Goal: Information Seeking & Learning: Check status

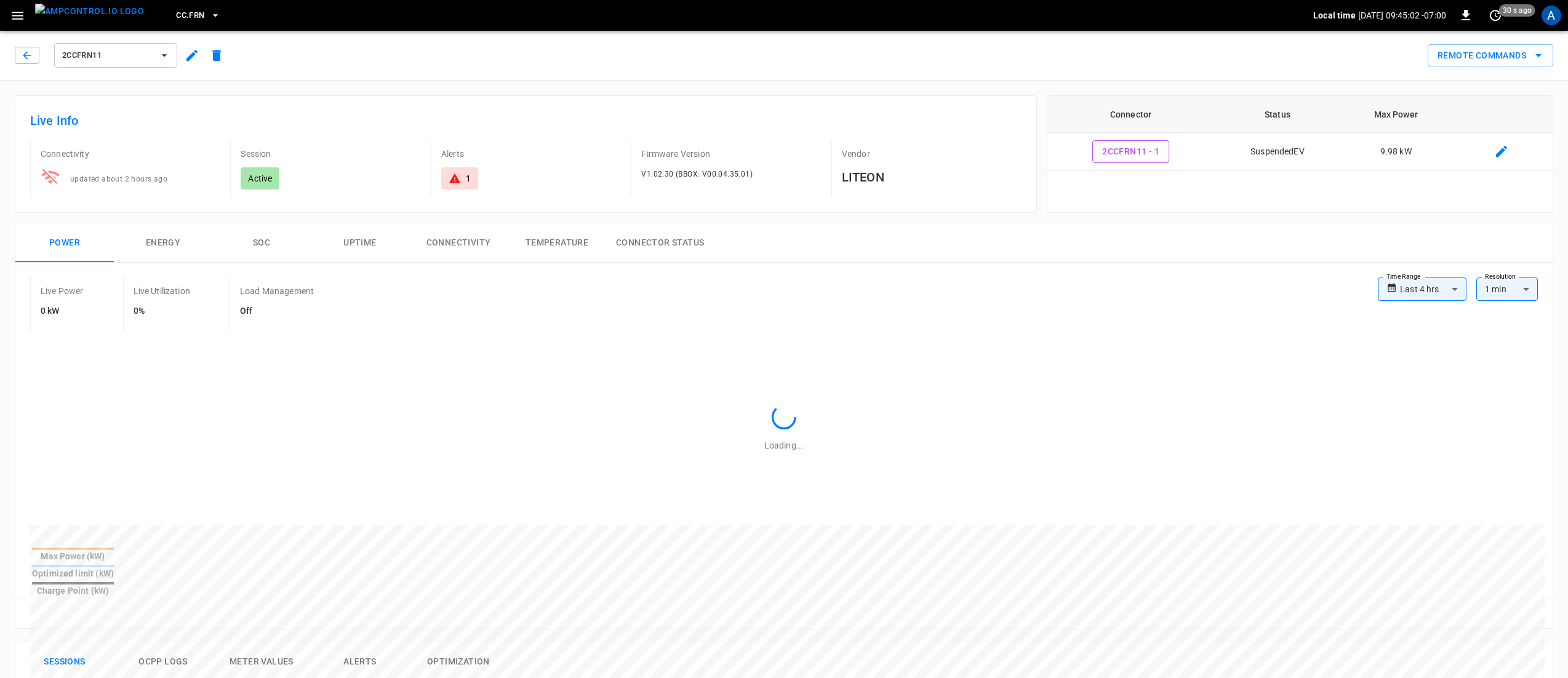
click at [435, 98] on div "Live Info Connectivity updated about 2 hours ago Session Active Alerts 1 Firmwa…" at bounding box center [526, 154] width 1022 height 118
click at [17, 14] on icon "button" at bounding box center [17, 16] width 16 height 16
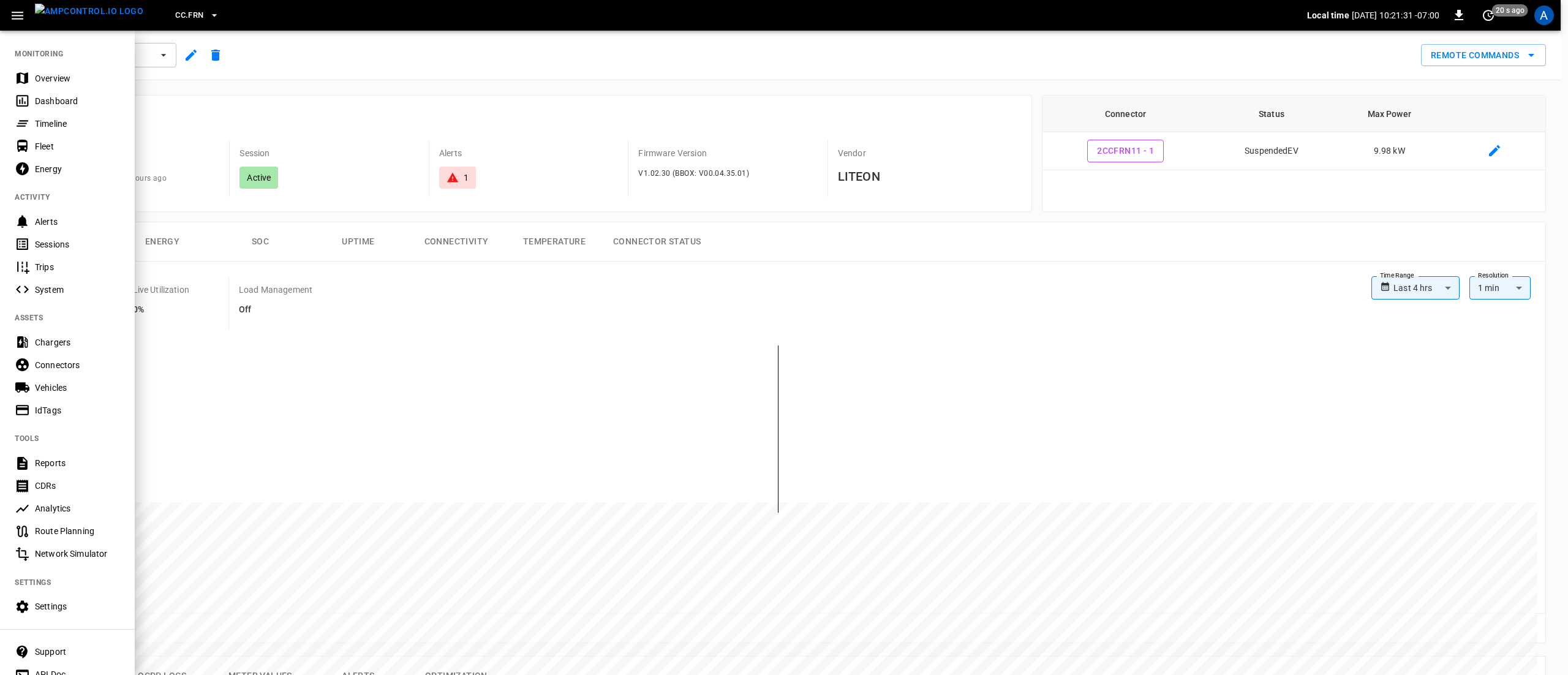
click at [56, 65] on nav "MONITORING Overview Dashboard Timeline Fleet Energy ACTIVITY Alerts Sessions Tr…" at bounding box center [67, 359] width 135 height 661
click at [325, 106] on div at bounding box center [784, 338] width 1568 height 675
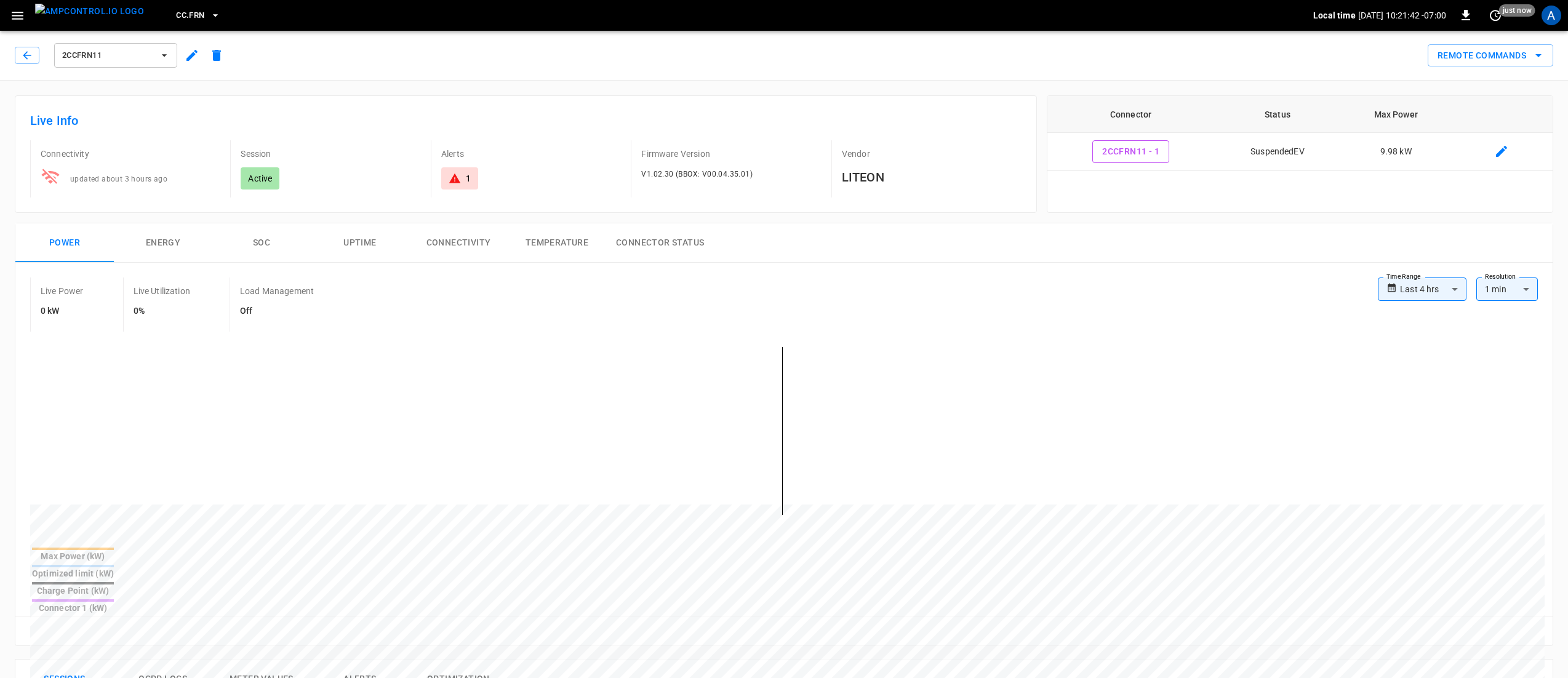
click at [26, 22] on button "button" at bounding box center [17, 16] width 26 height 23
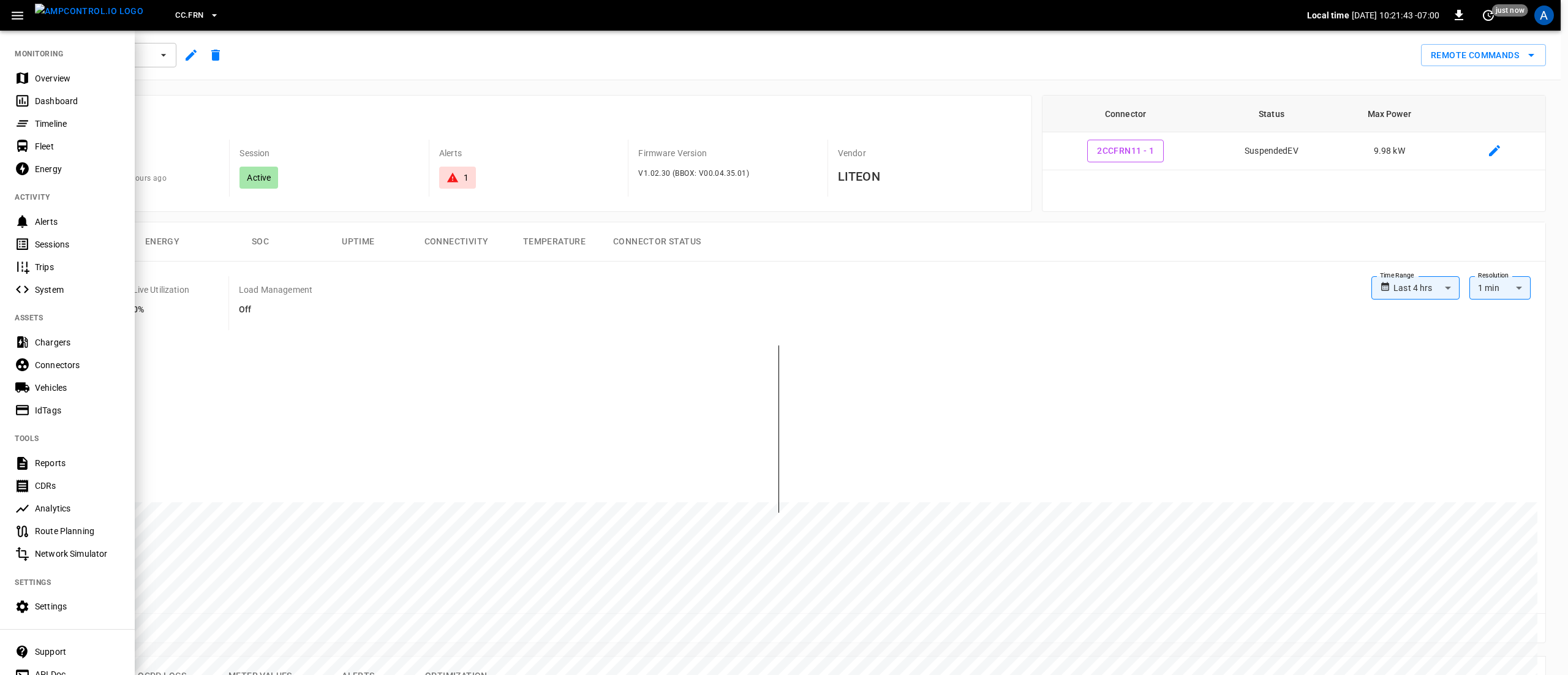
drag, startPoint x: 62, startPoint y: 74, endPoint x: 357, endPoint y: 93, distance: 295.6
click at [62, 76] on div "Overview" at bounding box center [77, 77] width 86 height 12
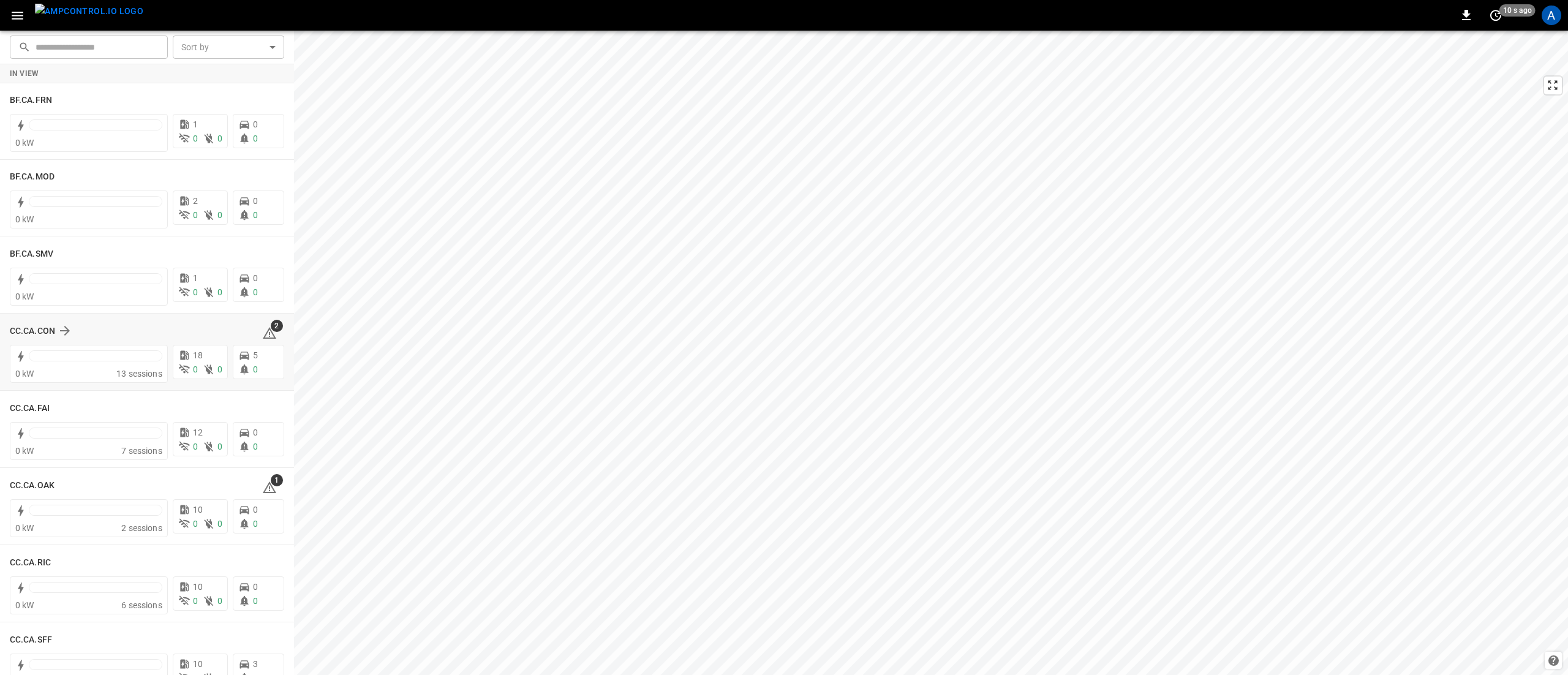
click at [269, 333] on div "2" at bounding box center [273, 331] width 22 height 20
click at [270, 327] on span "2" at bounding box center [276, 325] width 12 height 12
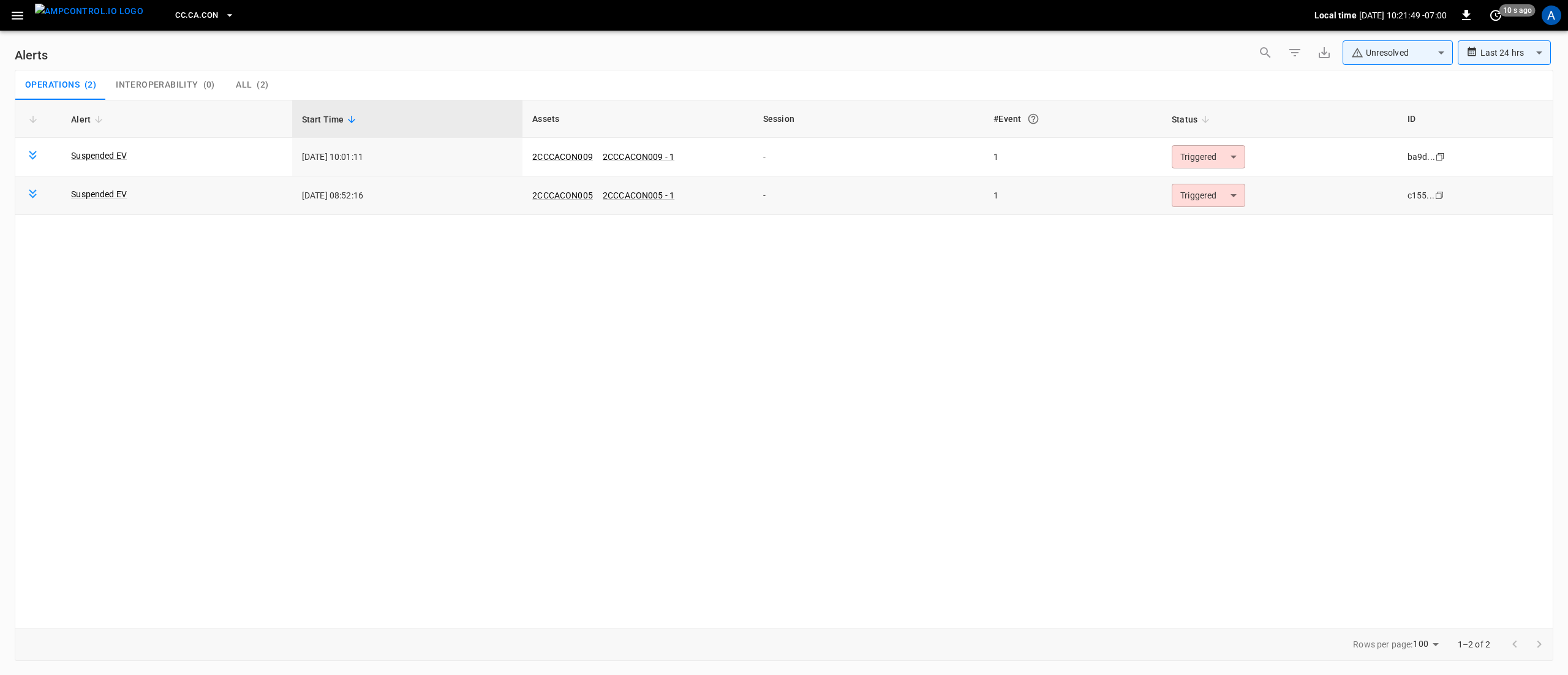
click at [1201, 196] on body "**********" at bounding box center [784, 335] width 1568 height 670
click at [1216, 222] on li "Resolved" at bounding box center [1206, 226] width 77 height 22
click at [1222, 151] on body "**********" at bounding box center [784, 335] width 1568 height 670
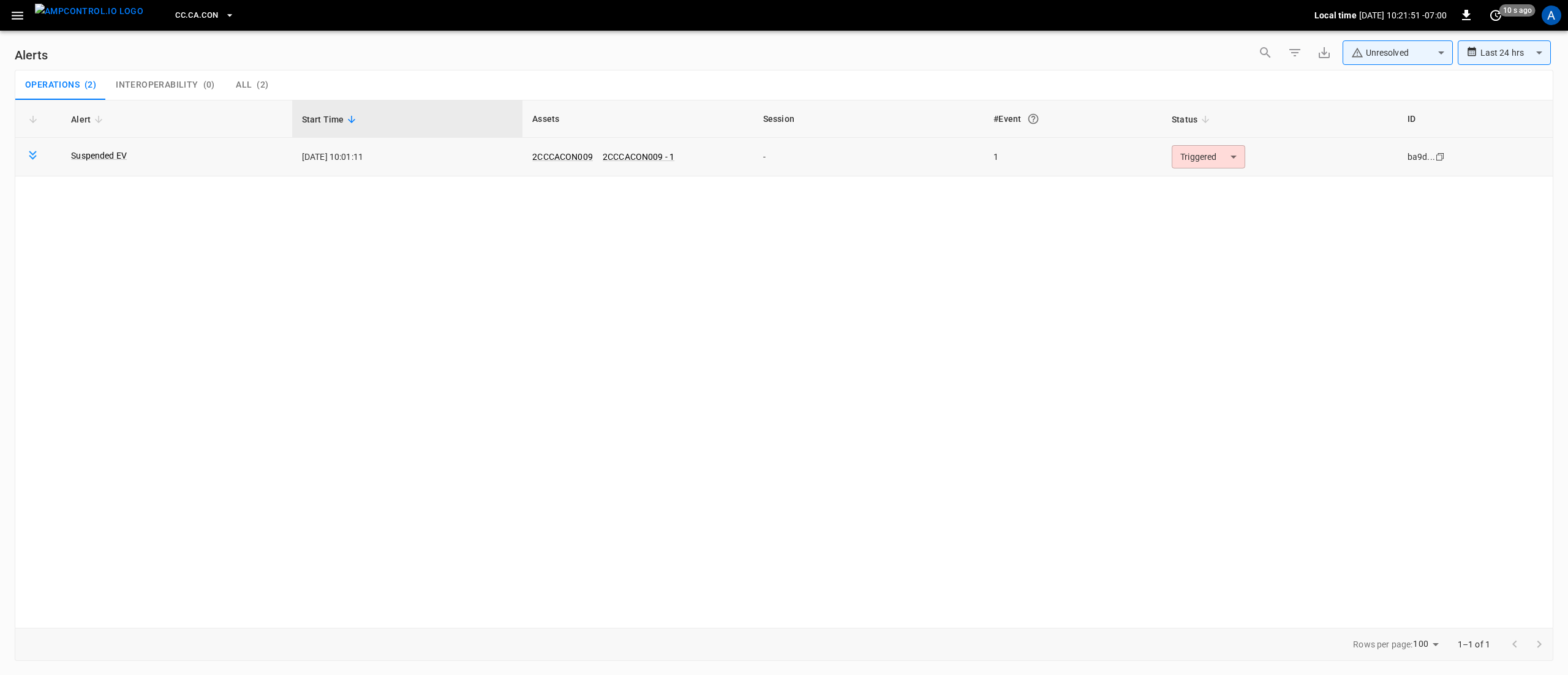
click at [1218, 188] on div "Alert Start Time Assets Session #Event Status ID Suspended EV [DATE] 10:01:11 2…" at bounding box center [784, 364] width 1538 height 528
click at [1218, 164] on body "**********" at bounding box center [784, 335] width 1568 height 670
click at [1214, 186] on li "Resolved" at bounding box center [1206, 187] width 77 height 22
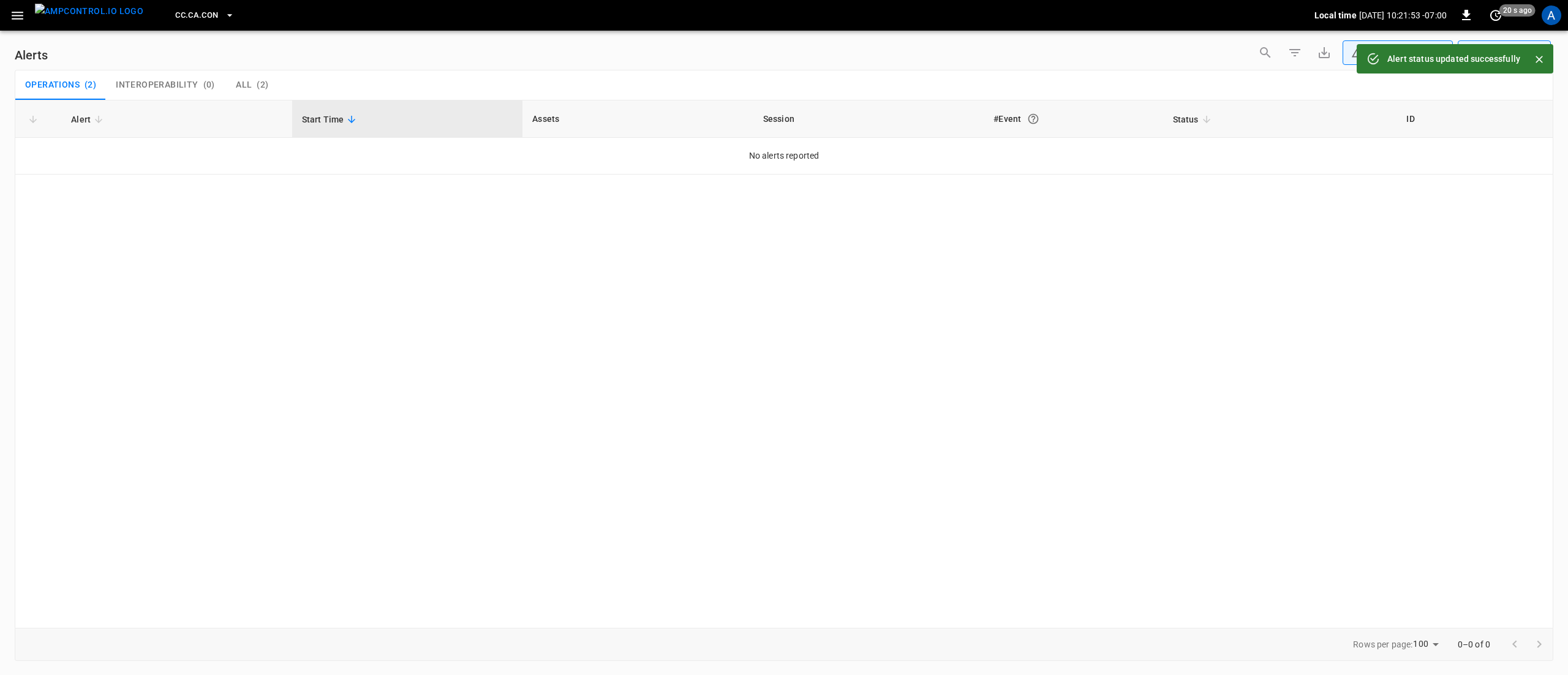
click at [15, 18] on icon "button" at bounding box center [17, 15] width 12 height 8
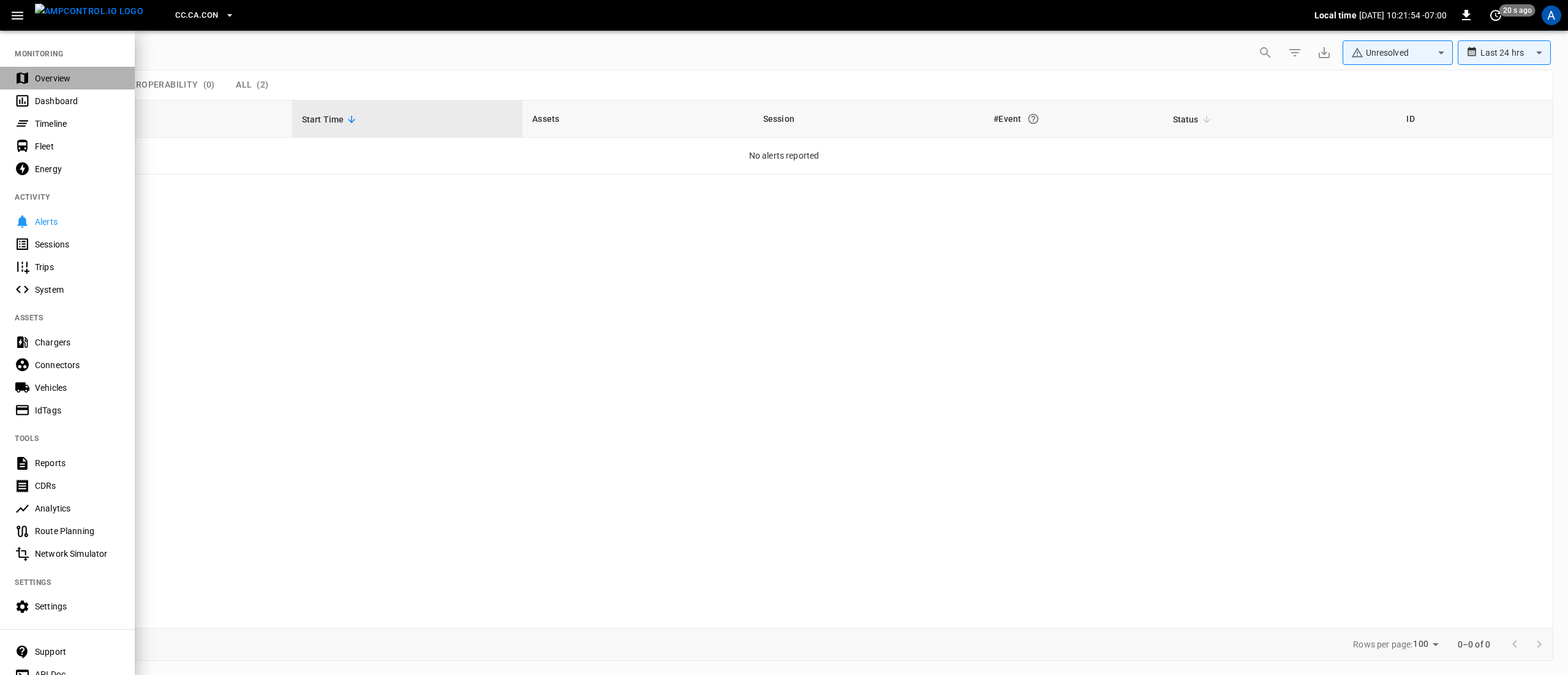
click at [52, 77] on div "Overview" at bounding box center [77, 77] width 86 height 12
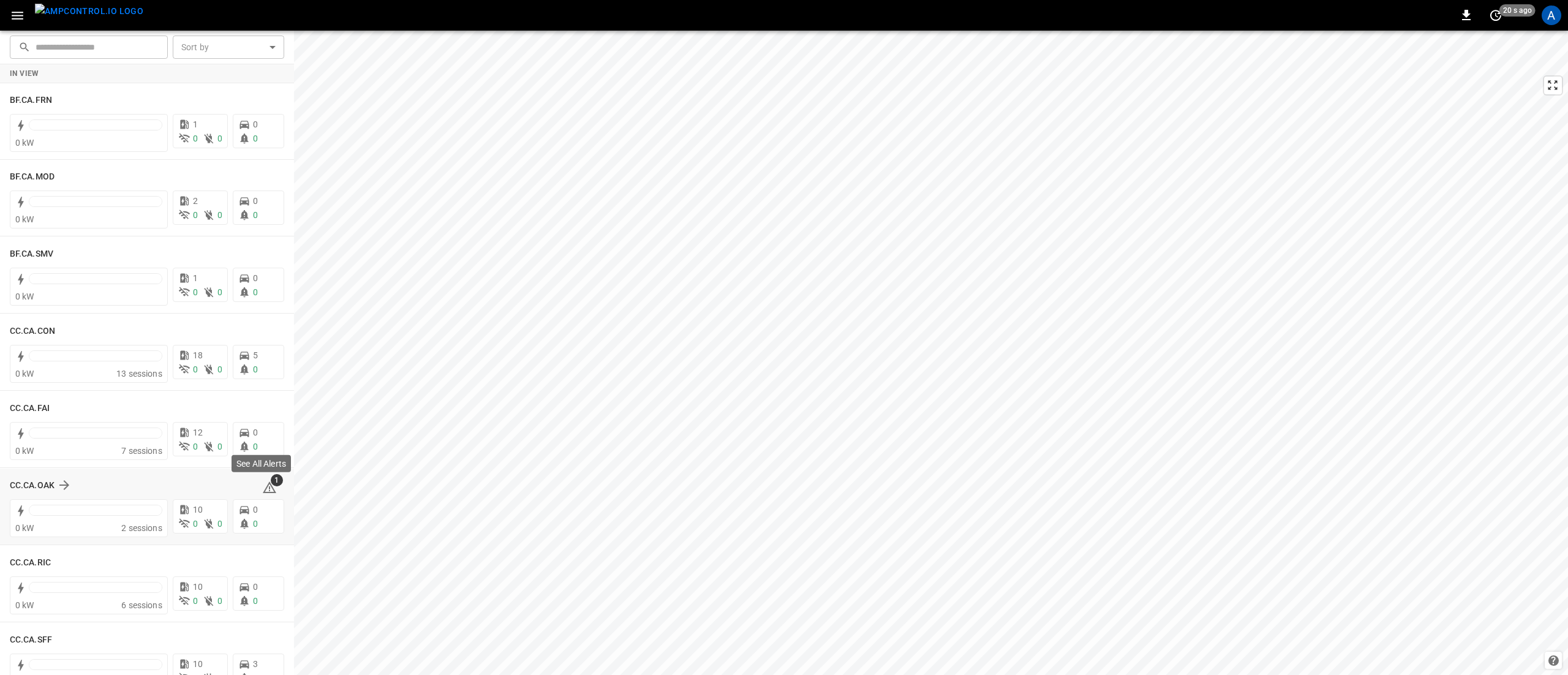
click at [266, 488] on icon at bounding box center [269, 488] width 15 height 15
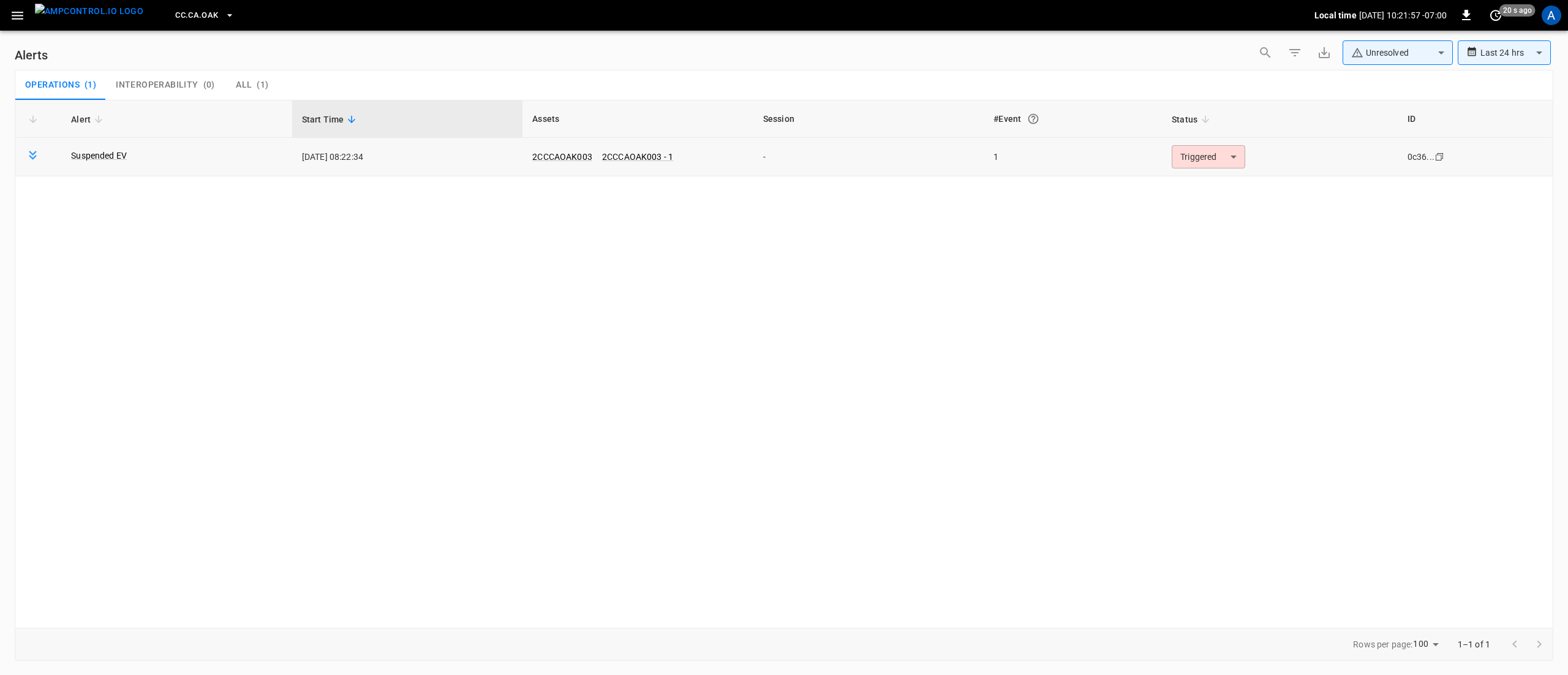
click at [1211, 166] on body "**********" at bounding box center [784, 335] width 1568 height 670
click at [1186, 188] on li "Resolved" at bounding box center [1206, 187] width 77 height 22
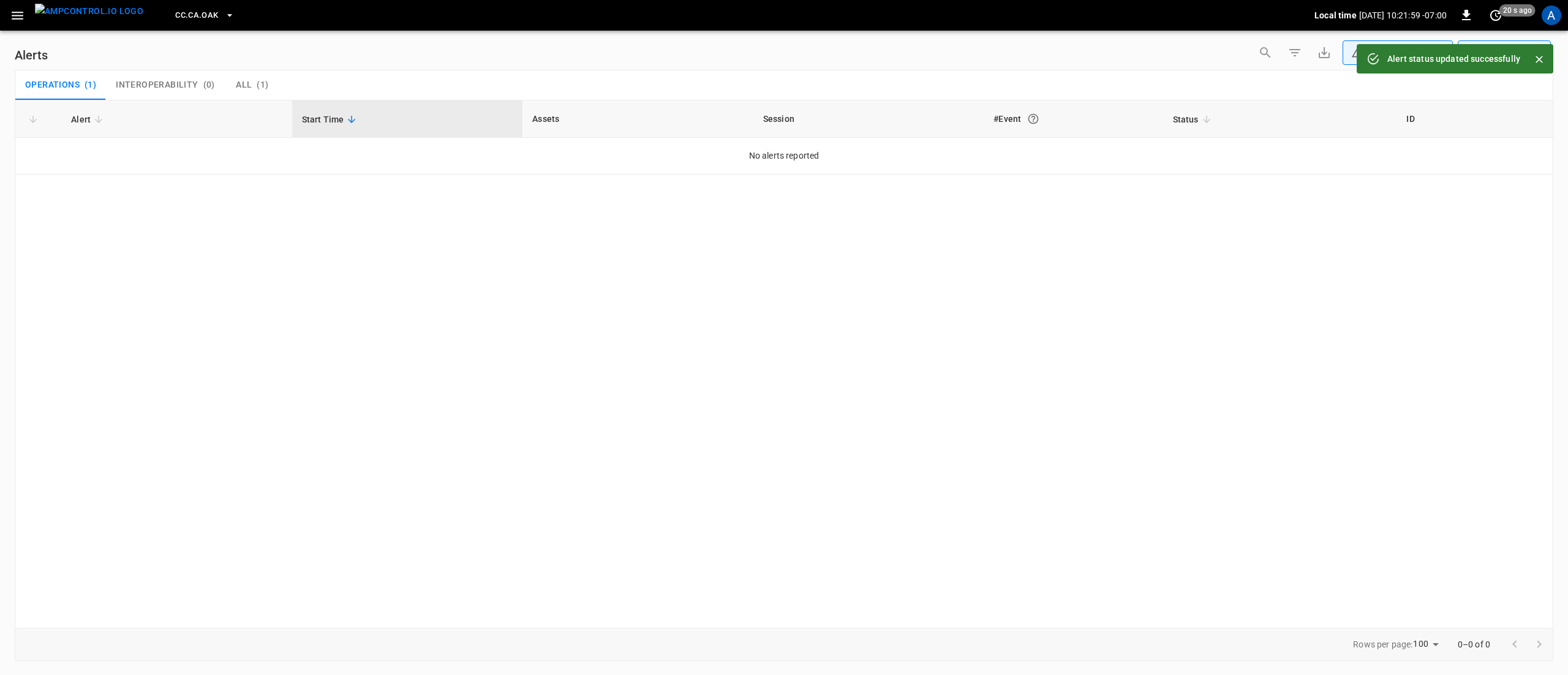
click at [20, 22] on icon "button" at bounding box center [17, 15] width 15 height 15
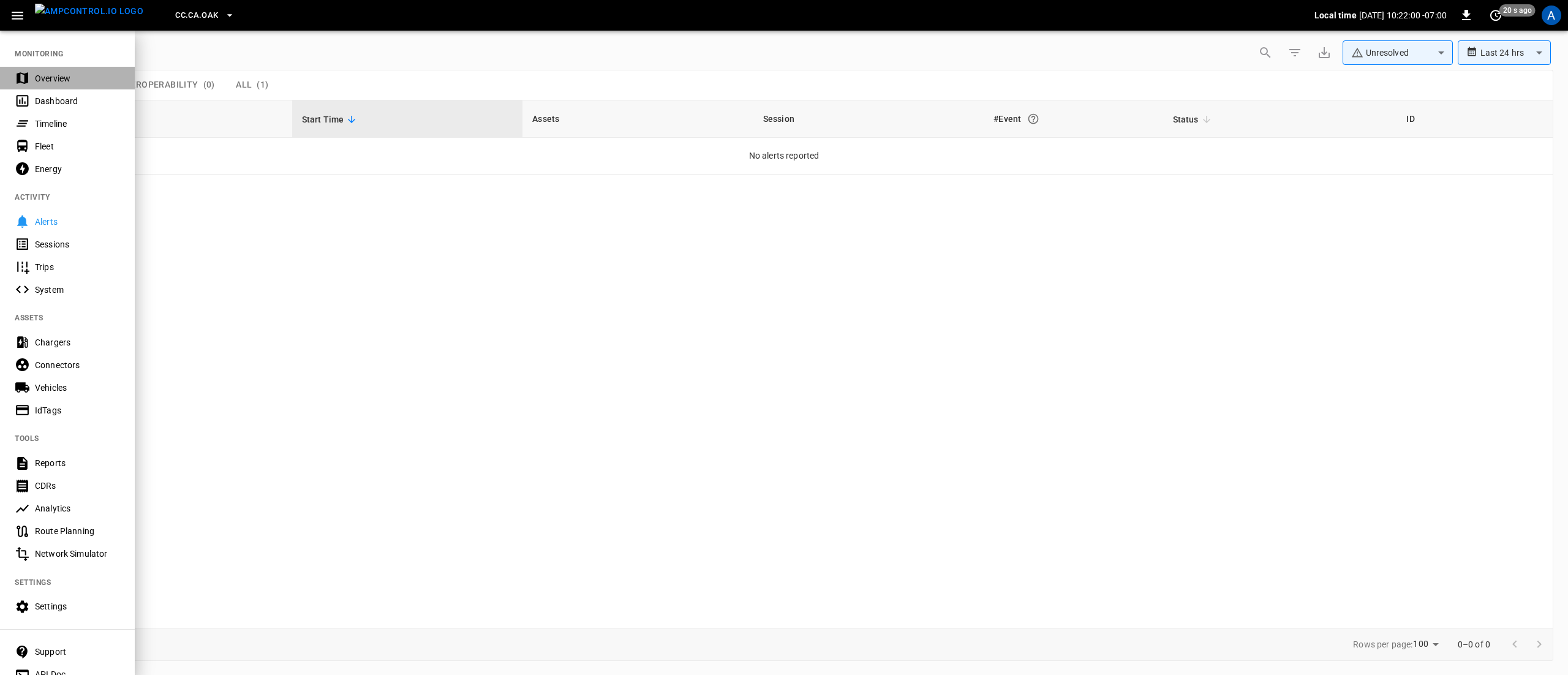
click at [54, 75] on div "Overview" at bounding box center [77, 77] width 86 height 12
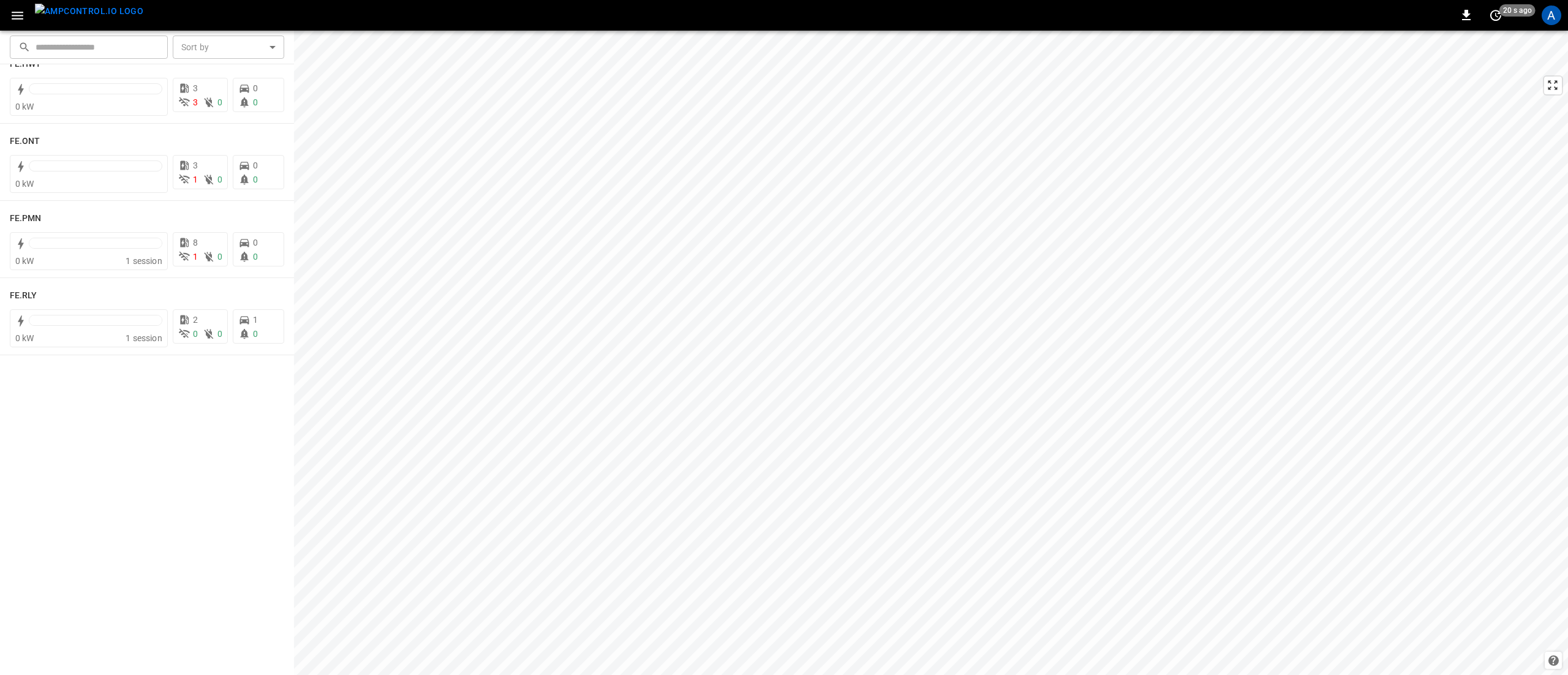
scroll to position [489, 0]
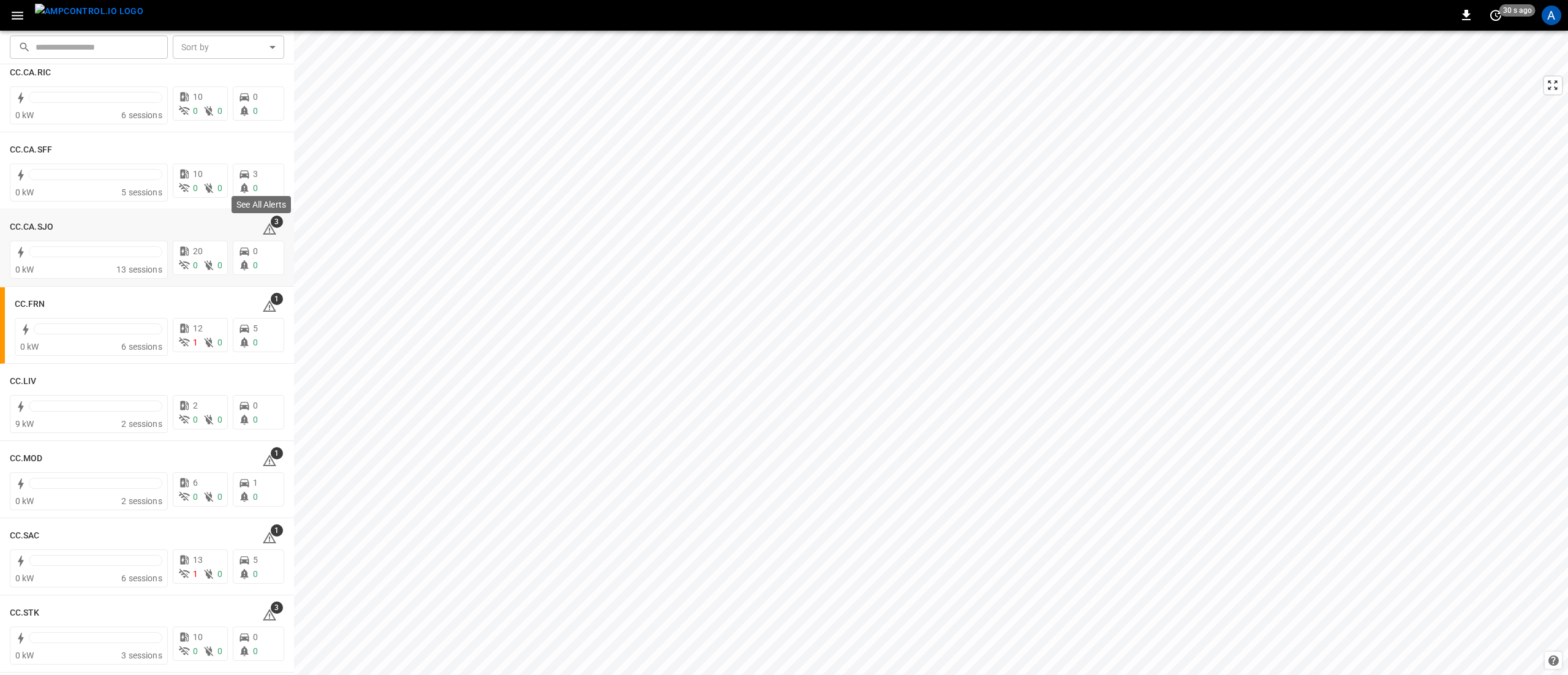
click at [270, 222] on div "See All Alerts" at bounding box center [261, 208] width 62 height 27
click at [262, 227] on icon at bounding box center [269, 229] width 15 height 15
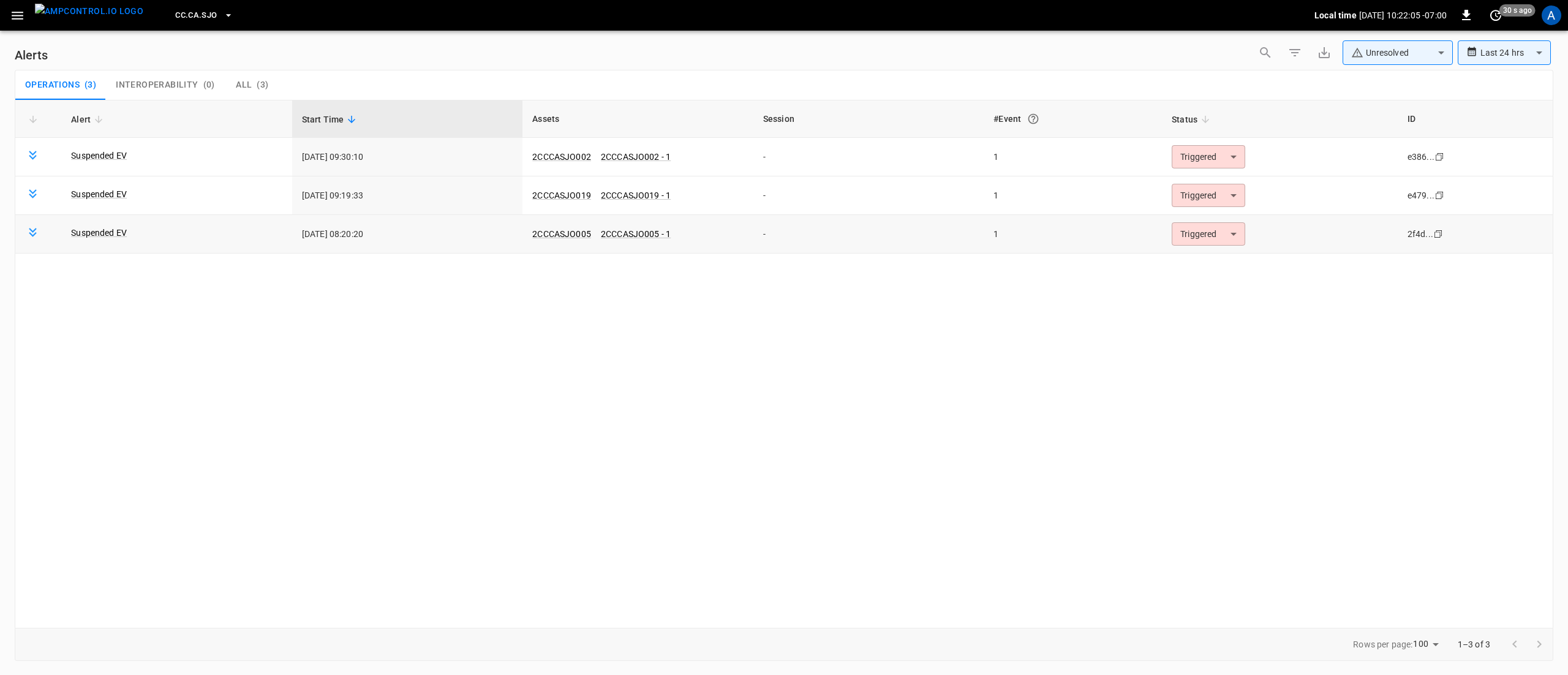
click at [1247, 242] on td "Triggered ********* ​" at bounding box center [1280, 234] width 236 height 38
click at [1223, 237] on body "**********" at bounding box center [784, 335] width 1568 height 670
click at [1213, 256] on li "Resolved" at bounding box center [1206, 265] width 77 height 22
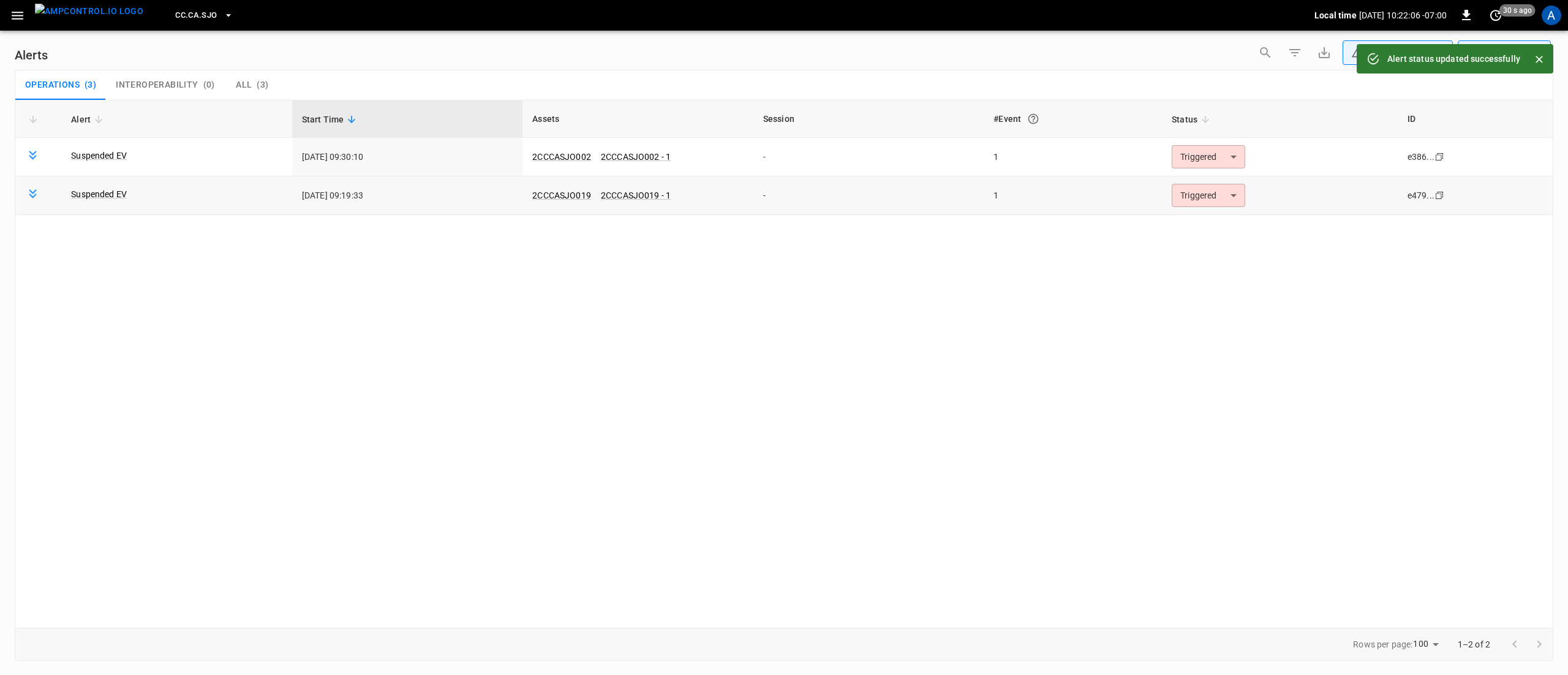
click at [1199, 196] on body "**********" at bounding box center [784, 335] width 1568 height 670
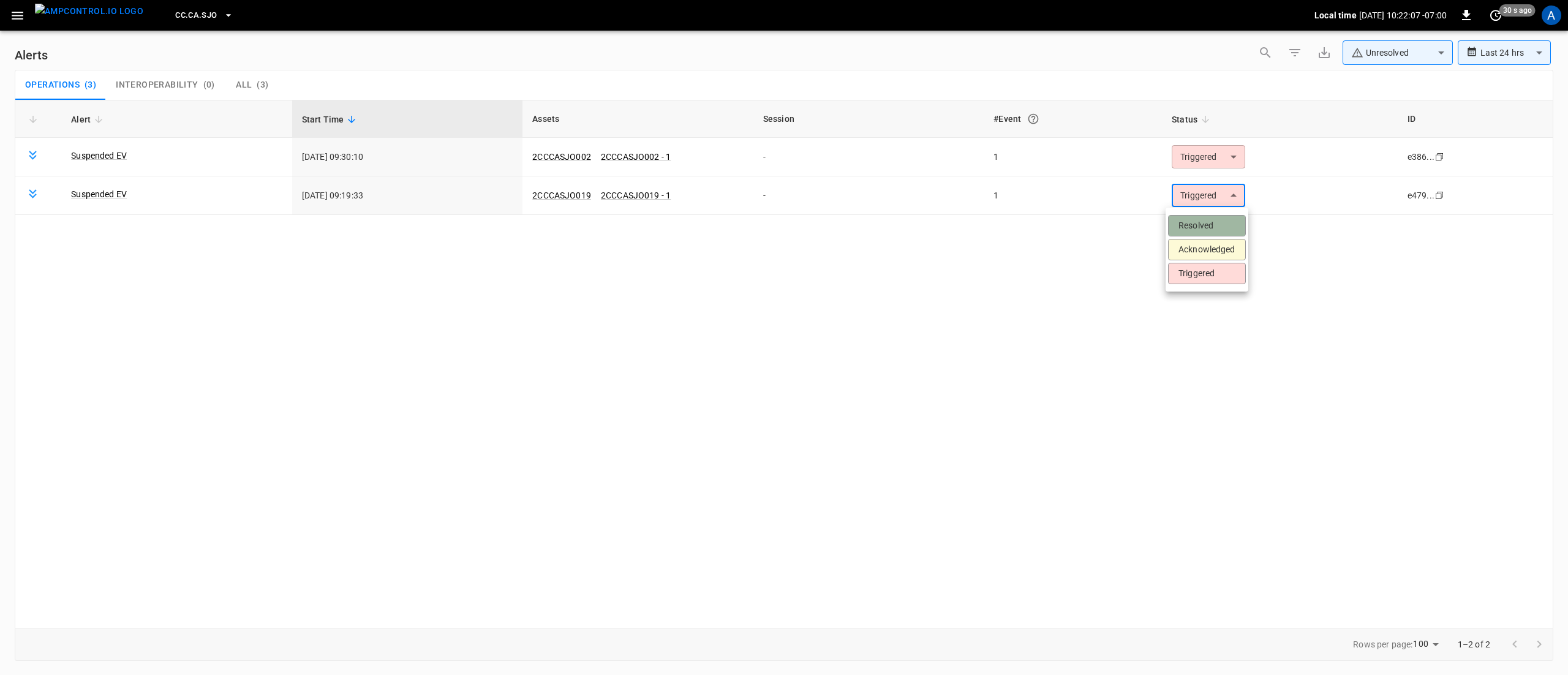
click at [1190, 220] on li "Resolved" at bounding box center [1206, 226] width 77 height 22
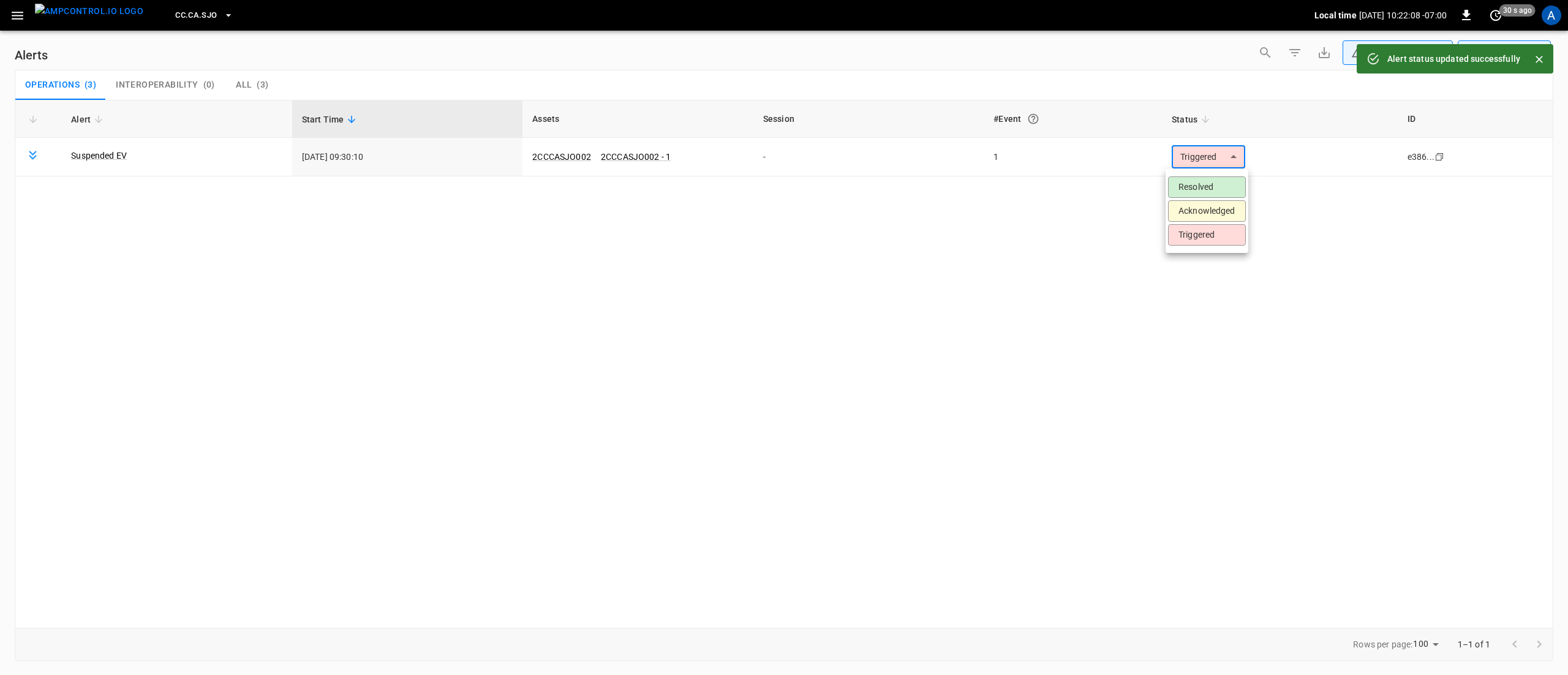
click at [1199, 162] on body "**********" at bounding box center [784, 335] width 1568 height 670
click at [1190, 183] on li "Resolved" at bounding box center [1206, 187] width 77 height 22
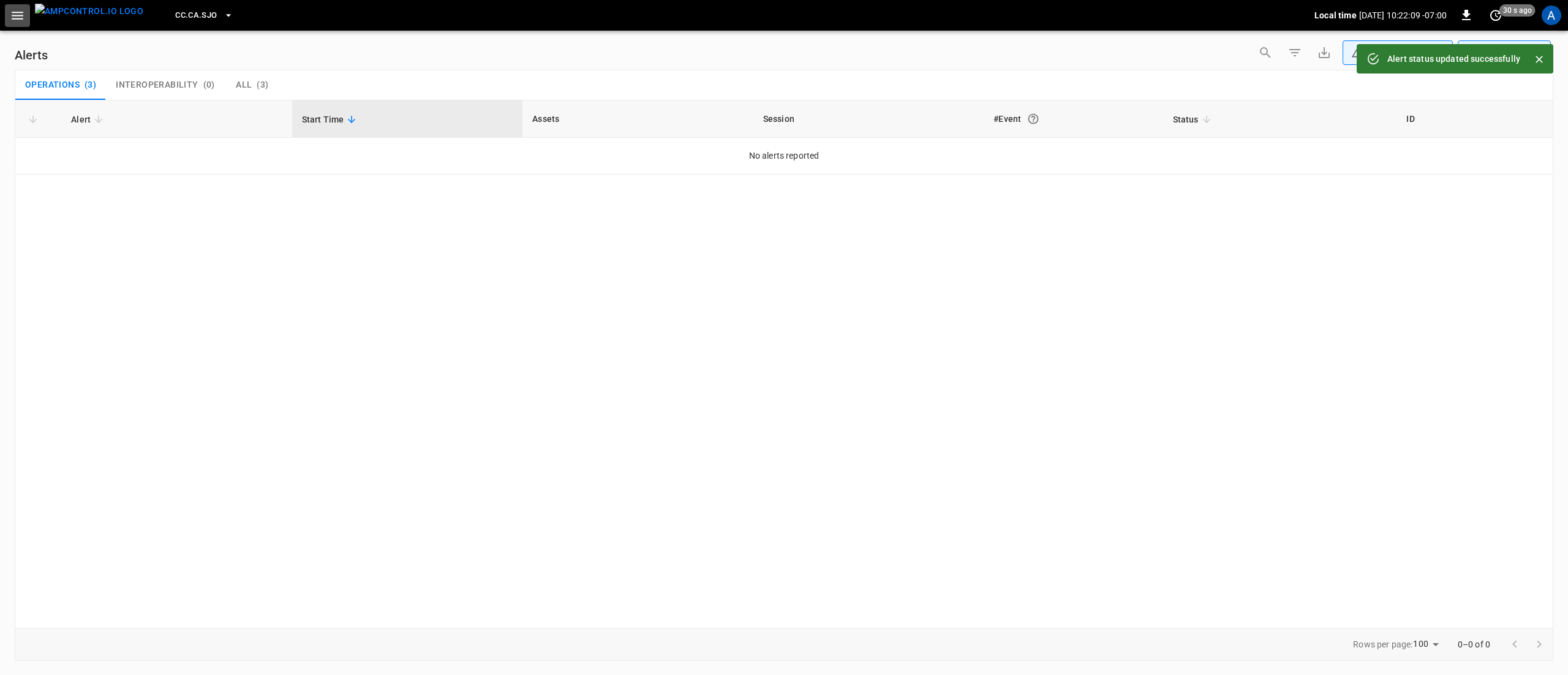
click at [23, 20] on icon "button" at bounding box center [17, 15] width 15 height 15
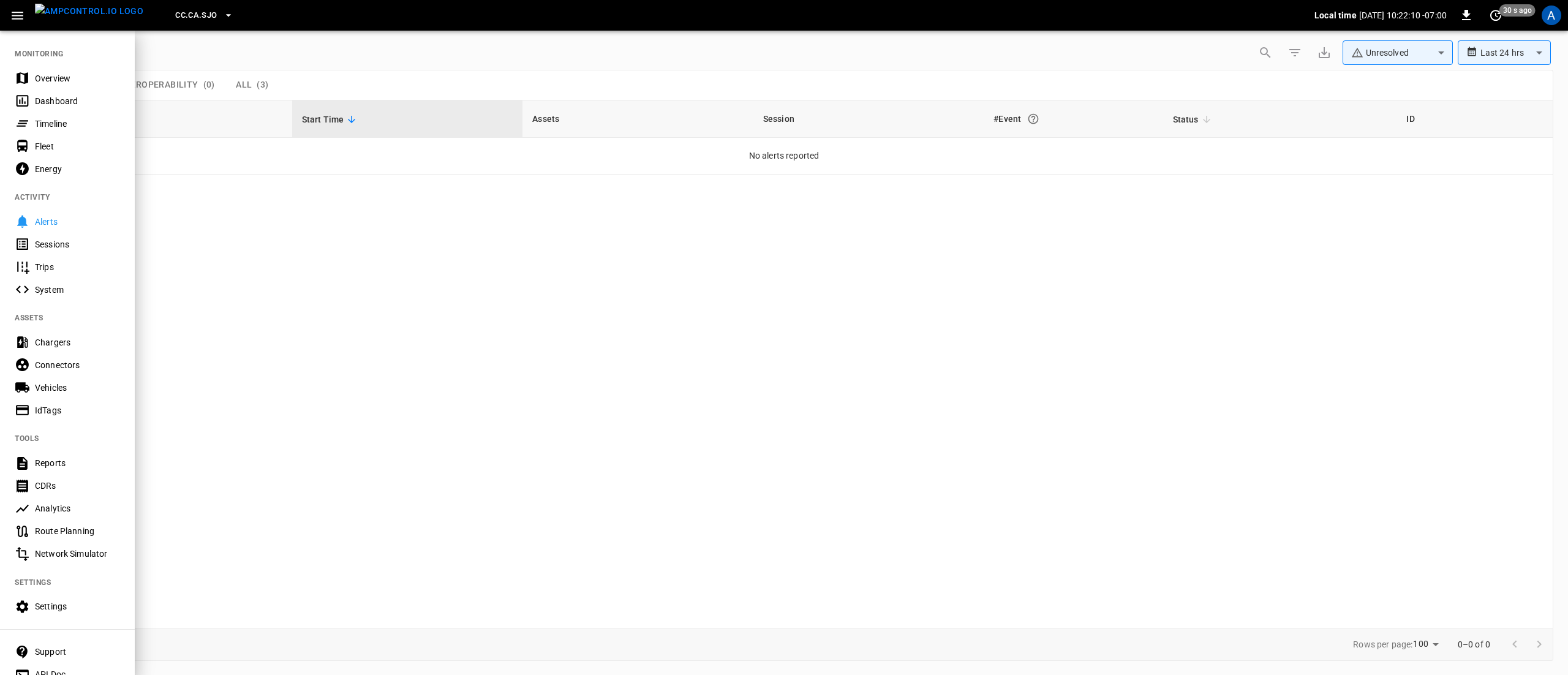
click at [59, 75] on div "Overview" at bounding box center [77, 77] width 86 height 12
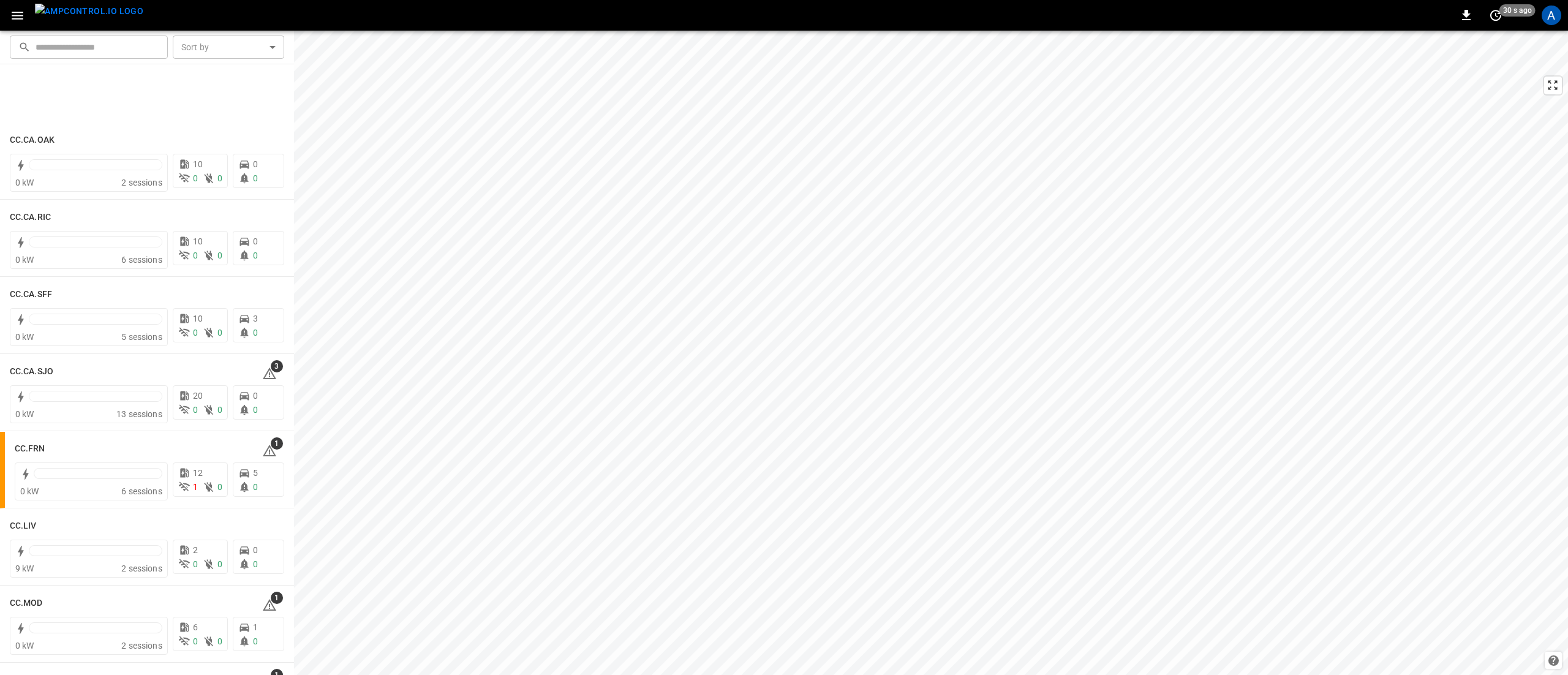
scroll to position [489, 0]
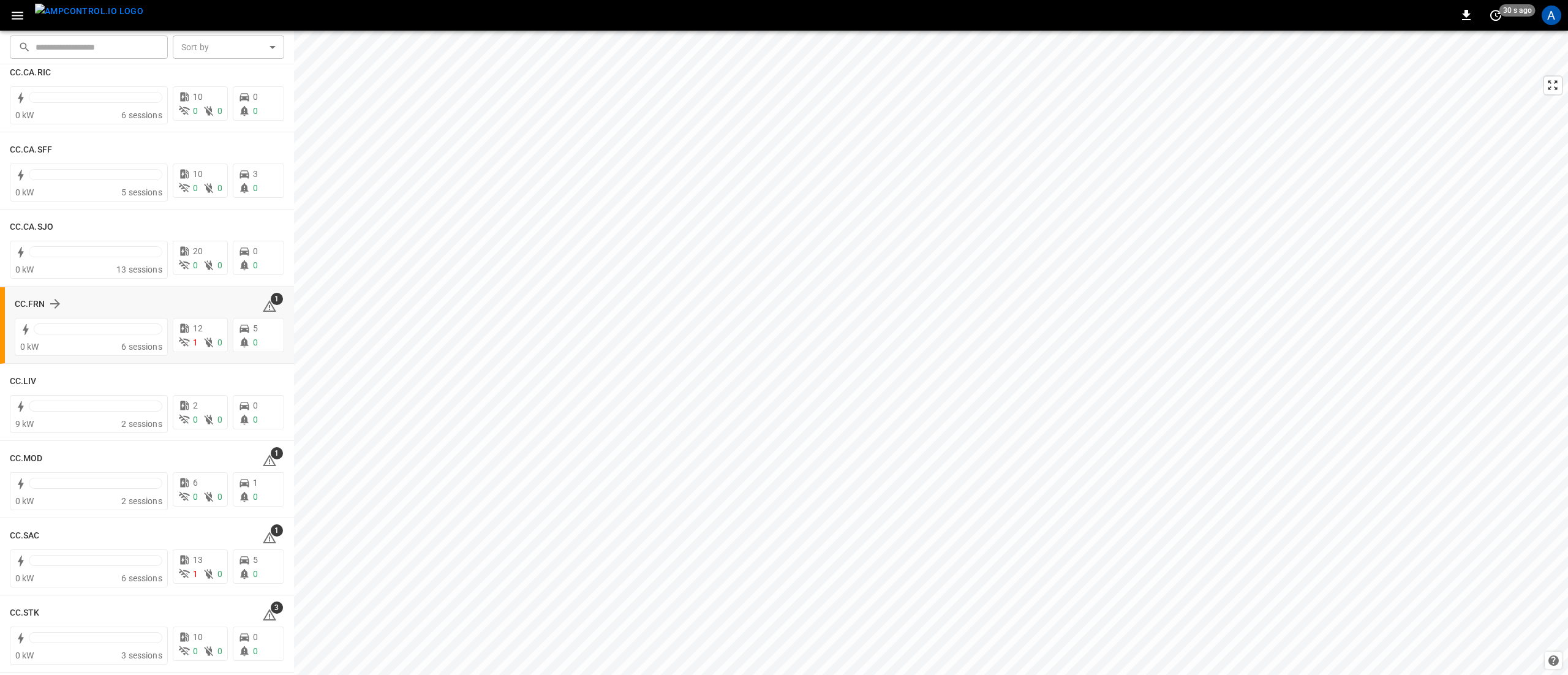
click at [267, 306] on icon at bounding box center [269, 306] width 15 height 15
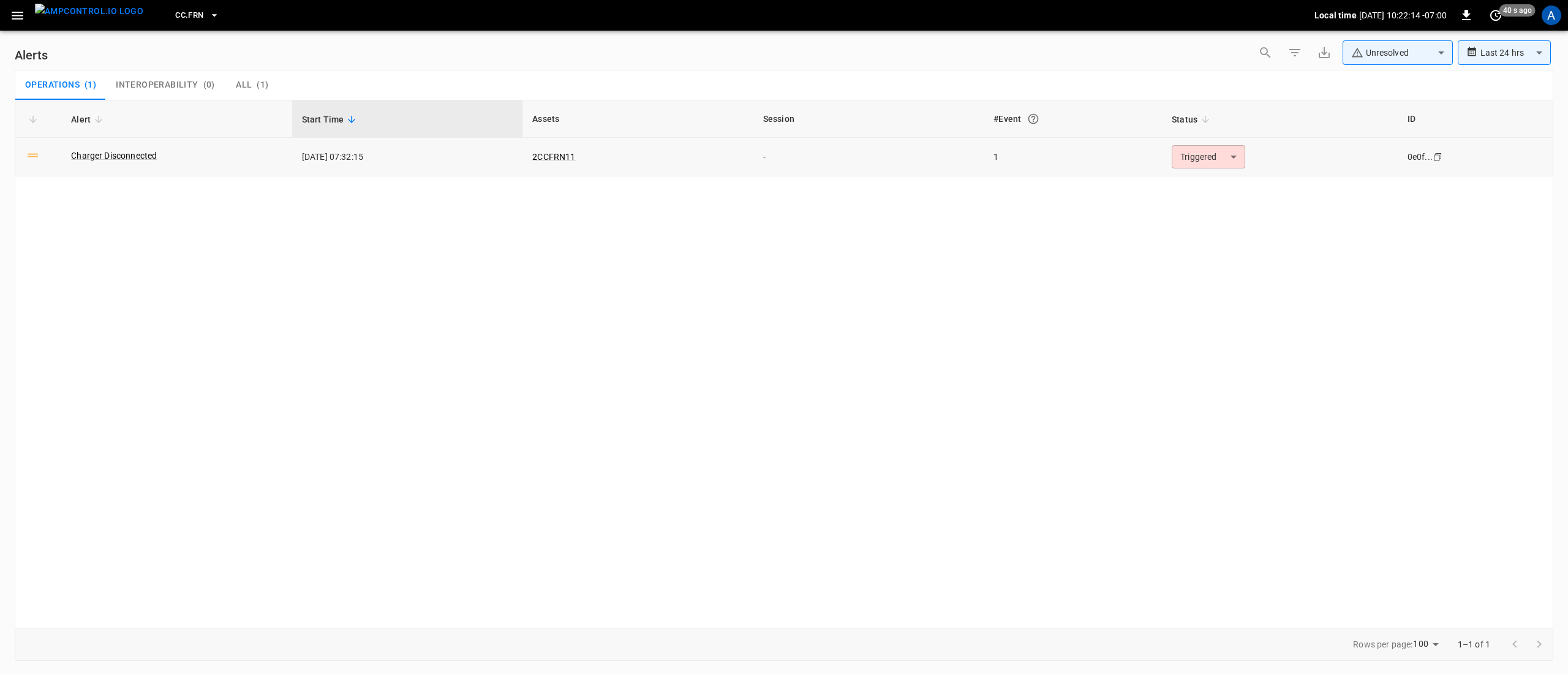
click at [1179, 158] on body "**********" at bounding box center [784, 335] width 1568 height 670
click at [1177, 210] on li "Acknowledged" at bounding box center [1206, 211] width 77 height 22
type input "**********"
click at [23, 8] on icon "button" at bounding box center [17, 15] width 15 height 15
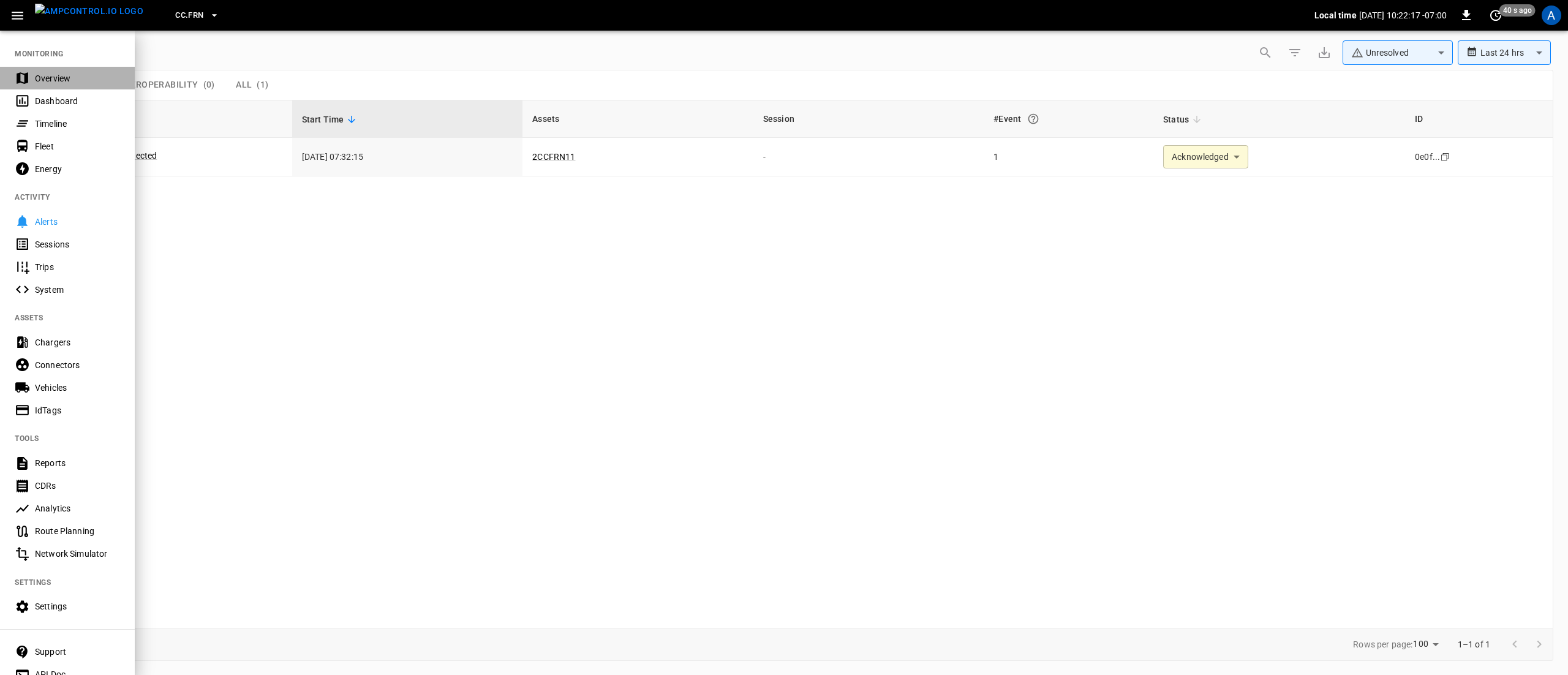
click at [85, 82] on div "Overview" at bounding box center [77, 77] width 86 height 12
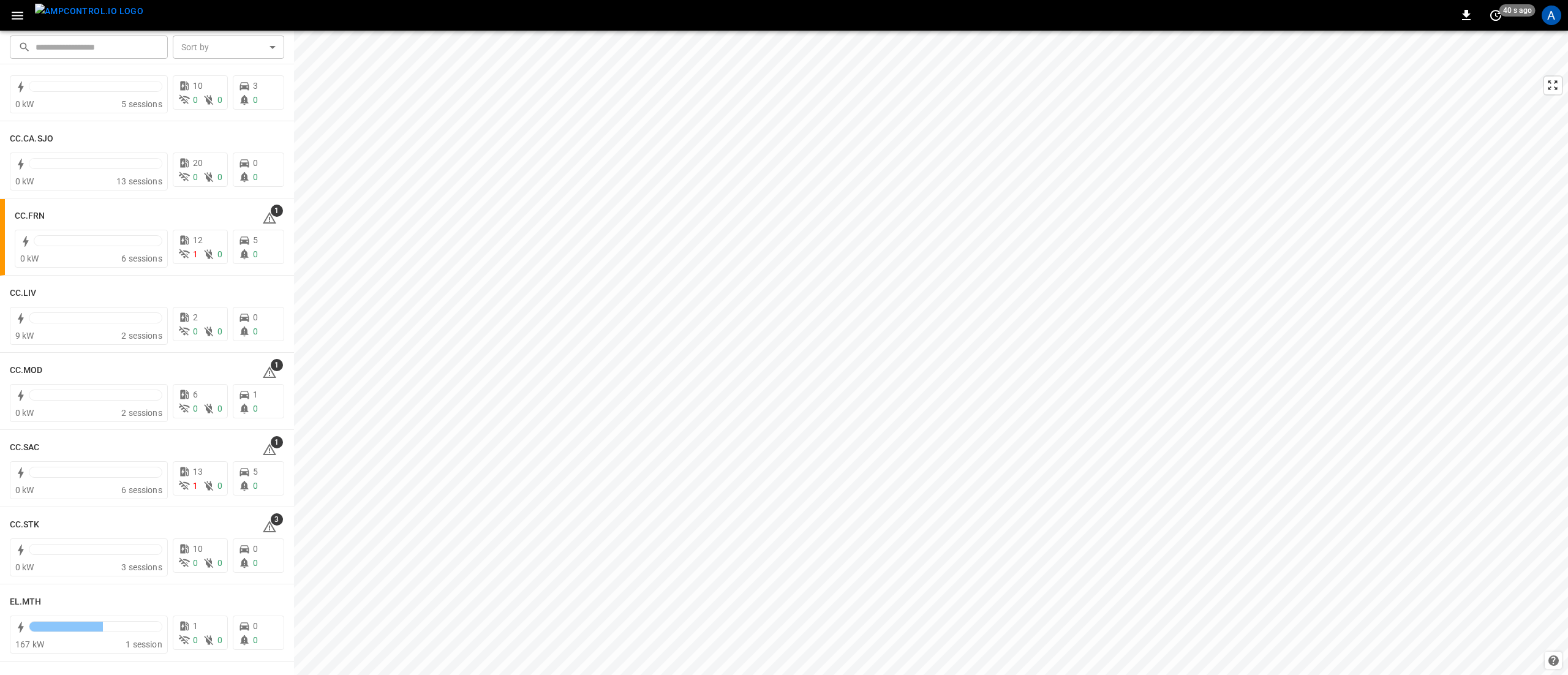
scroll to position [612, 0]
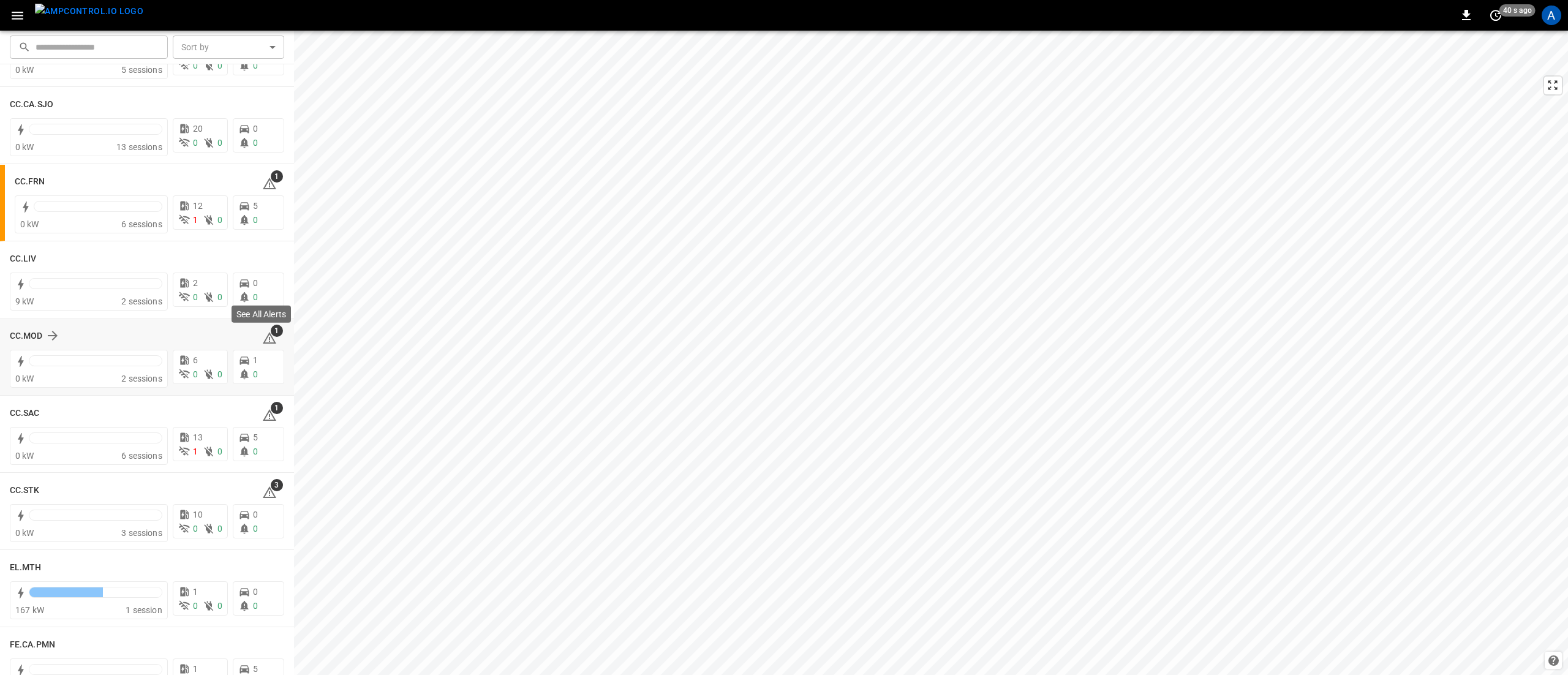
click at [267, 337] on icon at bounding box center [269, 338] width 15 height 15
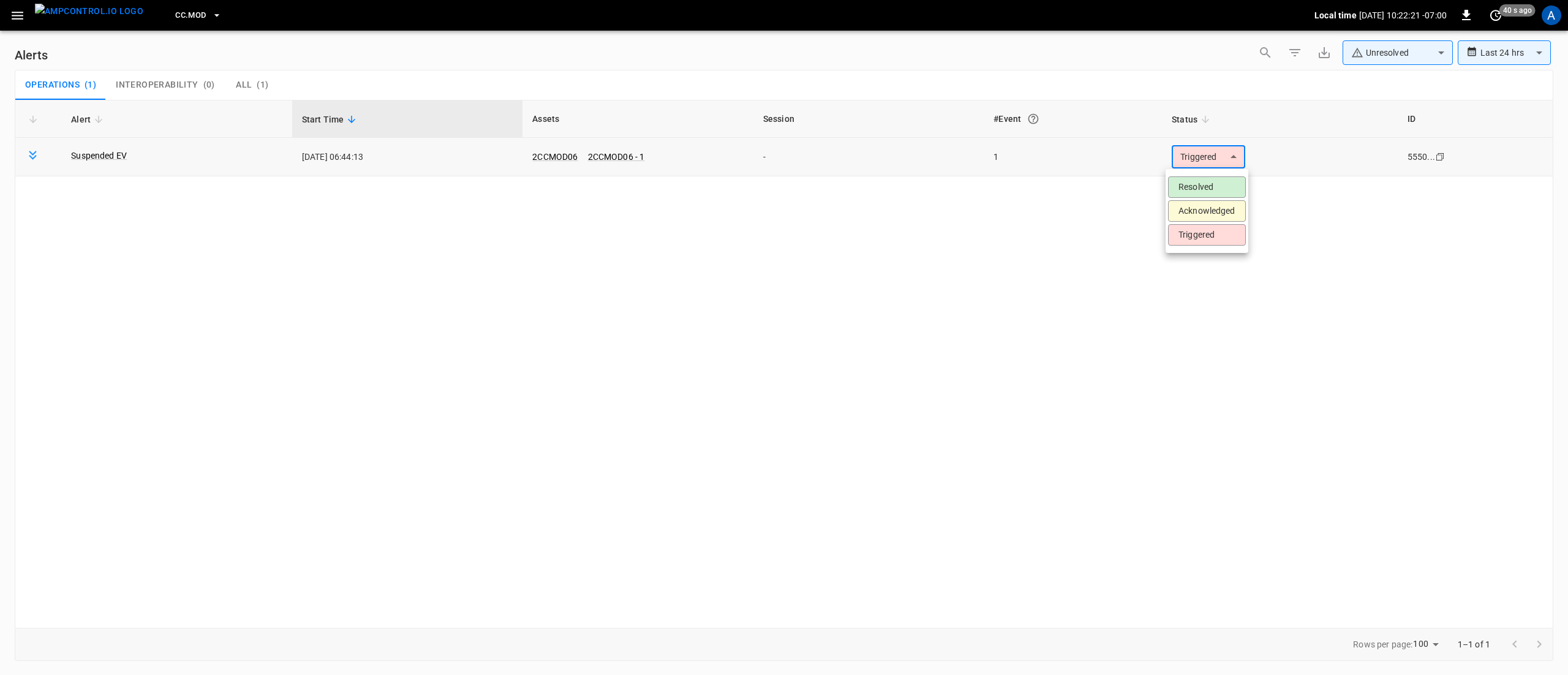
click at [1216, 166] on body "**********" at bounding box center [784, 335] width 1568 height 670
click at [1218, 183] on li "Resolved" at bounding box center [1206, 187] width 77 height 22
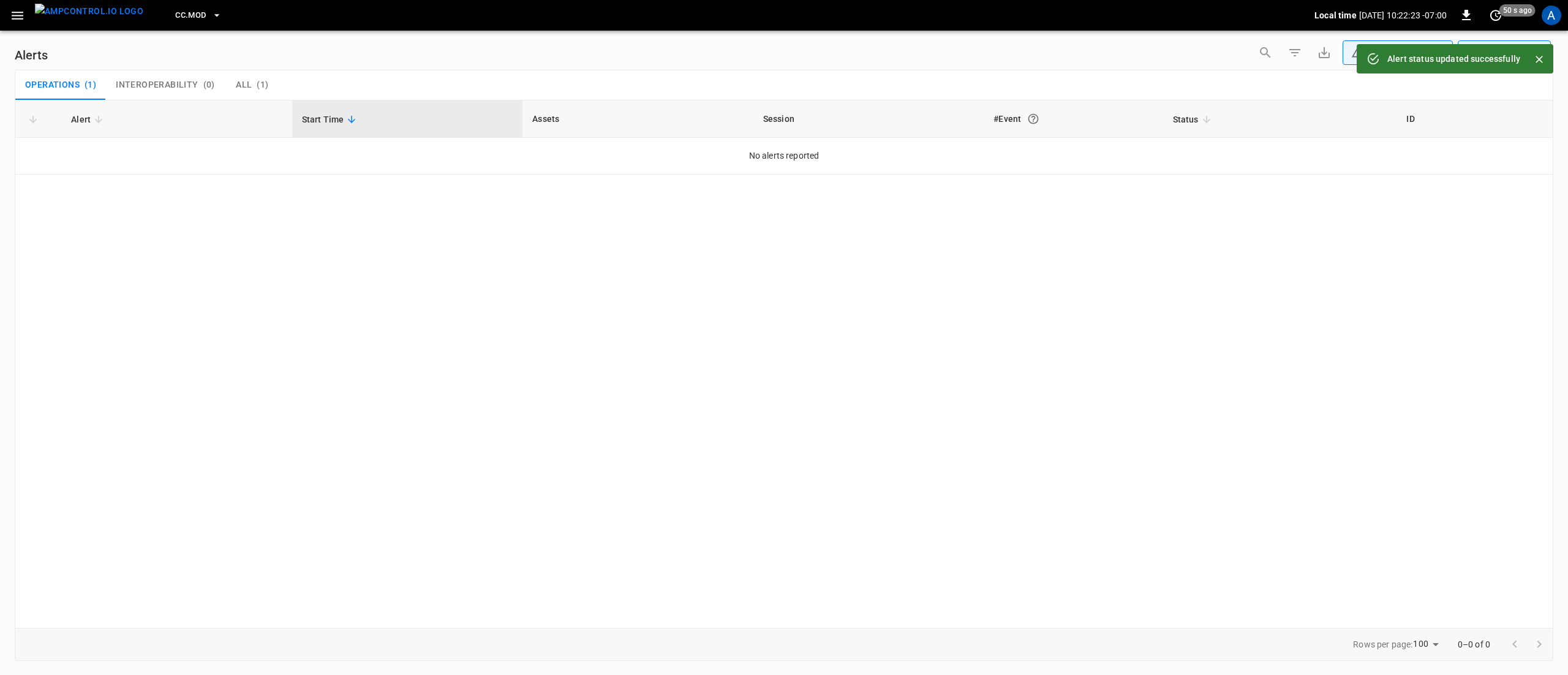
click at [20, 22] on icon "button" at bounding box center [17, 15] width 15 height 15
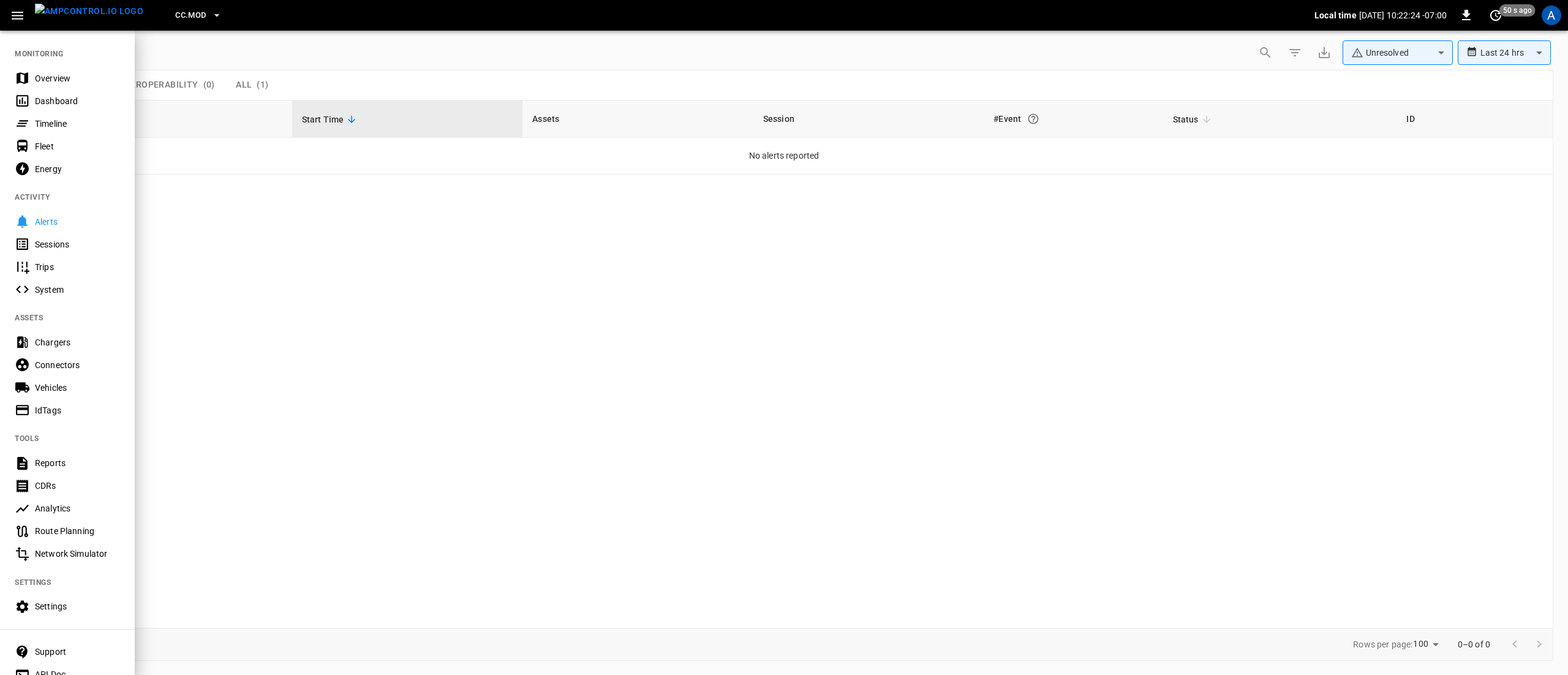
click at [59, 77] on div "Overview" at bounding box center [77, 77] width 86 height 12
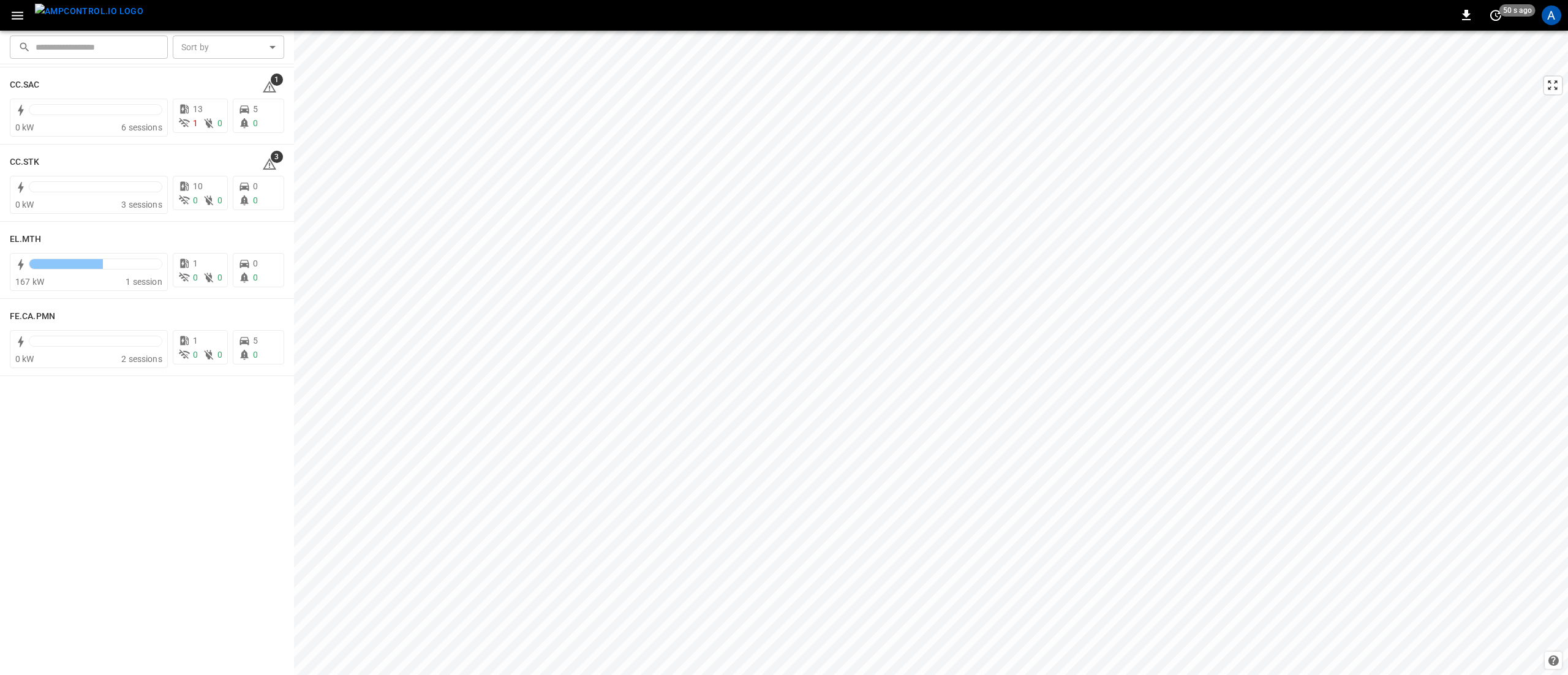
scroll to position [980, 0]
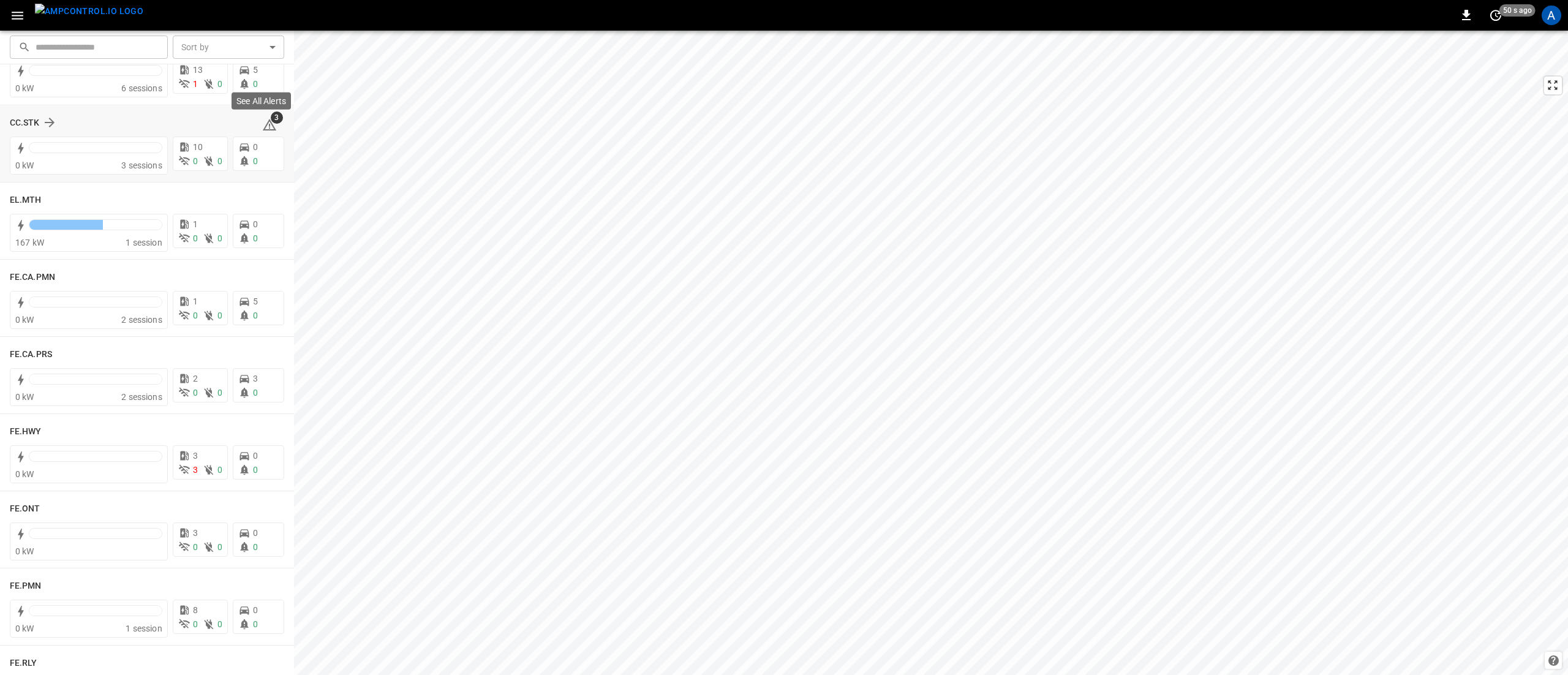
click at [262, 125] on icon at bounding box center [269, 125] width 15 height 15
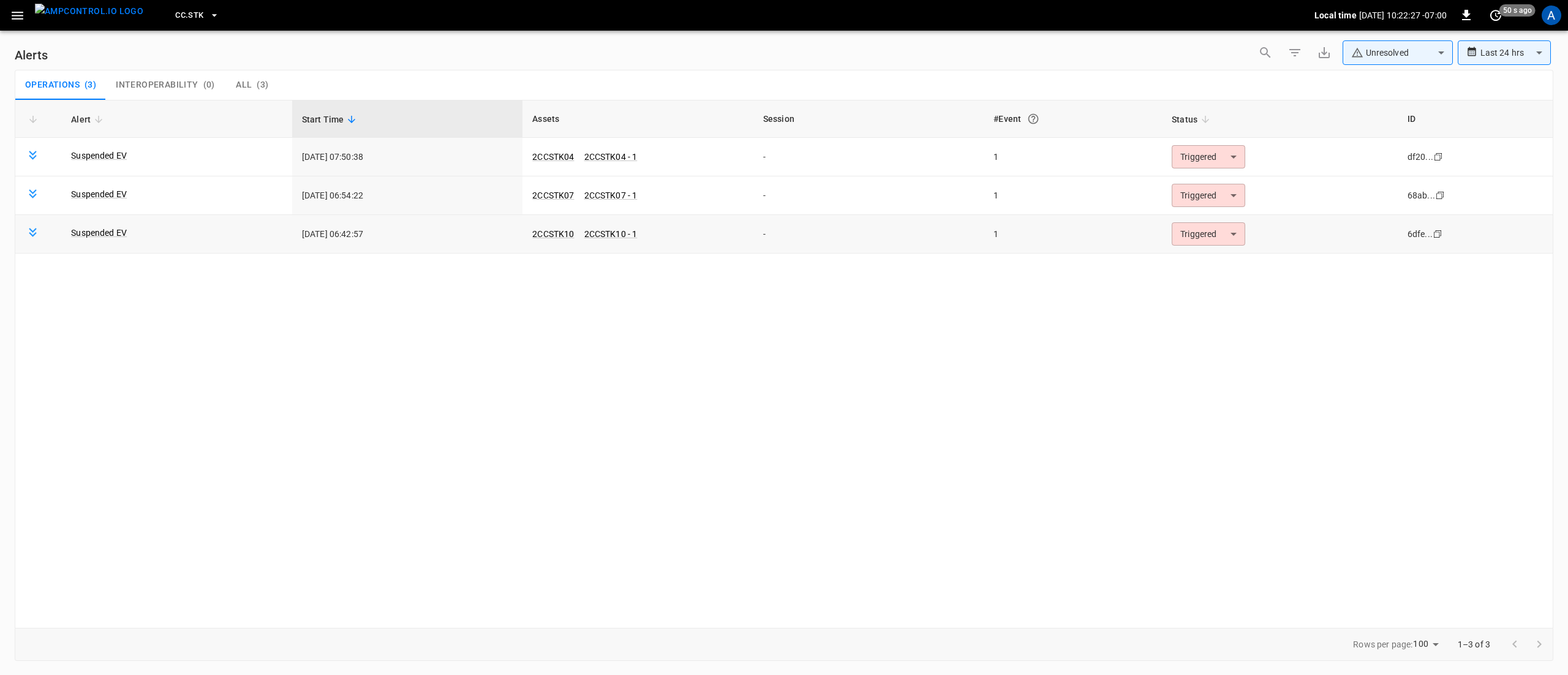
click at [1219, 233] on body "**********" at bounding box center [784, 335] width 1568 height 670
click at [1208, 257] on li "Resolved" at bounding box center [1206, 265] width 77 height 22
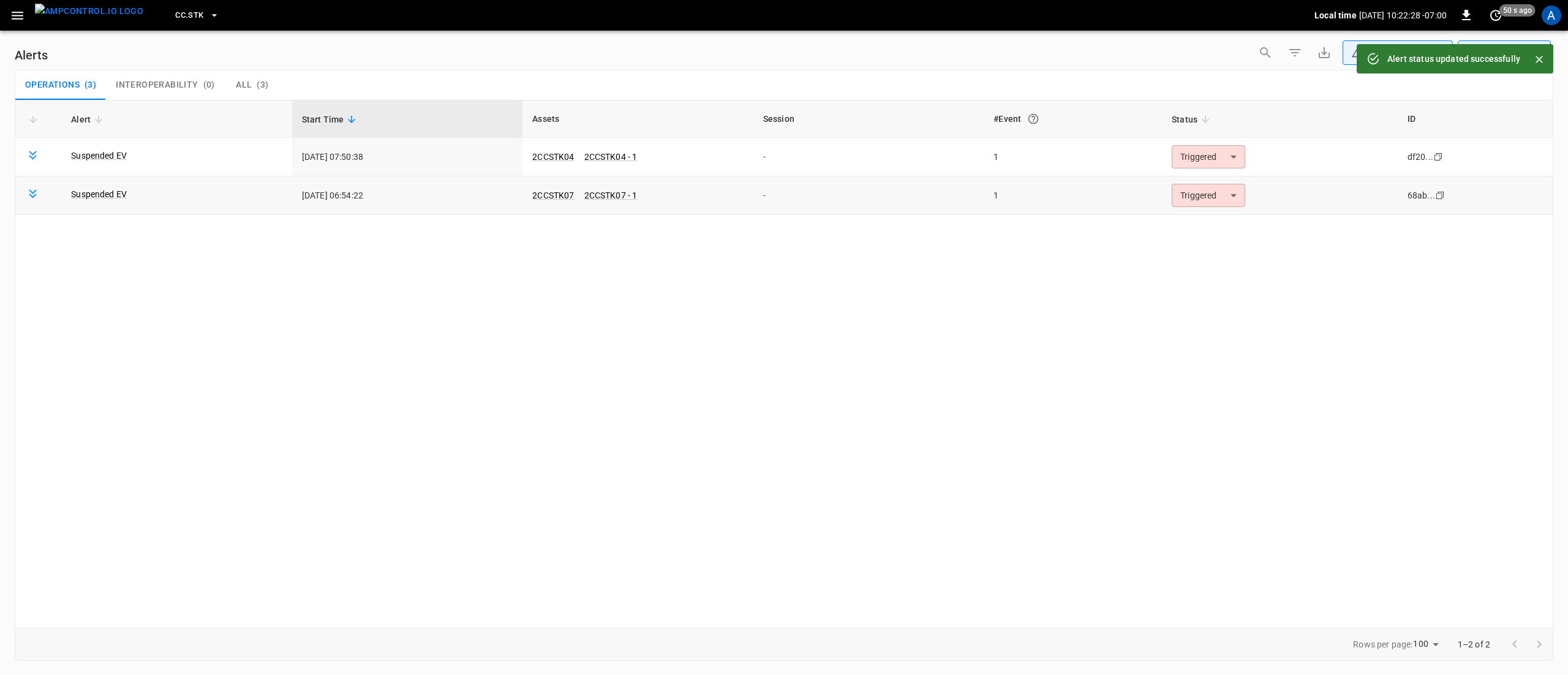
click at [1204, 196] on body "**********" at bounding box center [784, 335] width 1568 height 670
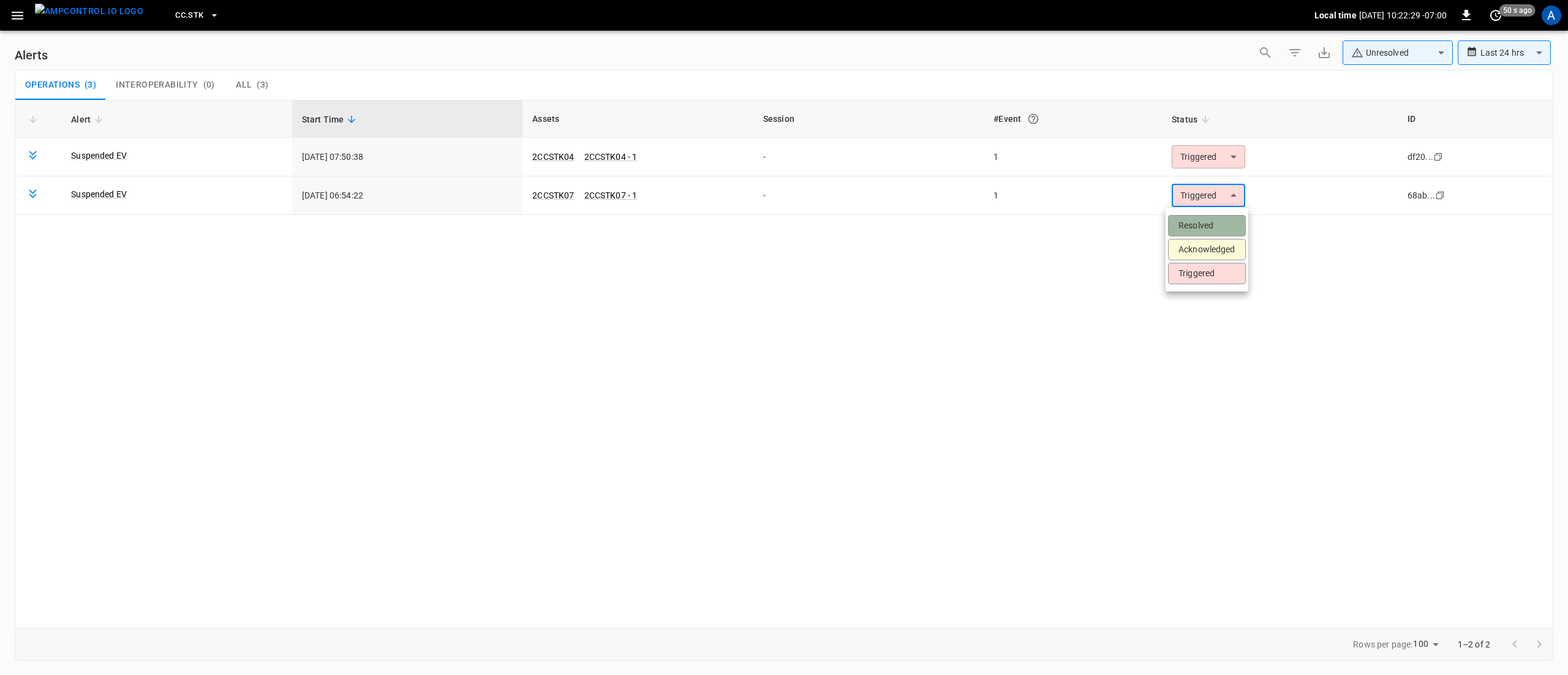
click at [1198, 226] on li "Resolved" at bounding box center [1206, 226] width 77 height 22
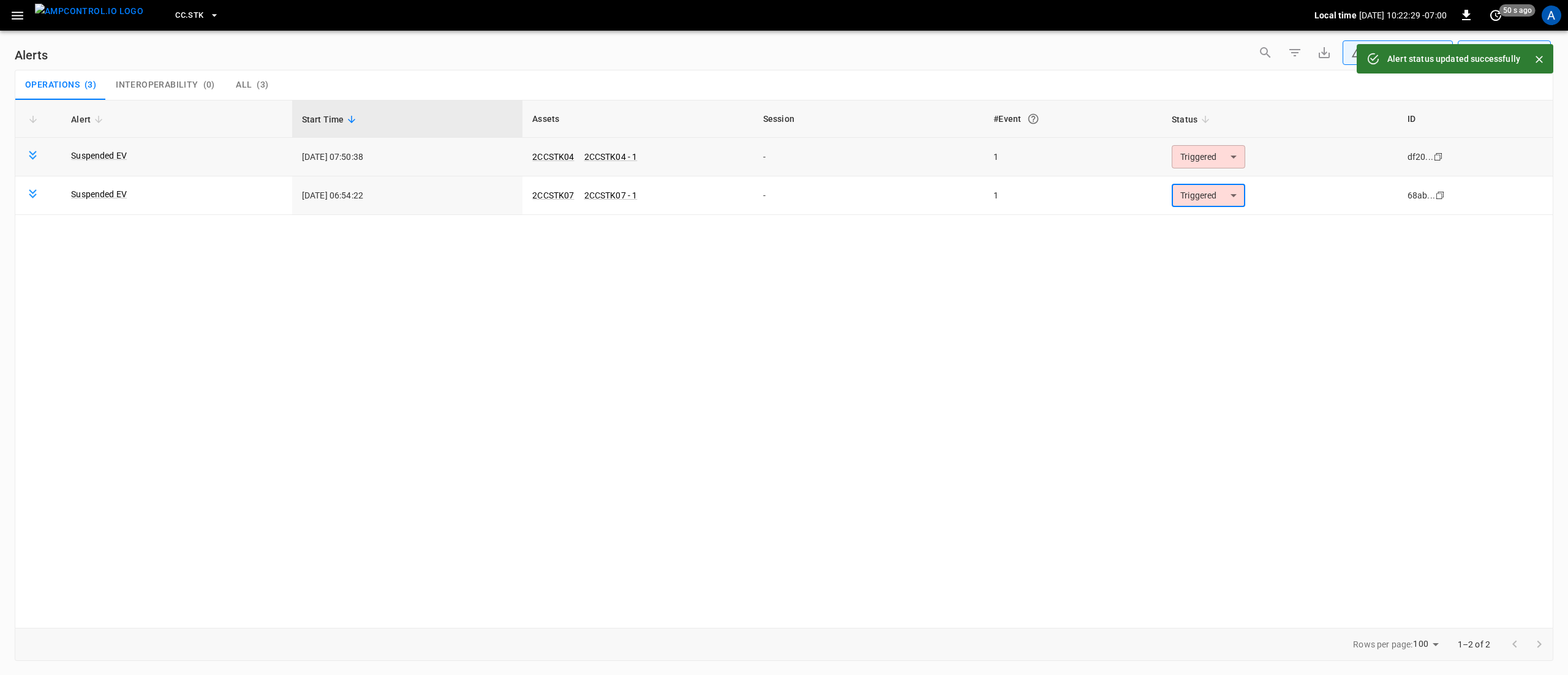
click at [1201, 159] on body "**********" at bounding box center [784, 335] width 1568 height 670
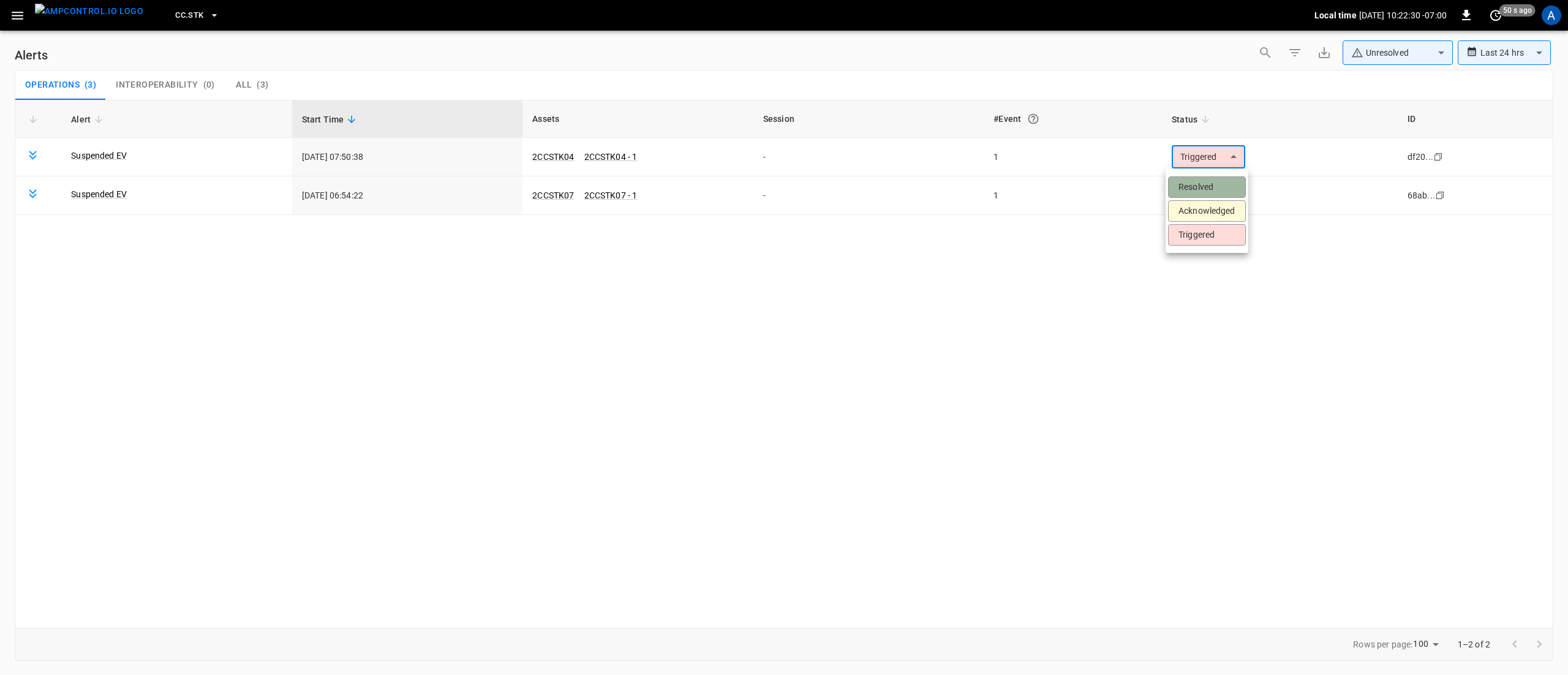
click at [1188, 183] on li "Resolved" at bounding box center [1206, 187] width 77 height 22
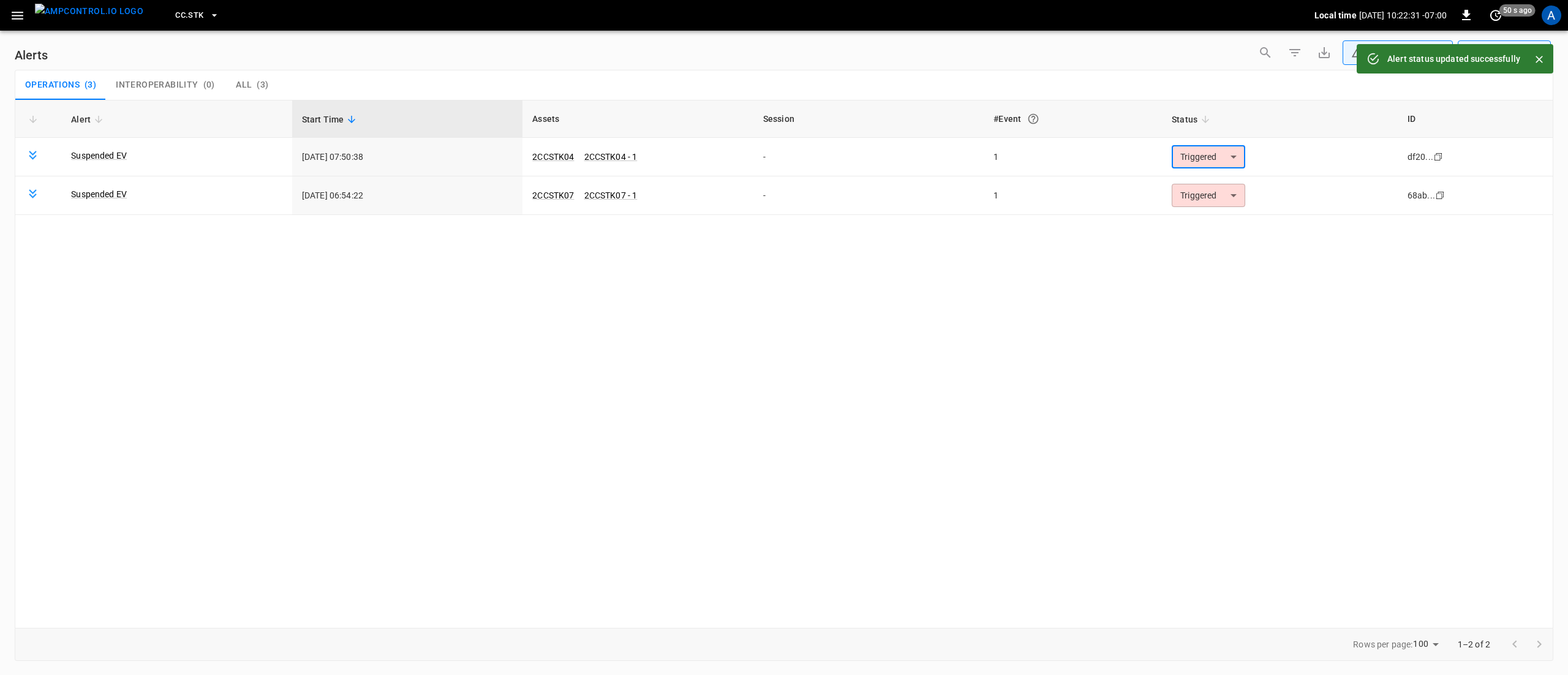
click at [30, 18] on button "menu" at bounding box center [89, 15] width 118 height 31
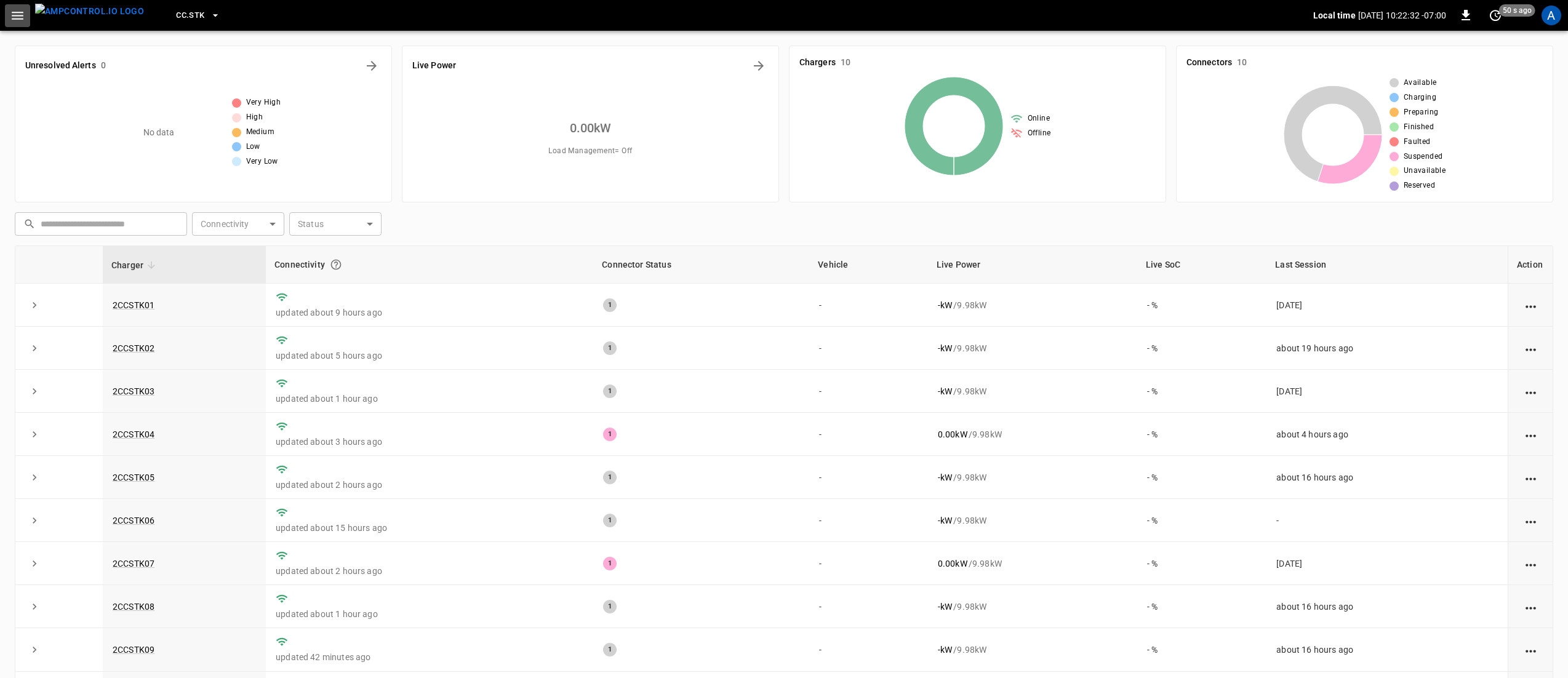
click at [24, 14] on icon "button" at bounding box center [17, 16] width 16 height 16
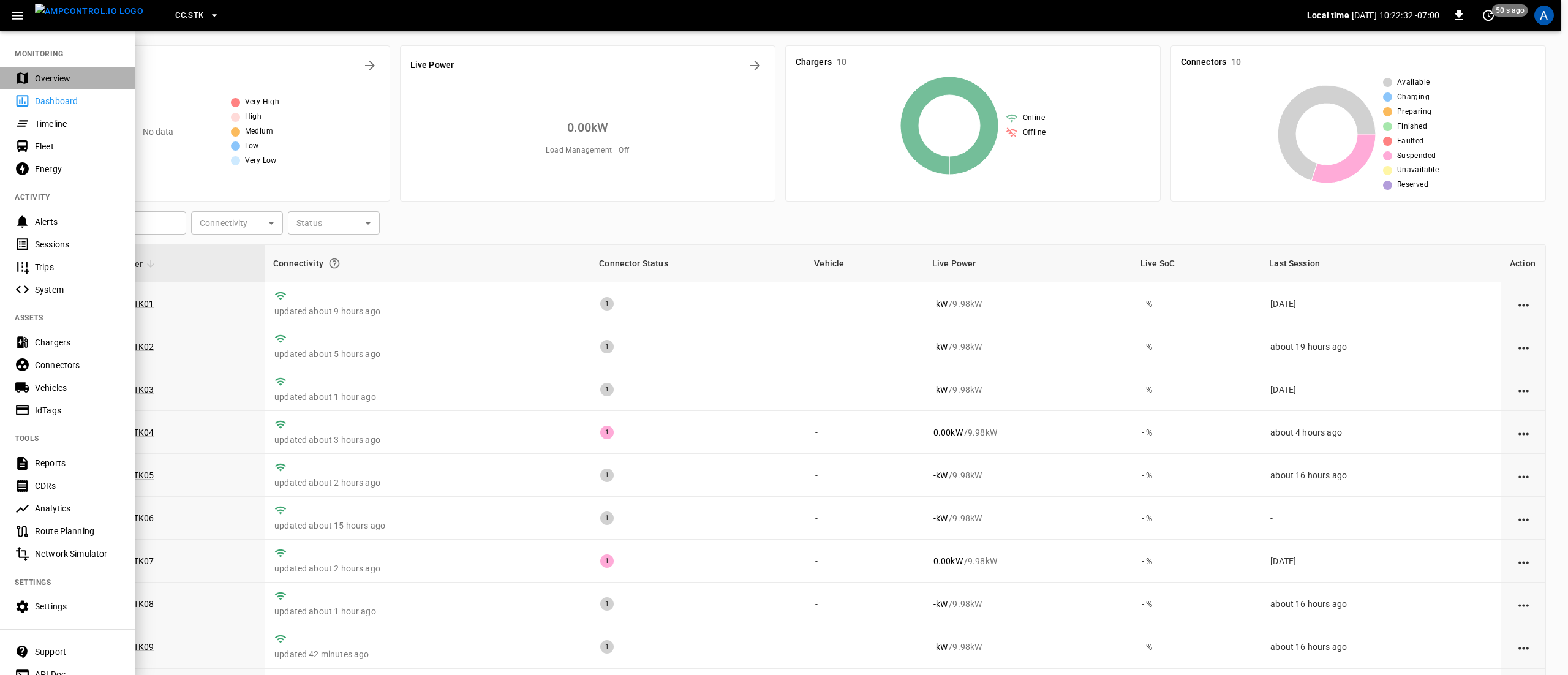
click at [46, 74] on div "Overview" at bounding box center [77, 77] width 86 height 12
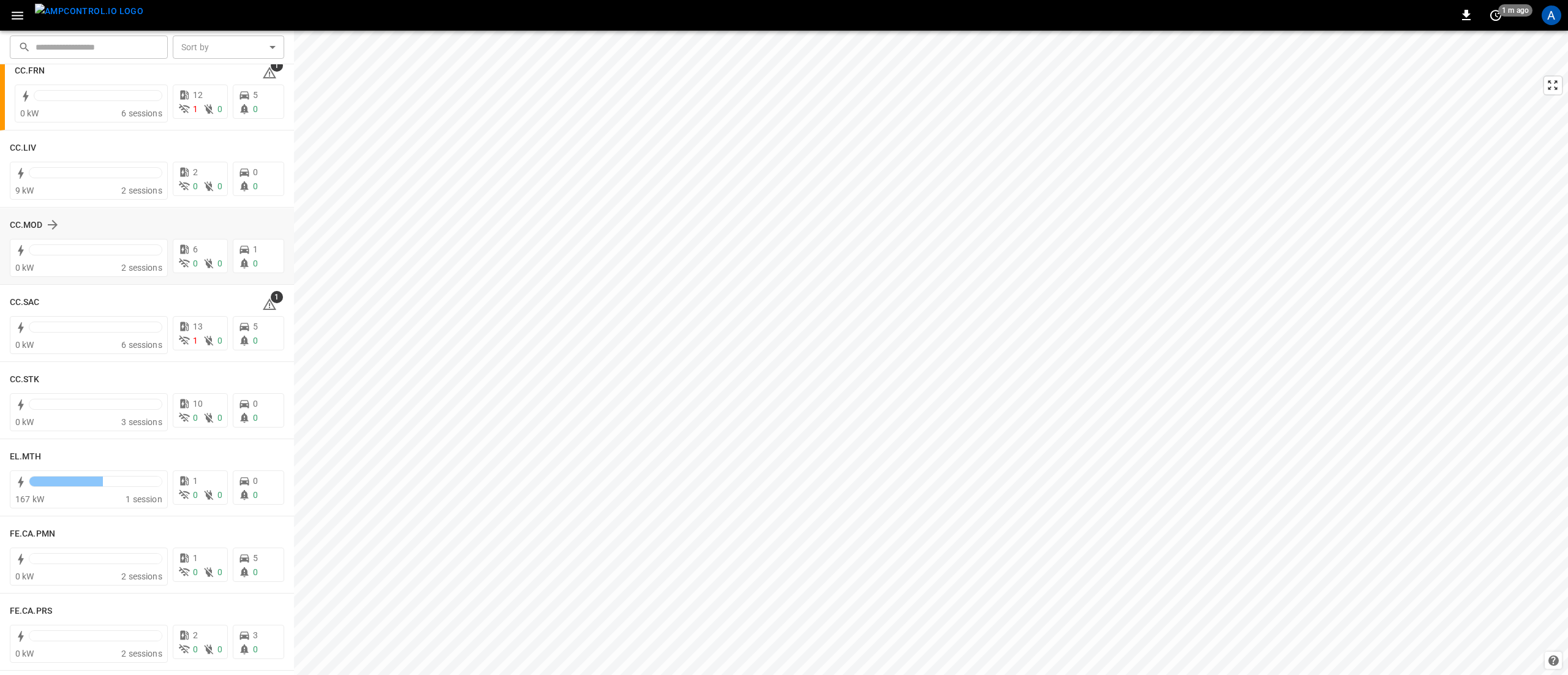
scroll to position [600, 0]
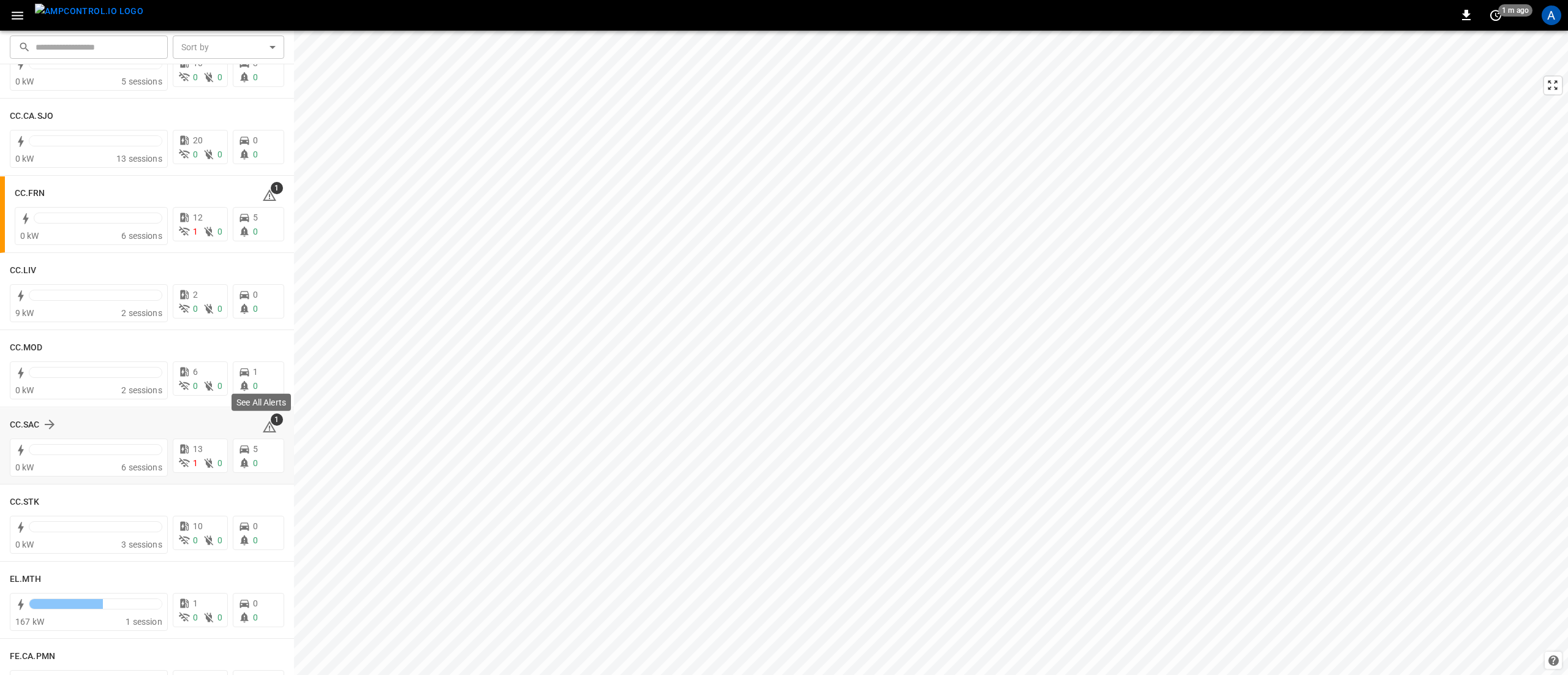
click at [268, 426] on icon at bounding box center [269, 427] width 15 height 15
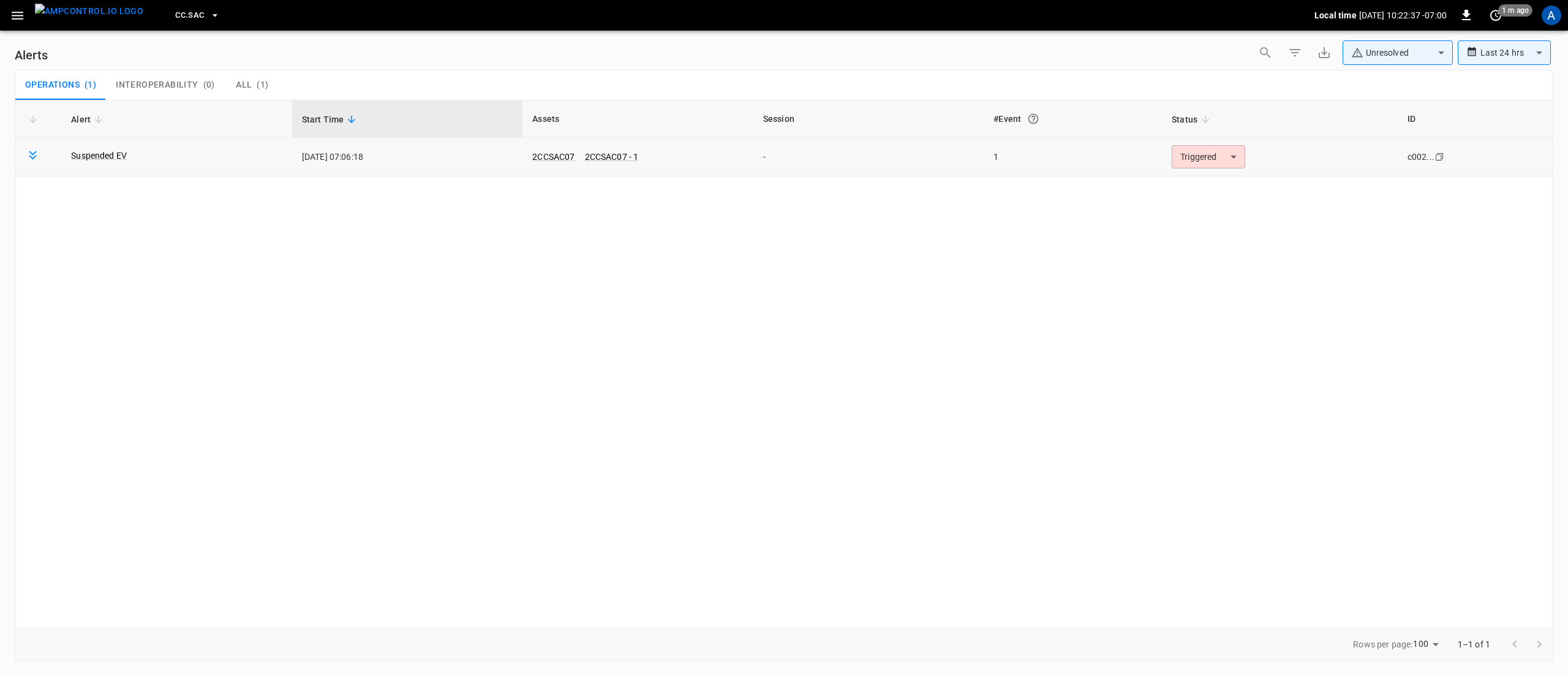
click at [1198, 169] on td "Triggered ********* ​" at bounding box center [1280, 156] width 236 height 38
click at [1198, 159] on body "**********" at bounding box center [784, 335] width 1568 height 670
click at [1189, 186] on li "Resolved" at bounding box center [1206, 187] width 77 height 22
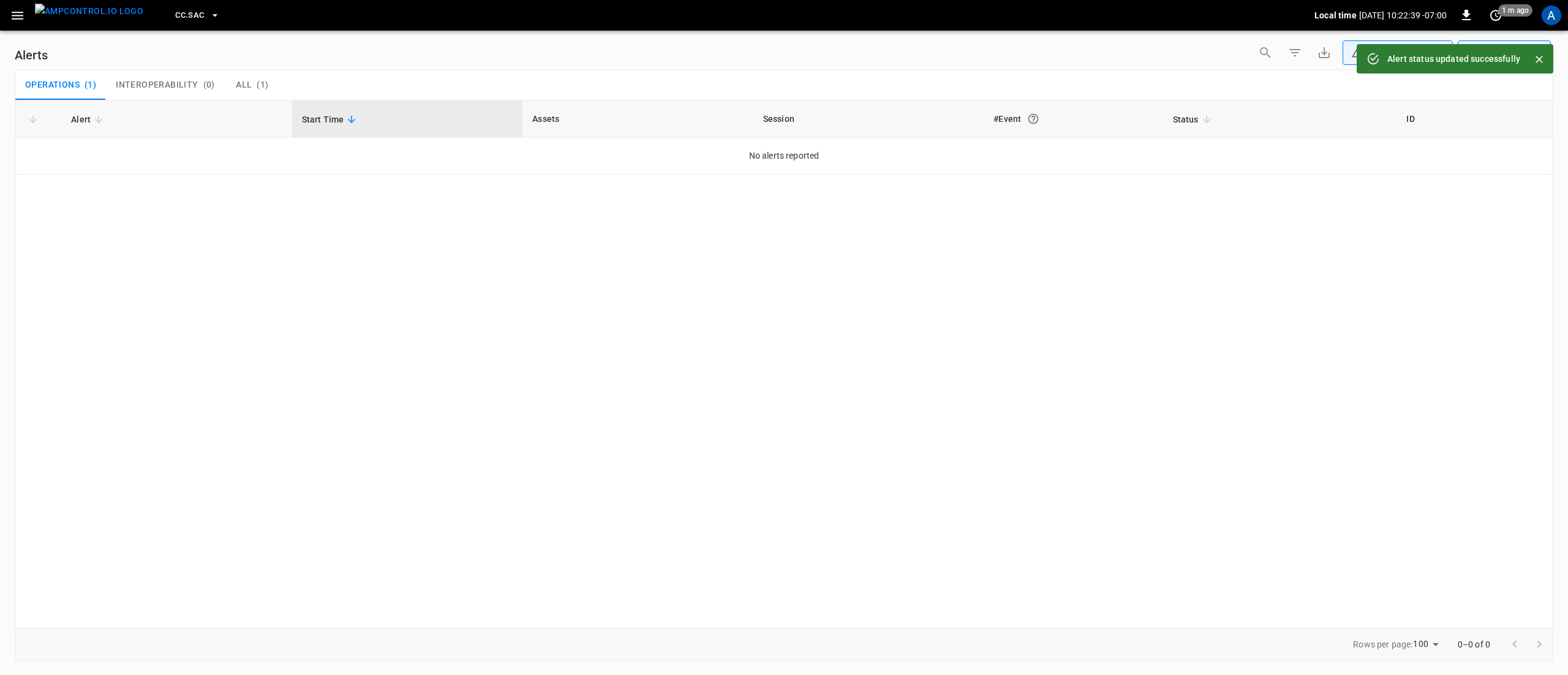
click at [10, 14] on icon "button" at bounding box center [17, 15] width 15 height 15
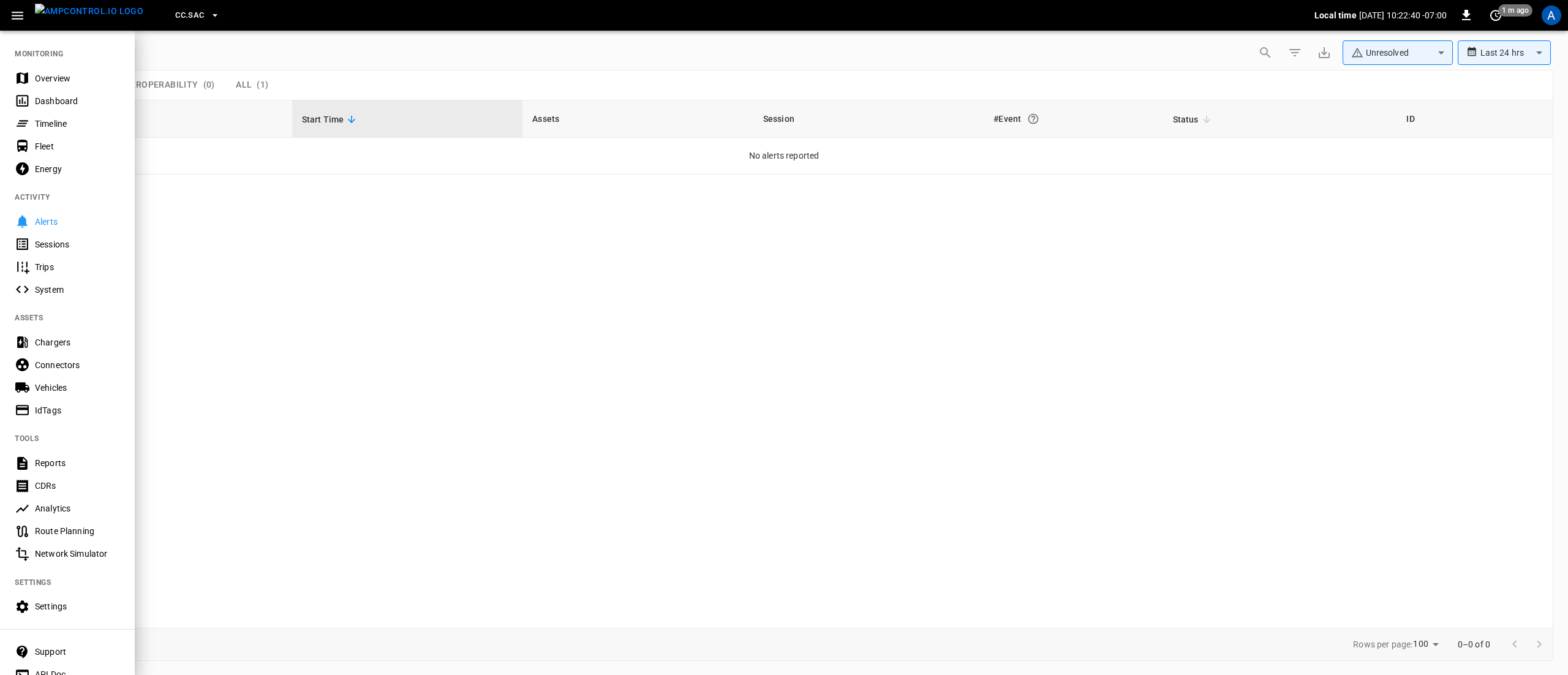
click at [74, 86] on div "Overview" at bounding box center [67, 77] width 135 height 23
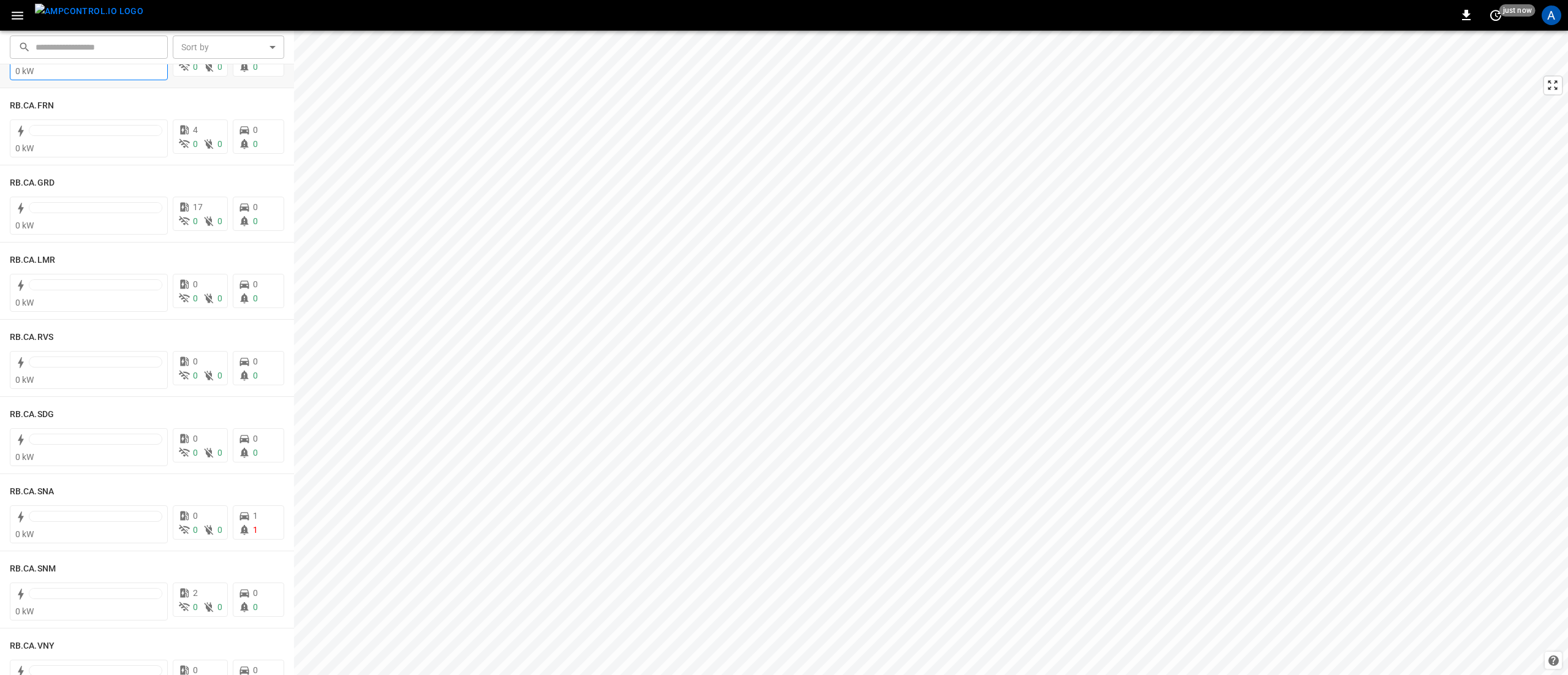
scroll to position [1714, 0]
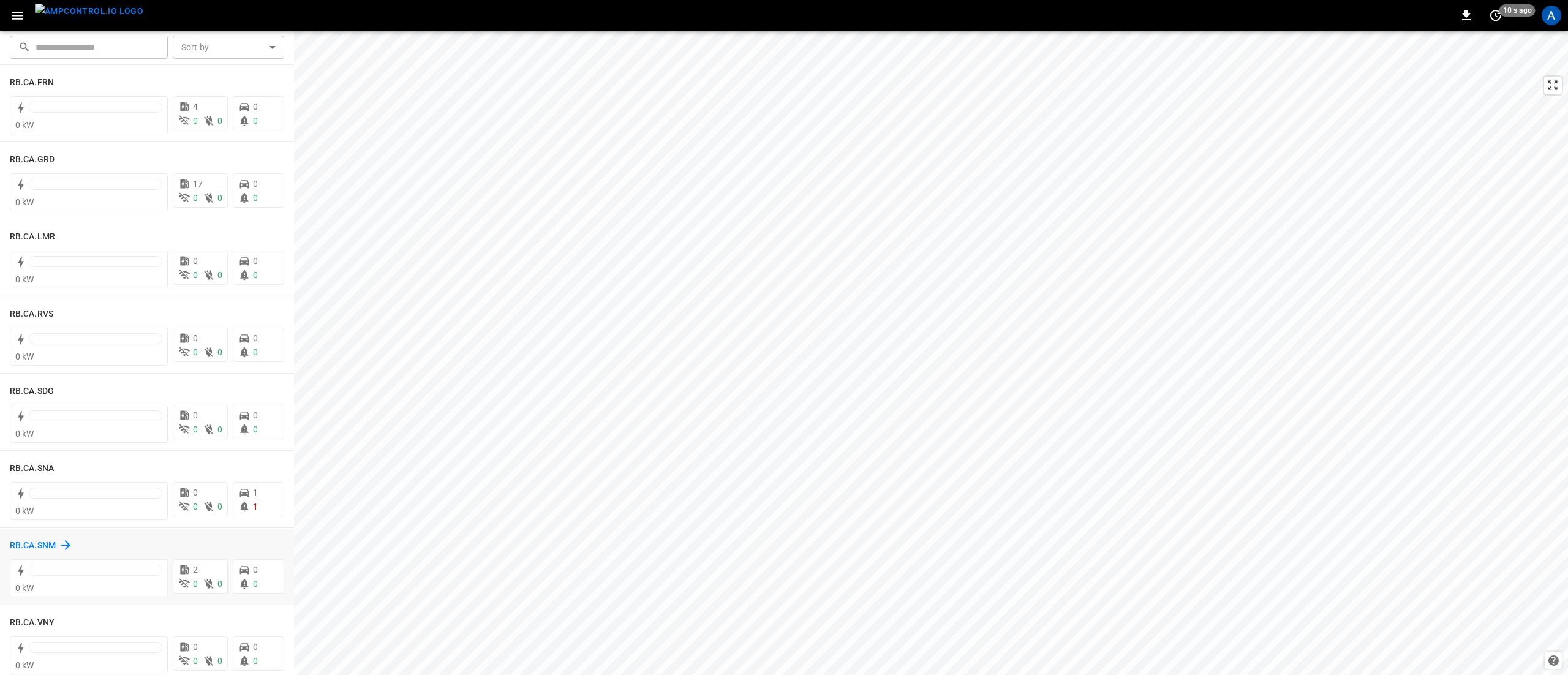
click at [40, 540] on h6 "RB.CA.SNM" at bounding box center [33, 545] width 46 height 14
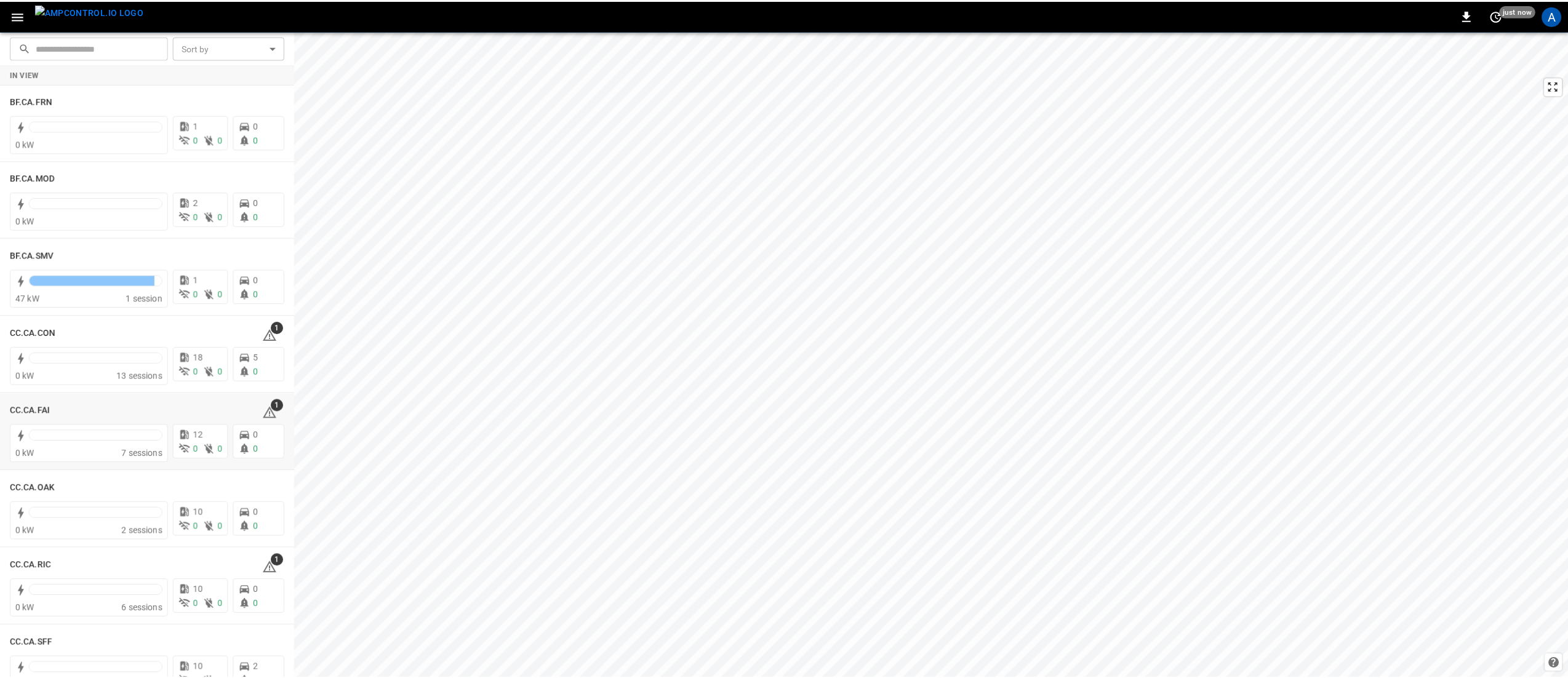
scroll to position [615, 0]
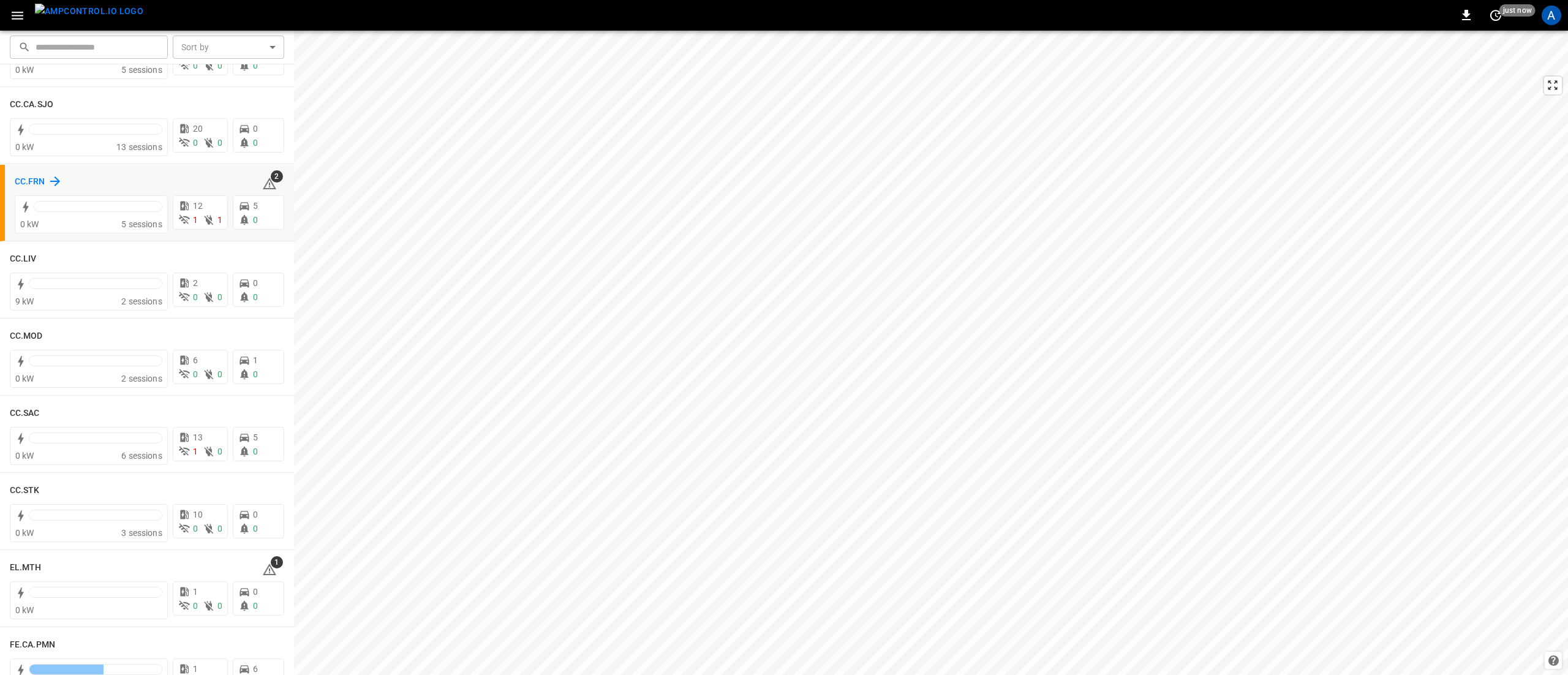
click at [33, 183] on h6 "CC.FRN" at bounding box center [30, 181] width 31 height 14
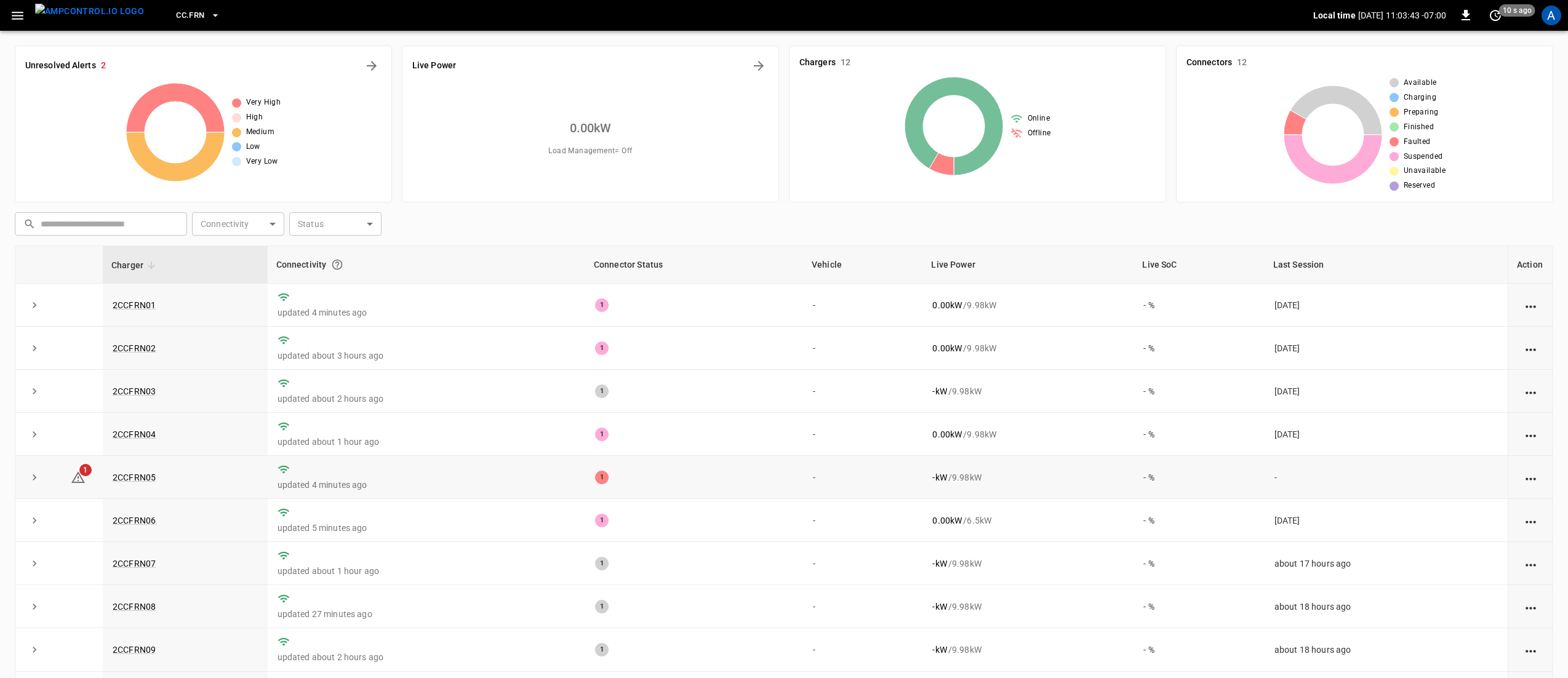
click at [146, 470] on td "2CCFRN05" at bounding box center [185, 477] width 165 height 43
click at [143, 476] on link "2CCFRN05" at bounding box center [133, 477] width 48 height 15
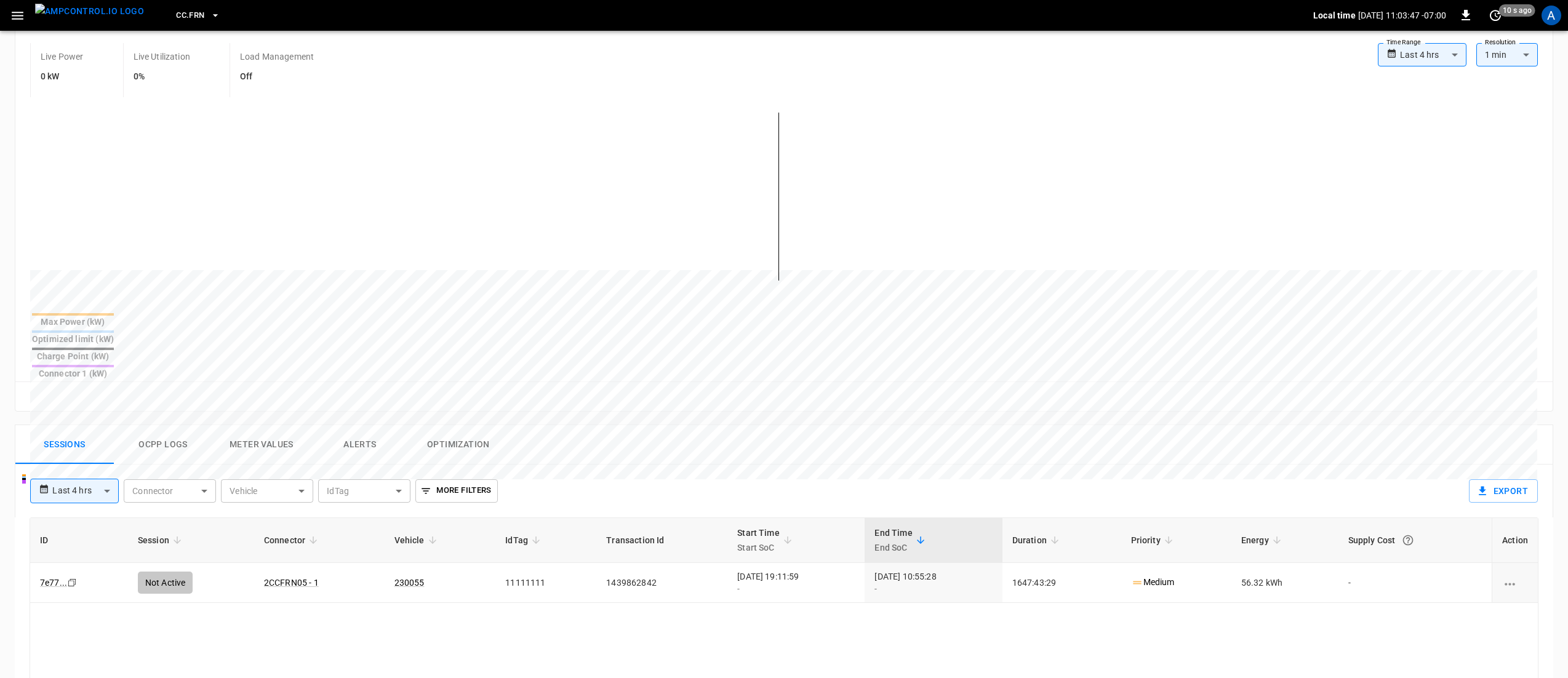
scroll to position [246, 0]
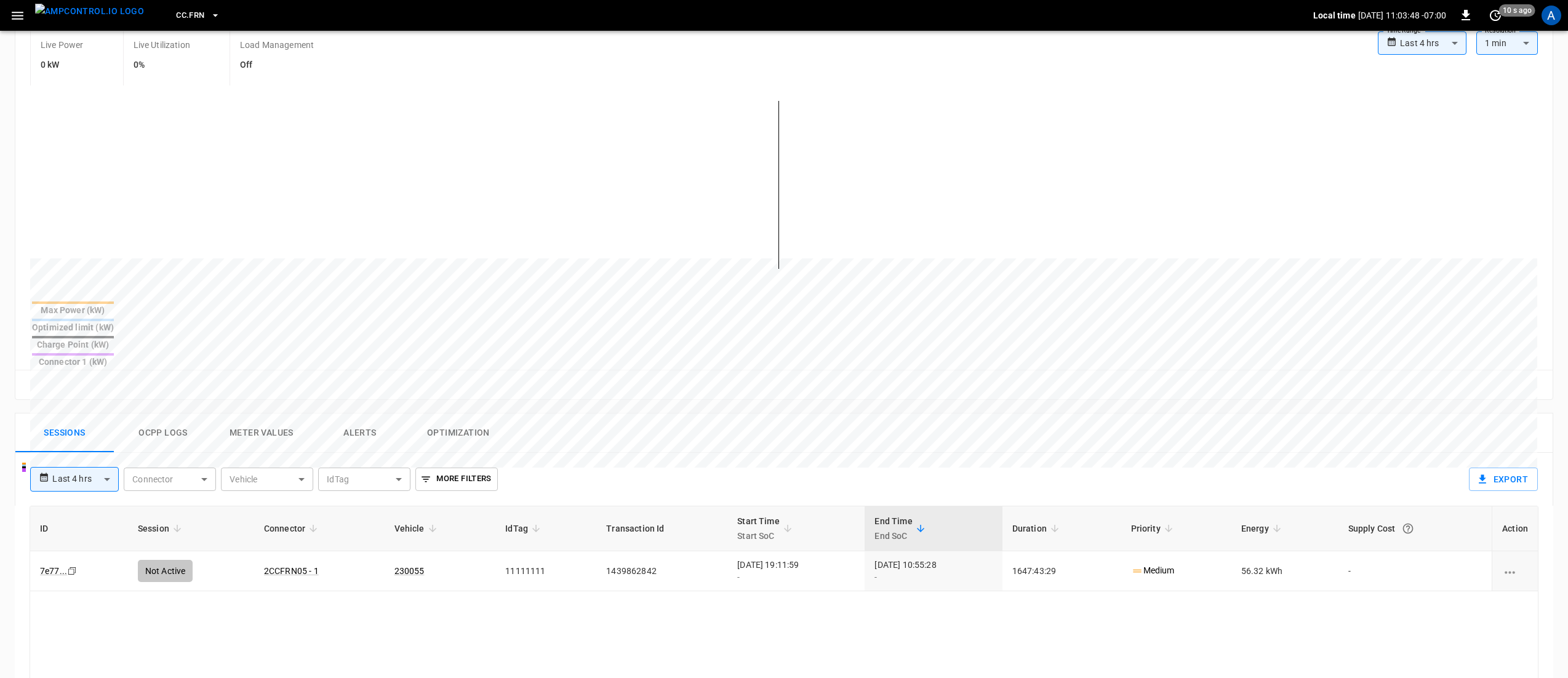
click at [363, 413] on button "Alerts" at bounding box center [360, 432] width 99 height 39
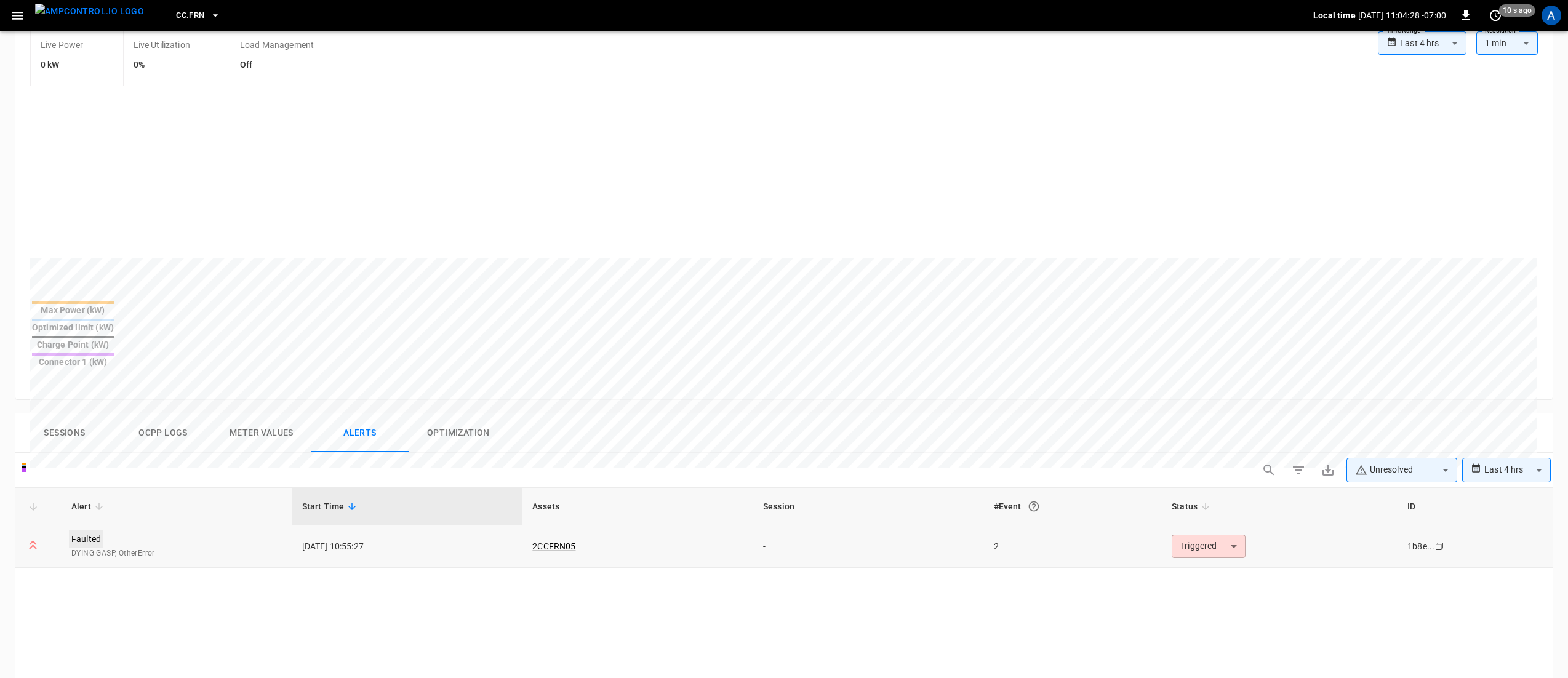
click at [89, 530] on link "Faulted" at bounding box center [86, 538] width 35 height 17
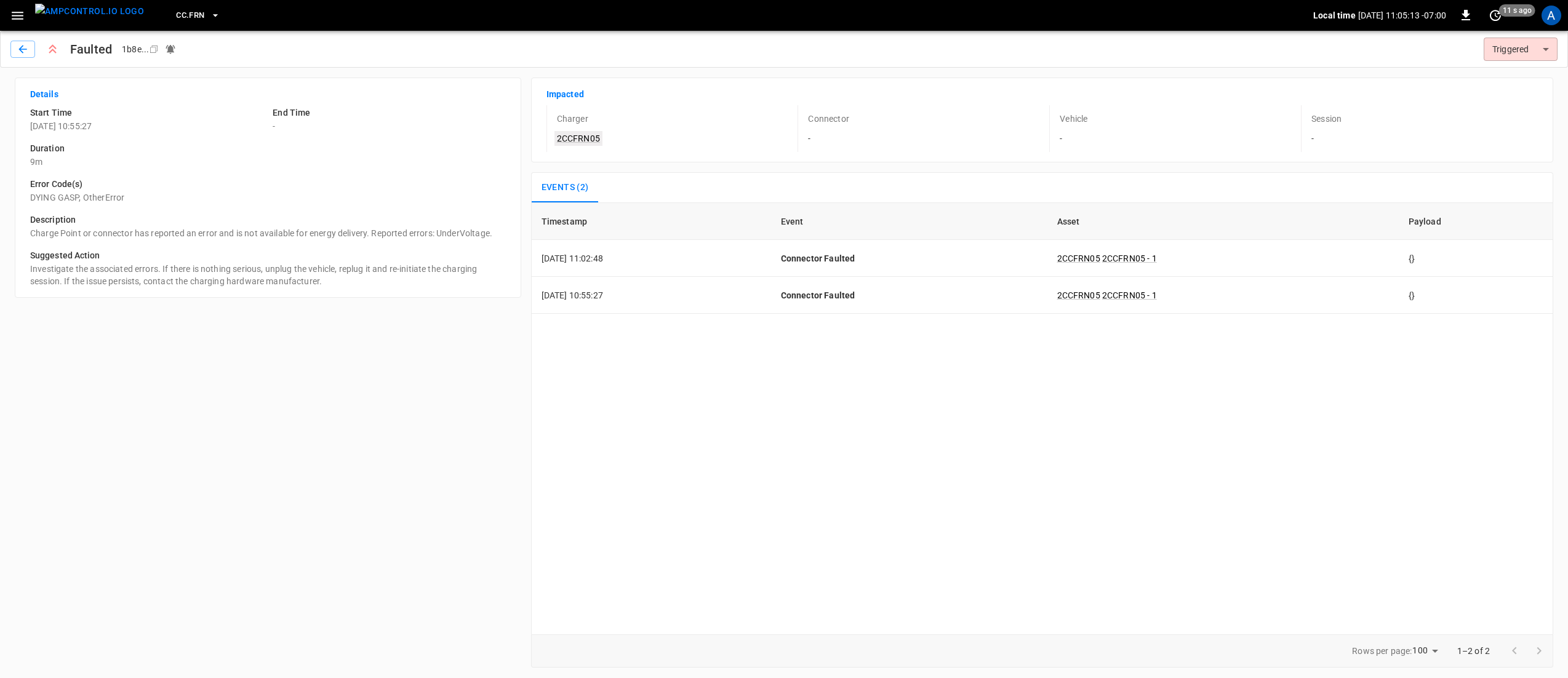
click at [587, 140] on link "2CCFRN05" at bounding box center [578, 138] width 48 height 15
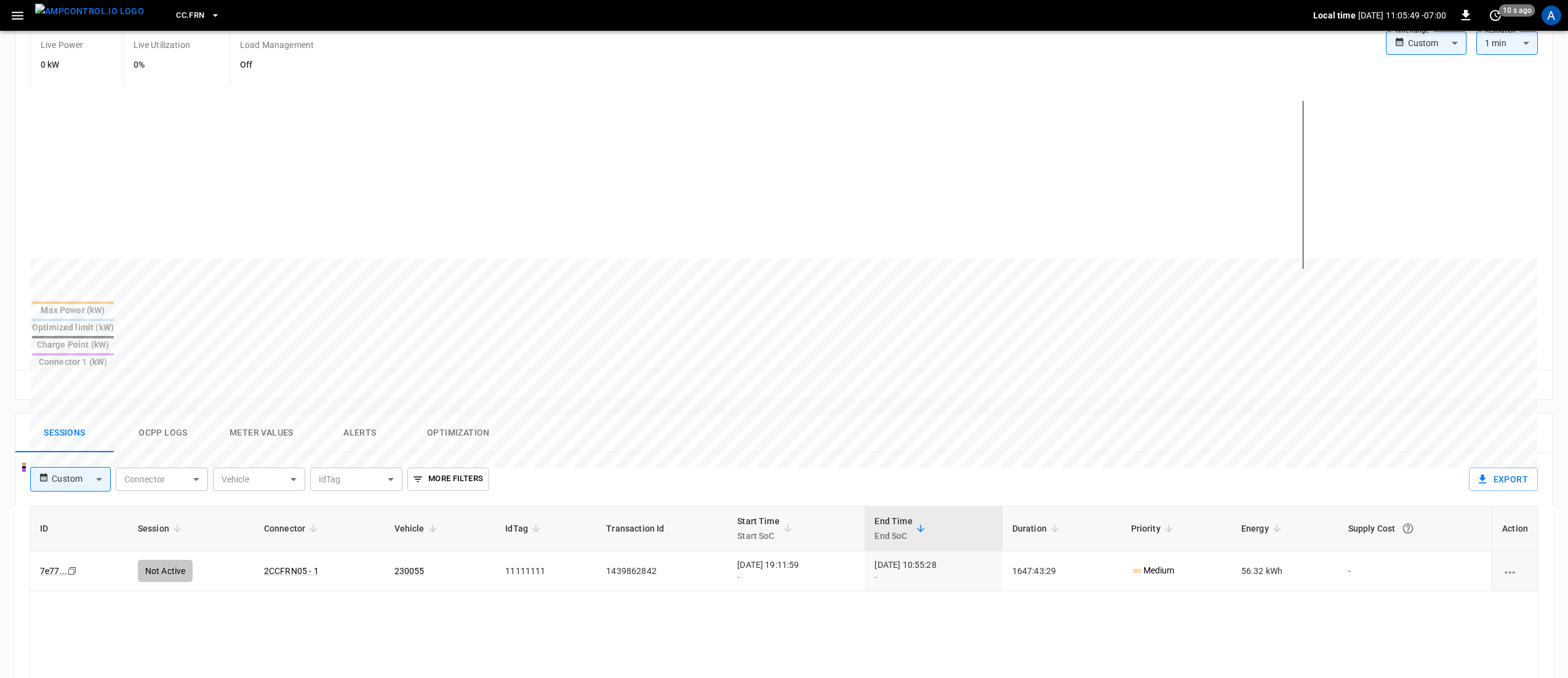
click at [160, 413] on button "Ocpp logs" at bounding box center [163, 432] width 99 height 39
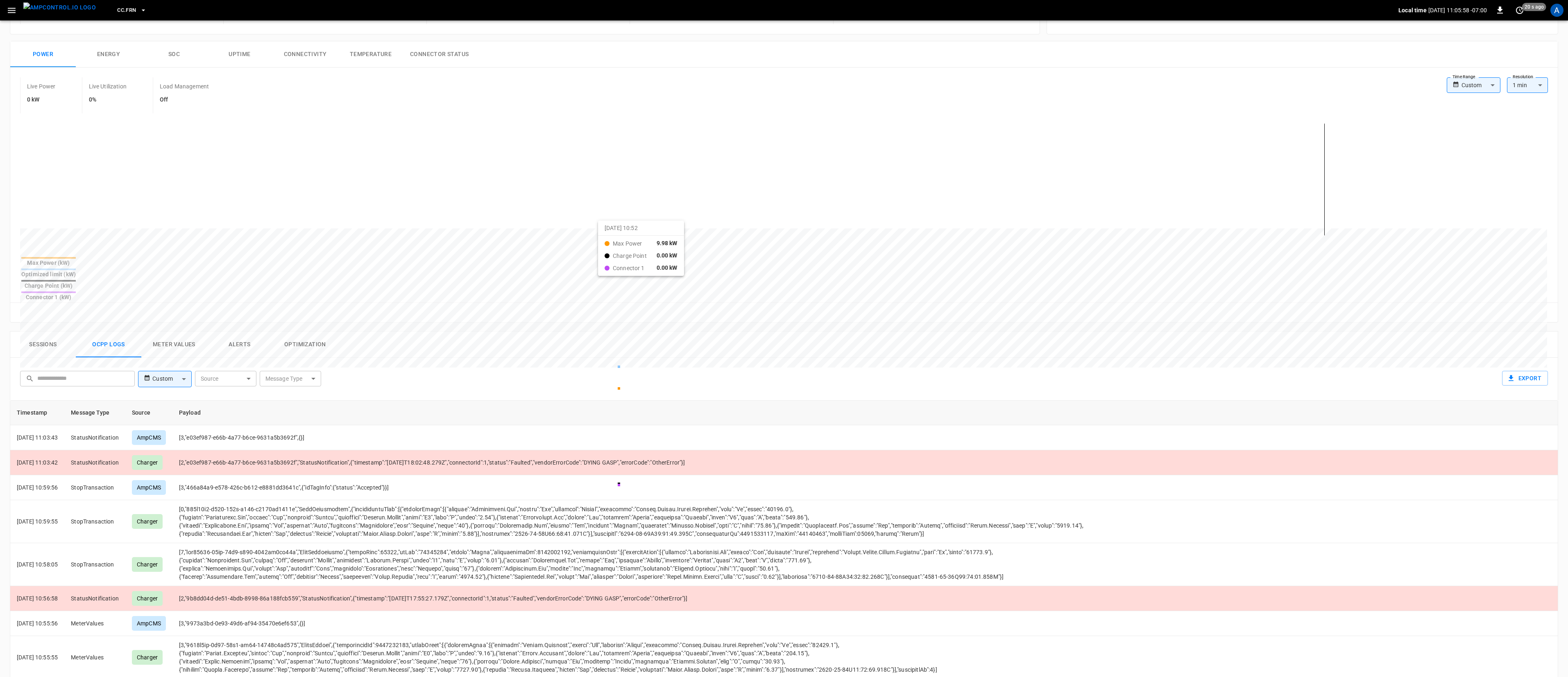
scroll to position [312, 0]
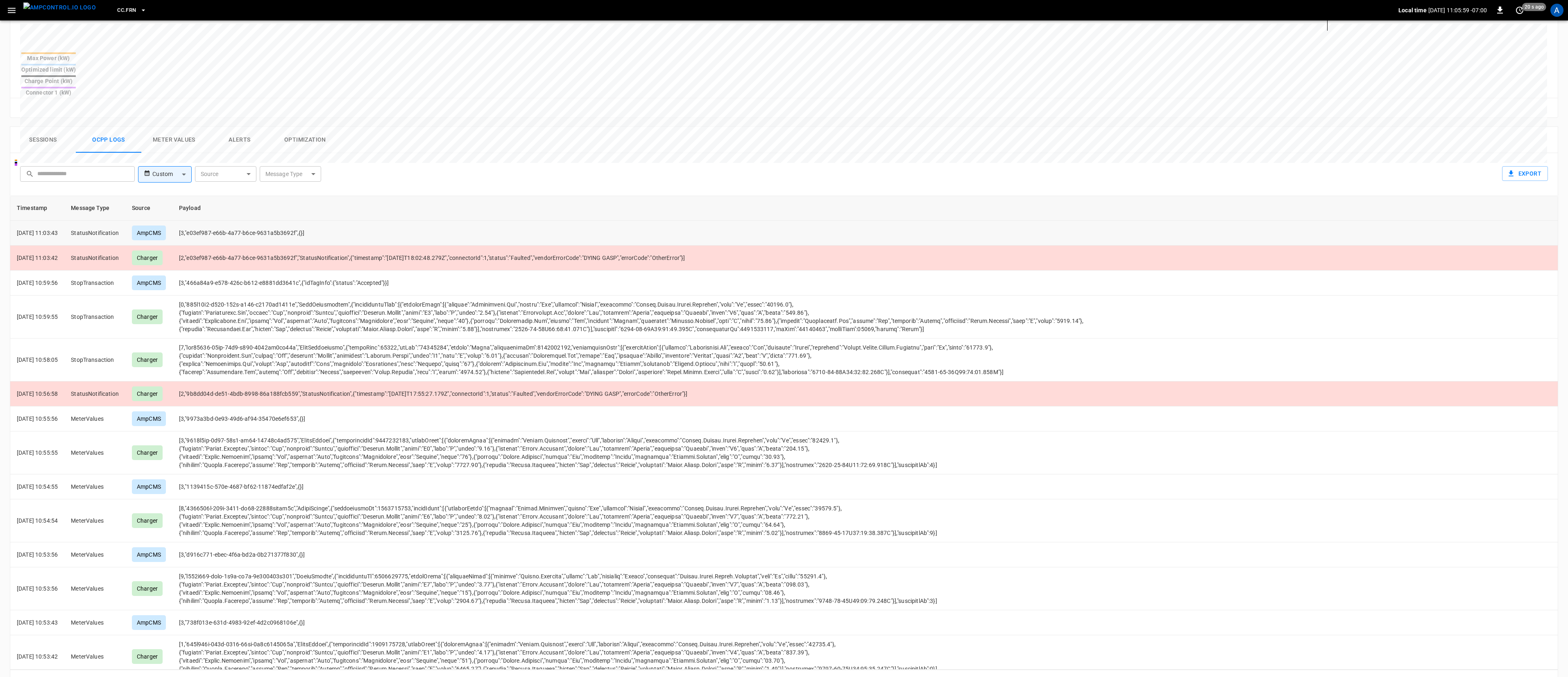
click at [962, 221] on td "[3,"e03ef987-e66b-4a77-b6ce-9631a5b3692f",{}]" at bounding box center [632, 233] width 921 height 25
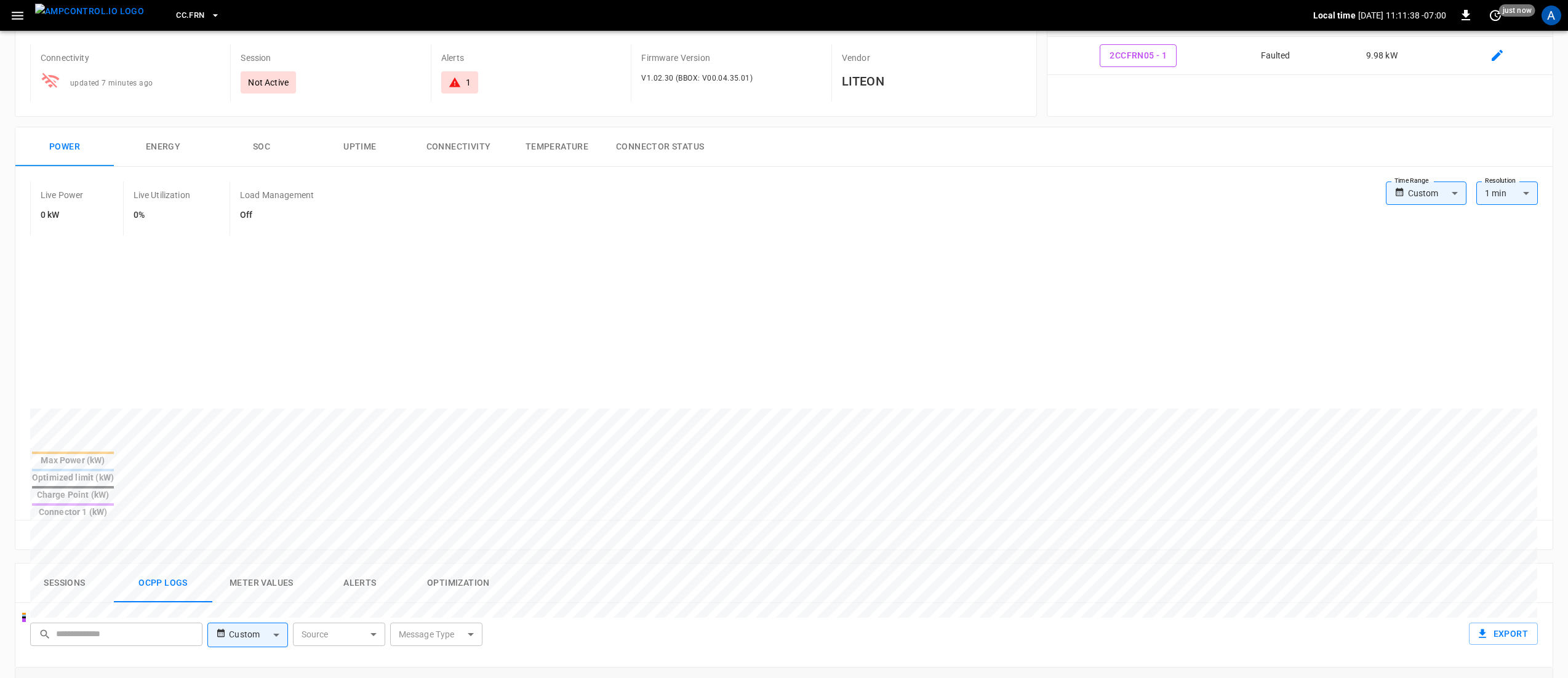
scroll to position [246, 0]
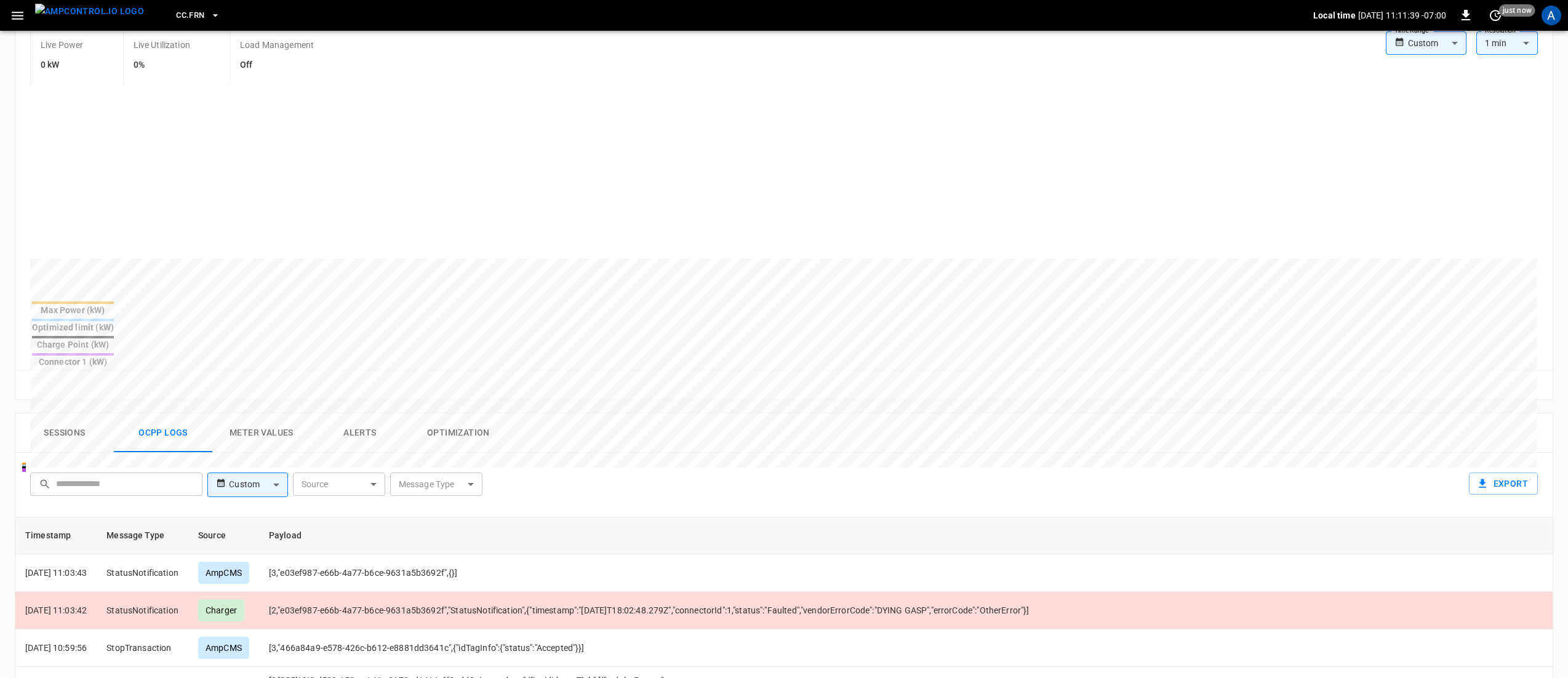
drag, startPoint x: 375, startPoint y: 395, endPoint x: 385, endPoint y: 396, distance: 10.0
click at [374, 413] on button "Alerts" at bounding box center [360, 432] width 99 height 39
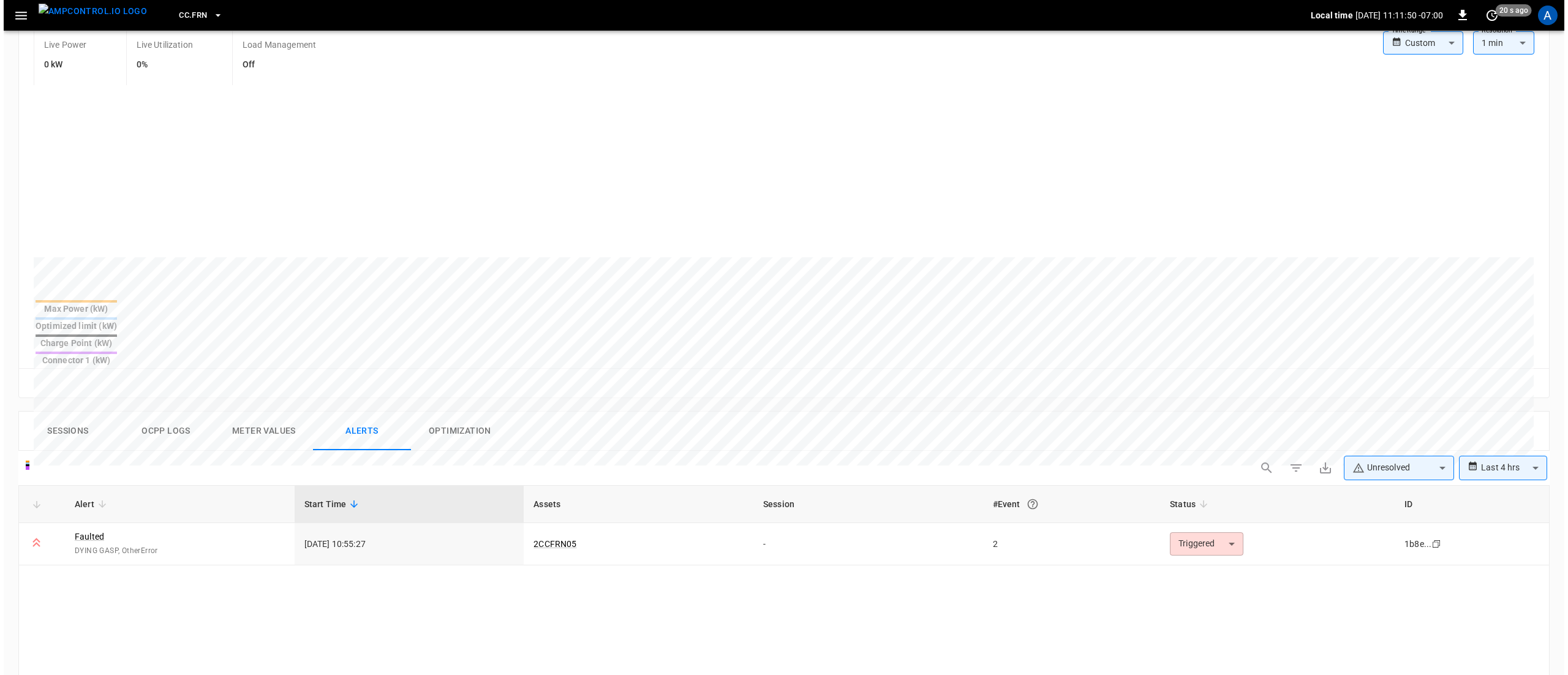
scroll to position [0, 0]
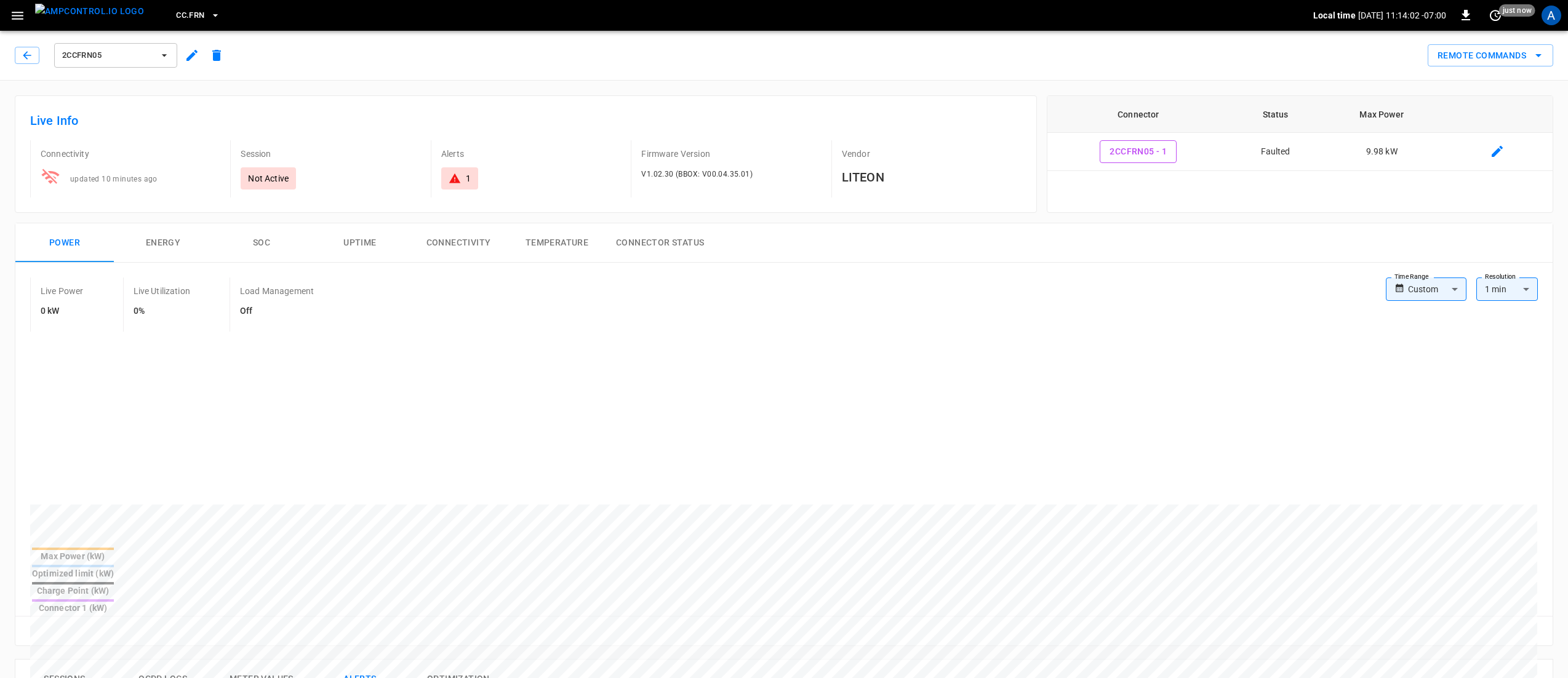
click at [138, 54] on span "2CCFRN05" at bounding box center [108, 55] width 91 height 14
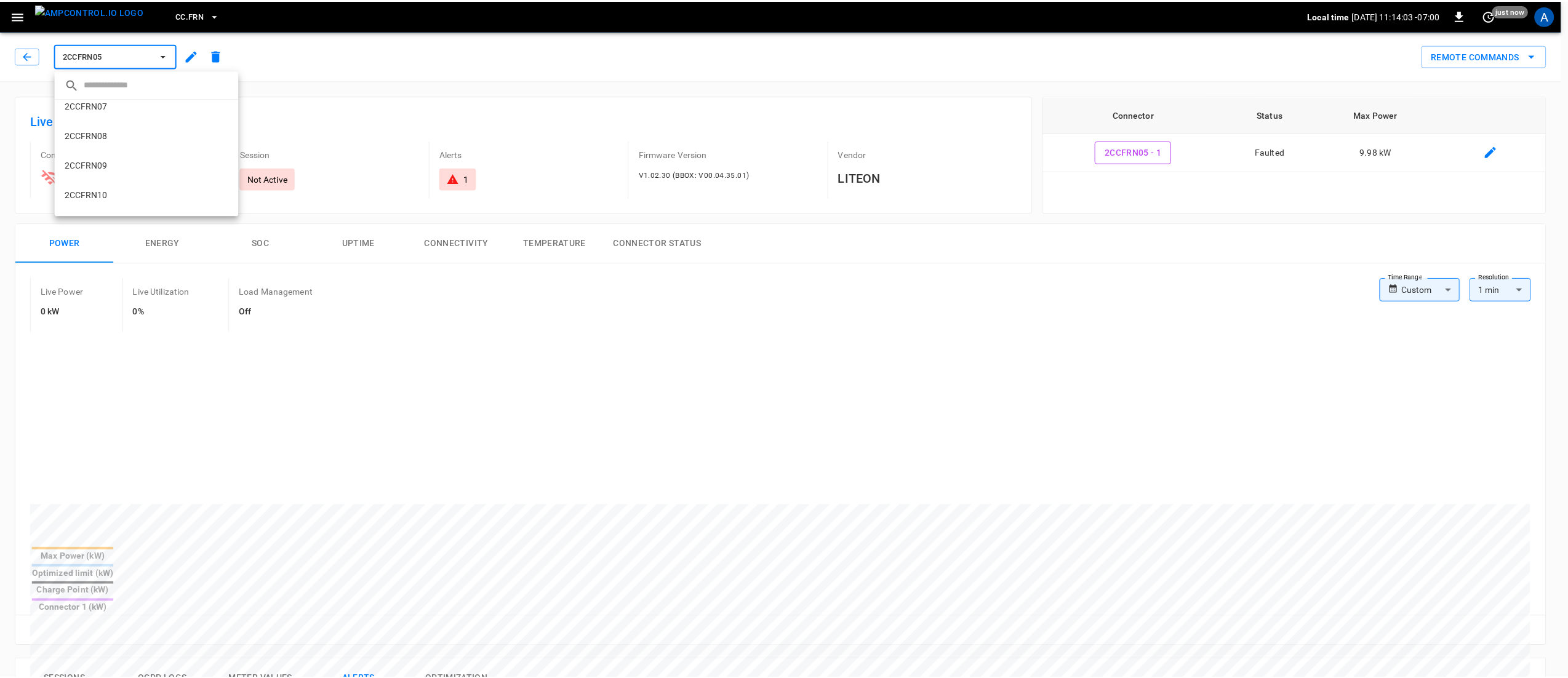
scroll to position [237, 0]
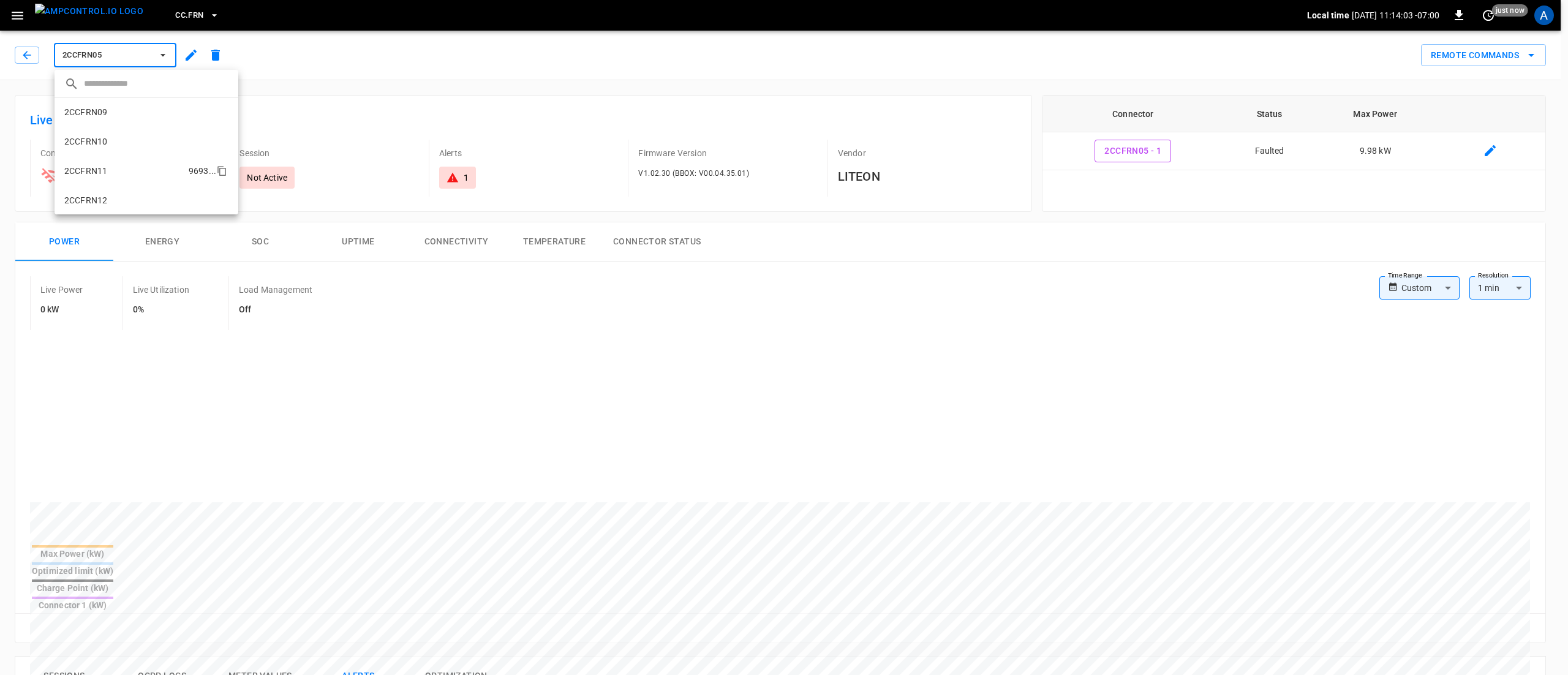
click at [137, 180] on li "2CCFRN11 9693 ..." at bounding box center [147, 171] width 184 height 29
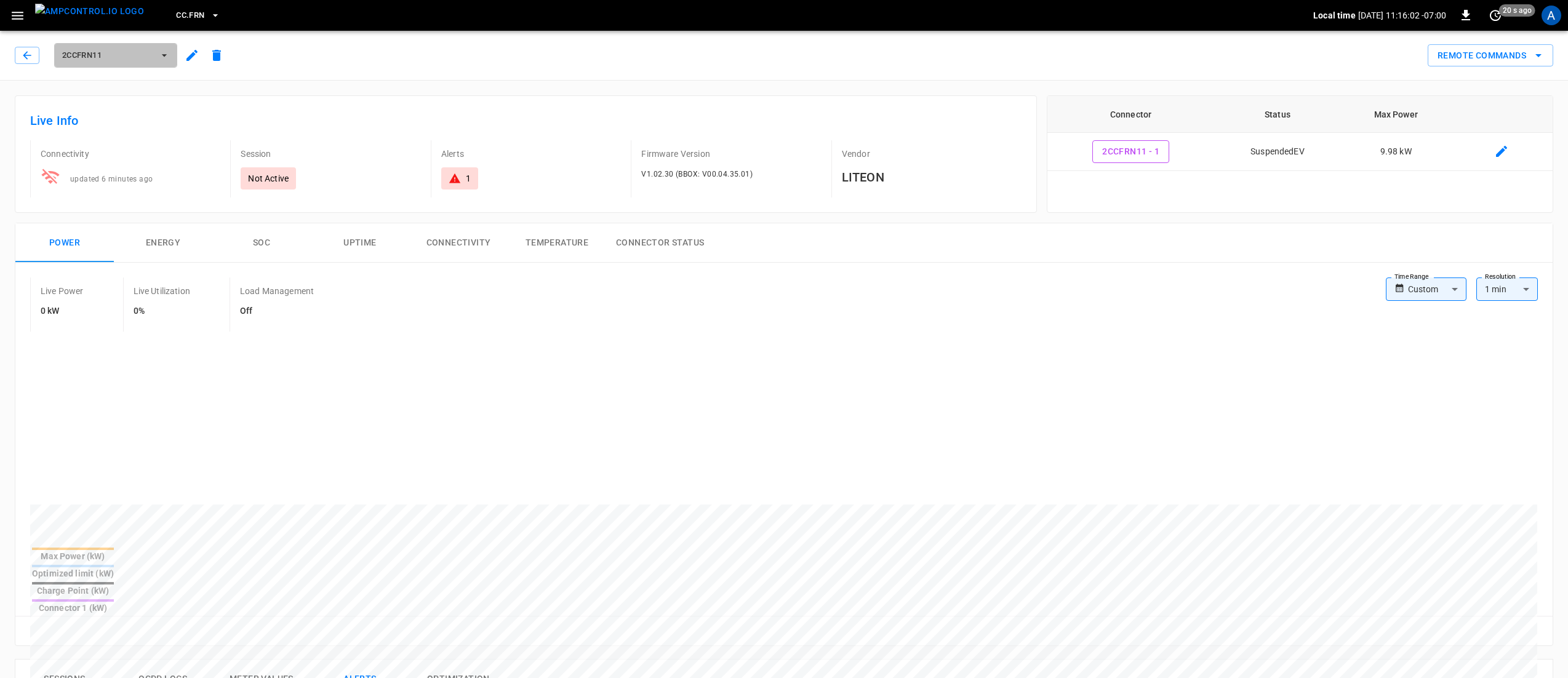
click at [84, 56] on span "2CCFRN11" at bounding box center [108, 55] width 91 height 14
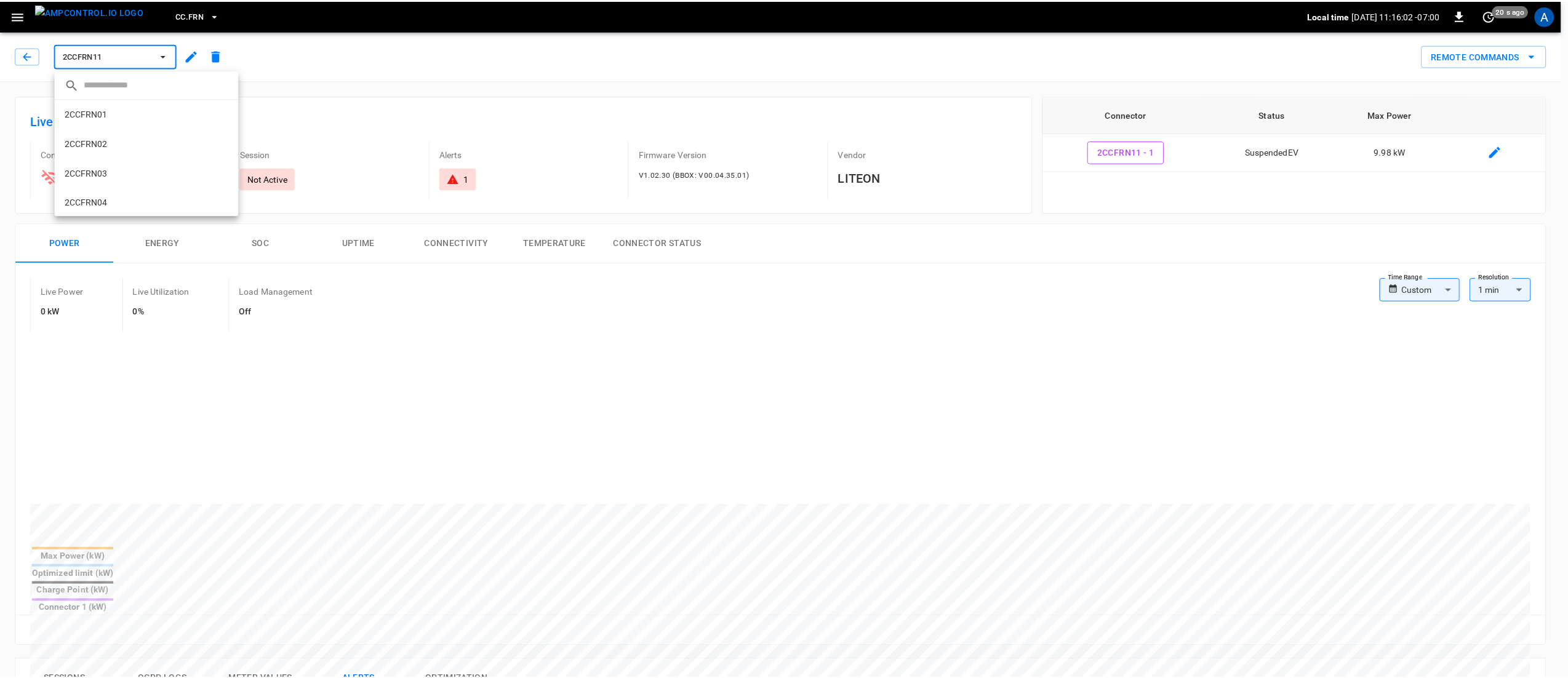
scroll to position [237, 0]
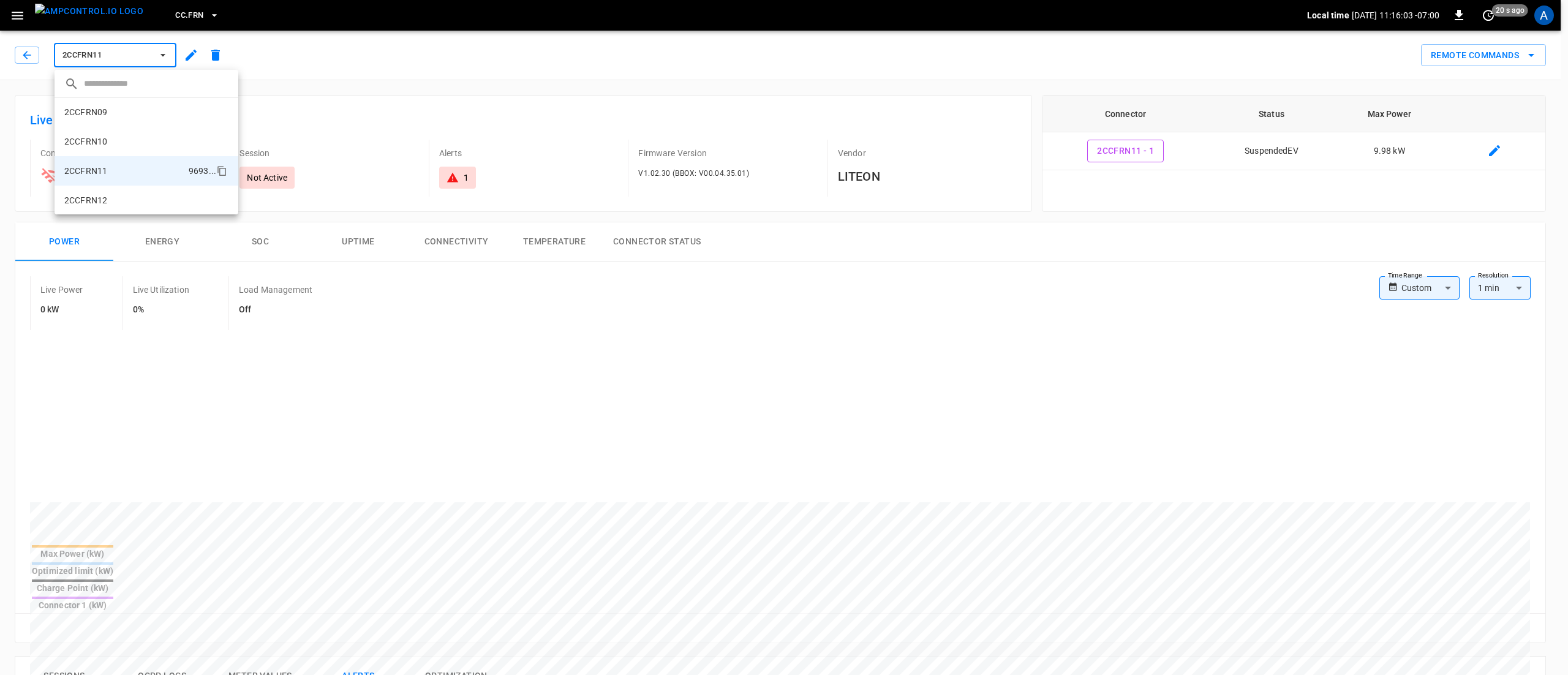
click at [28, 58] on div at bounding box center [784, 338] width 1568 height 675
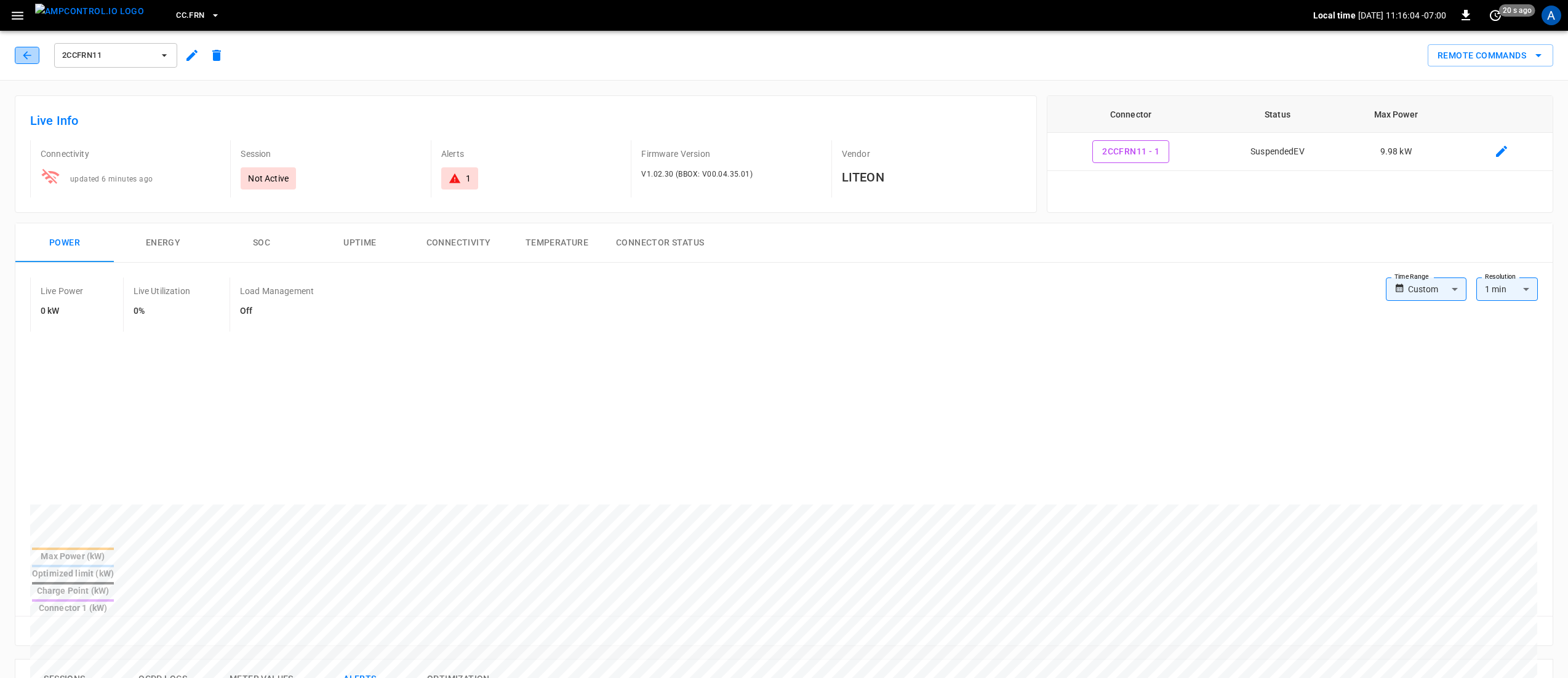
click at [31, 54] on icon "button" at bounding box center [27, 55] width 12 height 12
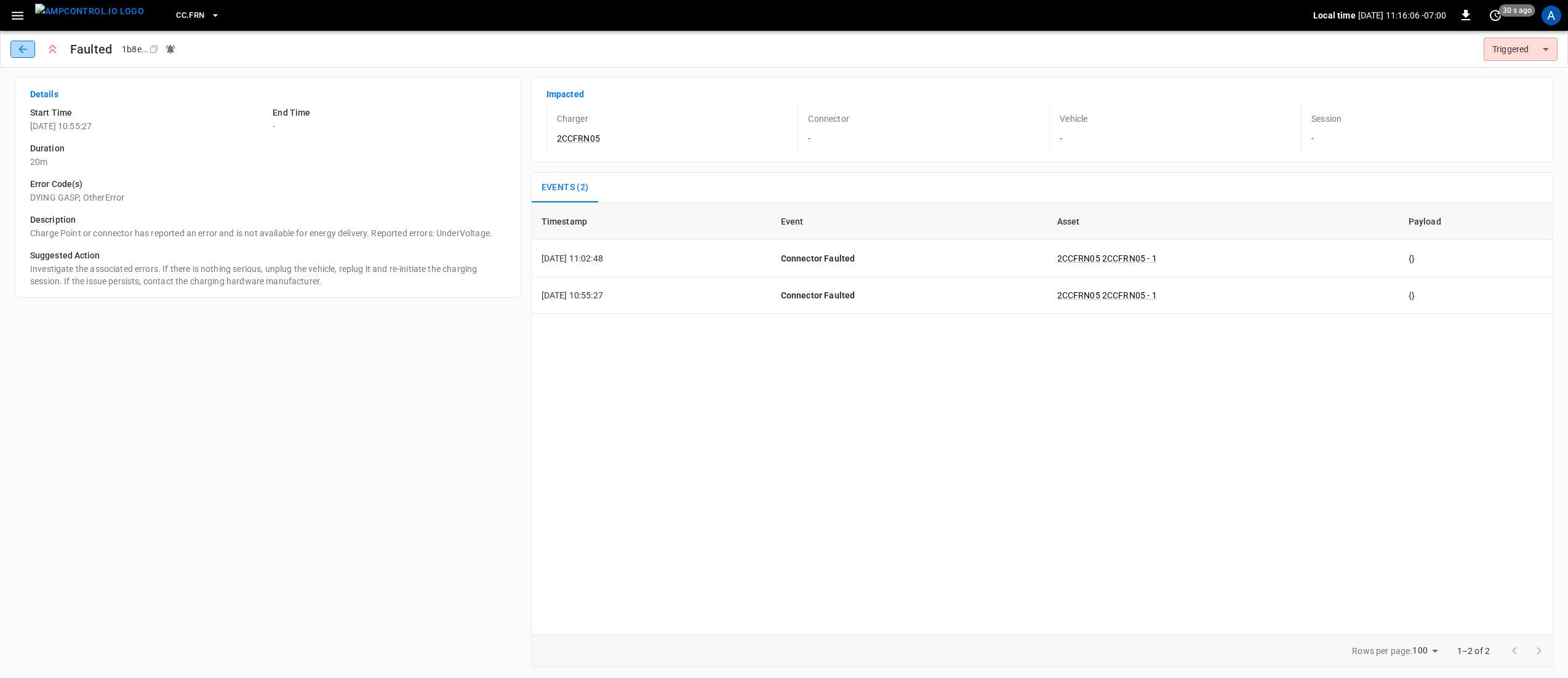
click at [23, 51] on icon "button" at bounding box center [22, 48] width 12 height 12
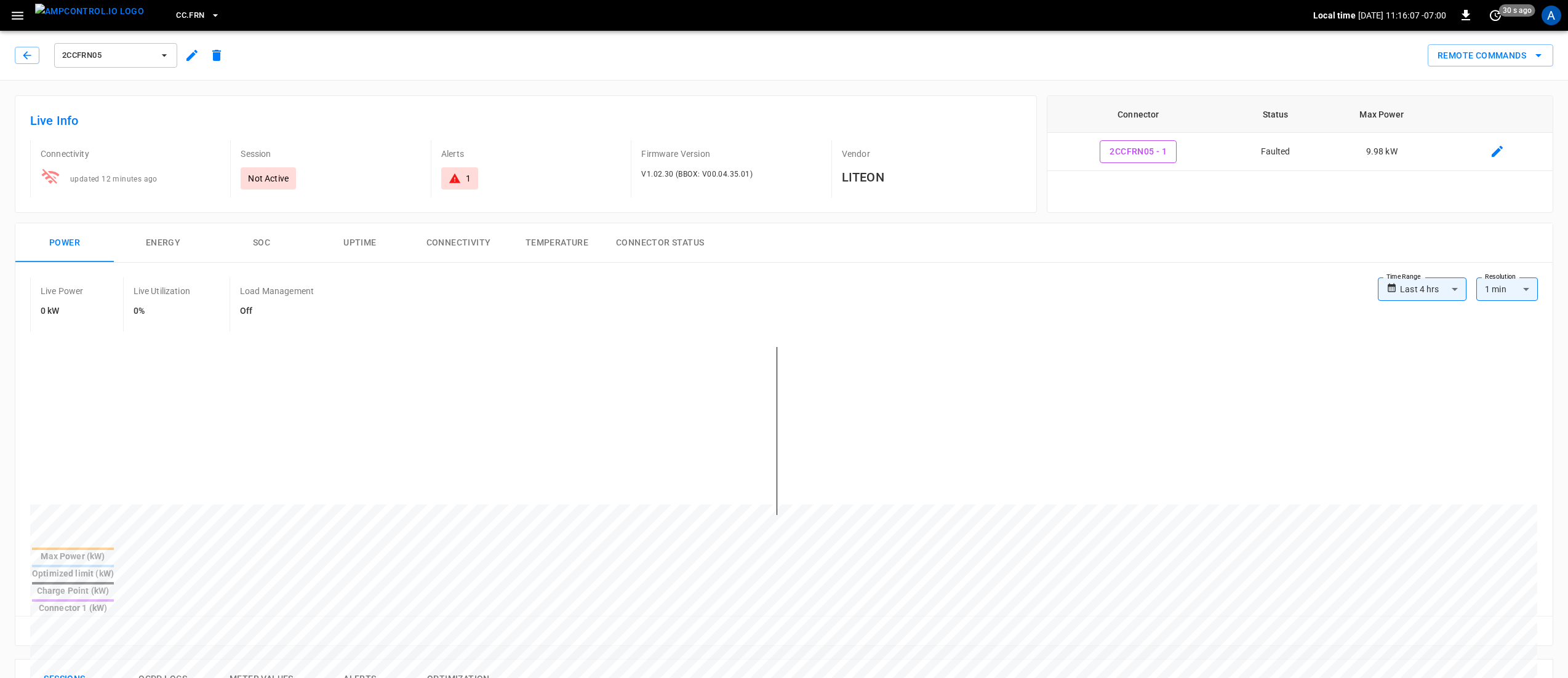
click at [13, 54] on div "2CCFRN05" at bounding box center [120, 53] width 219 height 35
click at [33, 54] on button "button" at bounding box center [27, 55] width 25 height 17
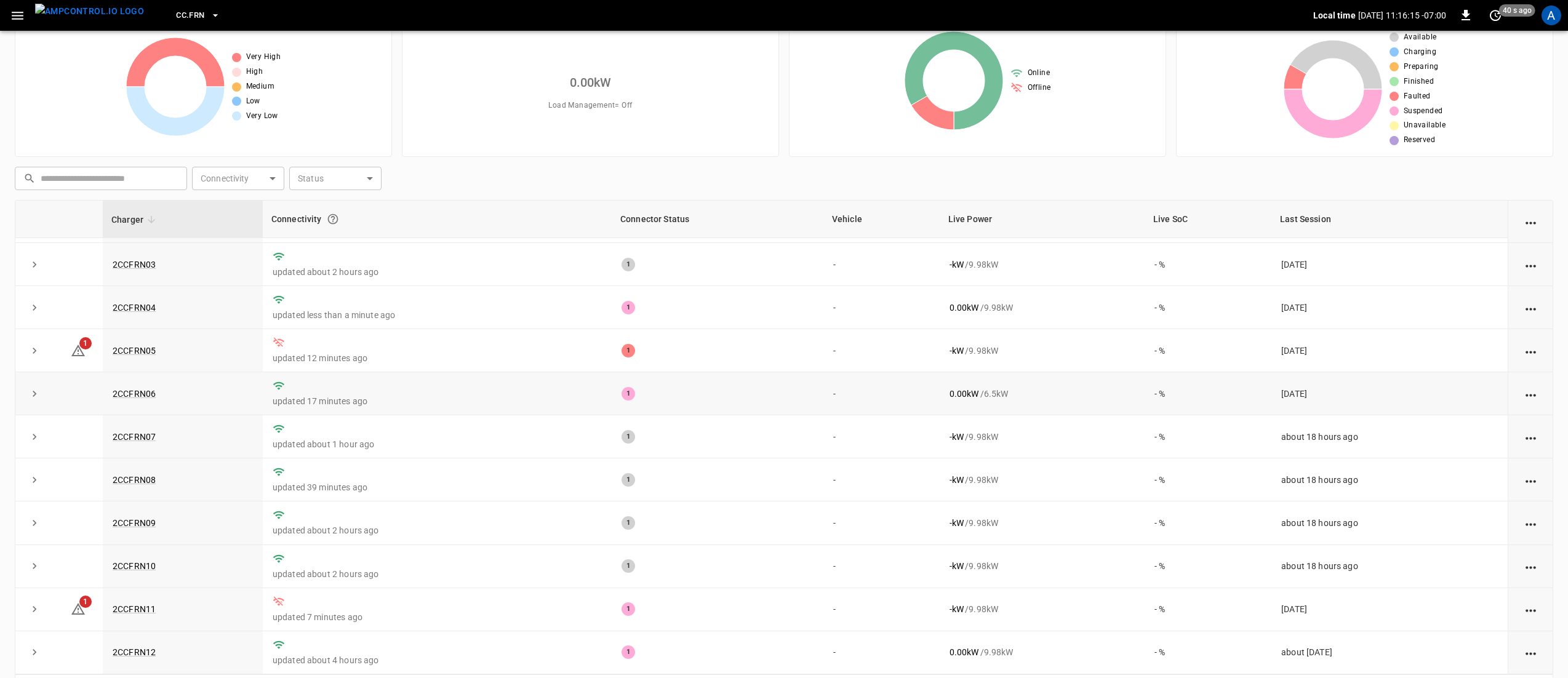
scroll to position [90, 0]
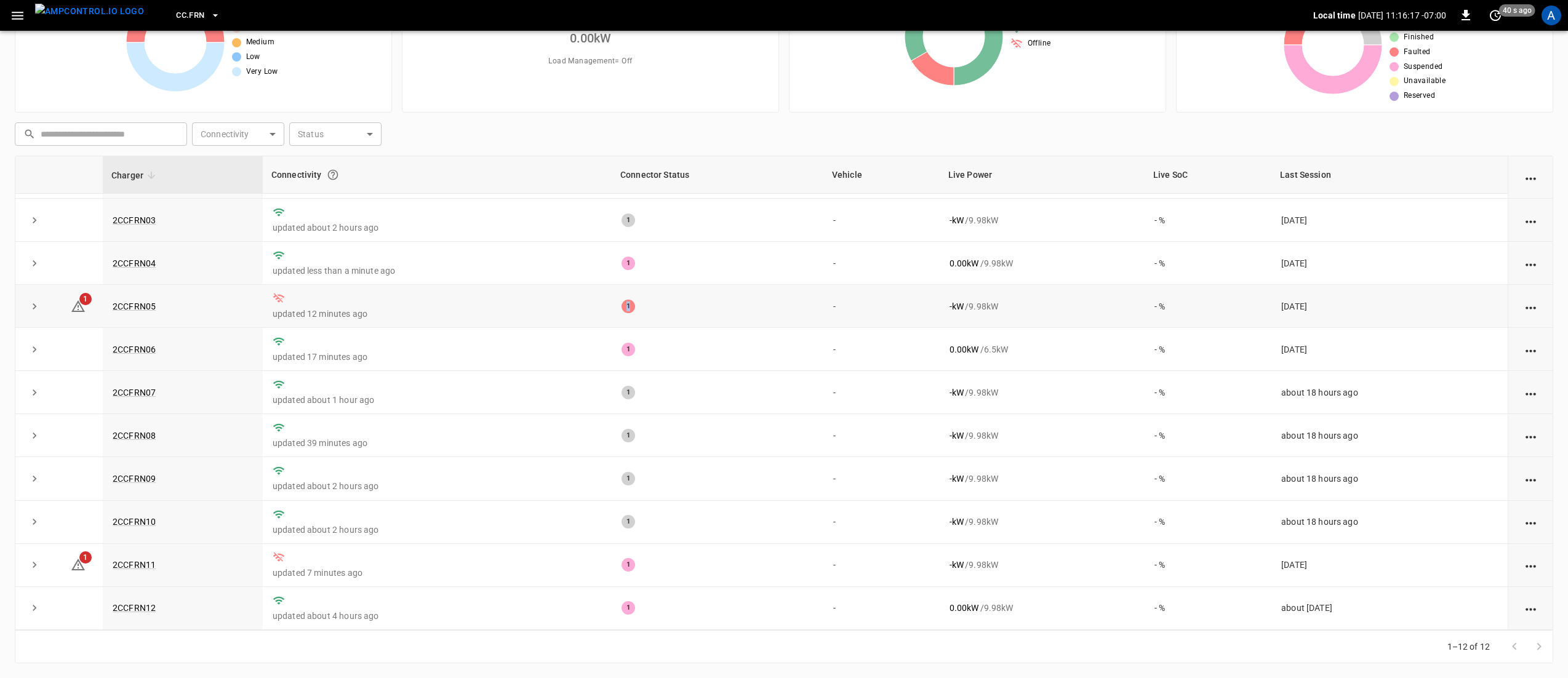
drag, startPoint x: 624, startPoint y: 309, endPoint x: 443, endPoint y: 305, distance: 181.0
click at [443, 305] on tr "1 2CCFRN05 updated 12 minutes ago 1 - - kW / 9.98 kW - % [DATE]" at bounding box center [784, 306] width 1537 height 43
click at [443, 307] on p "updated 12 minutes ago" at bounding box center [437, 313] width 329 height 12
drag, startPoint x: 561, startPoint y: 302, endPoint x: 727, endPoint y: 313, distance: 166.4
click at [727, 313] on tr "1 2CCFRN05 updated 12 minutes ago 1 - - kW / 9.98 kW - % [DATE]" at bounding box center [784, 306] width 1537 height 43
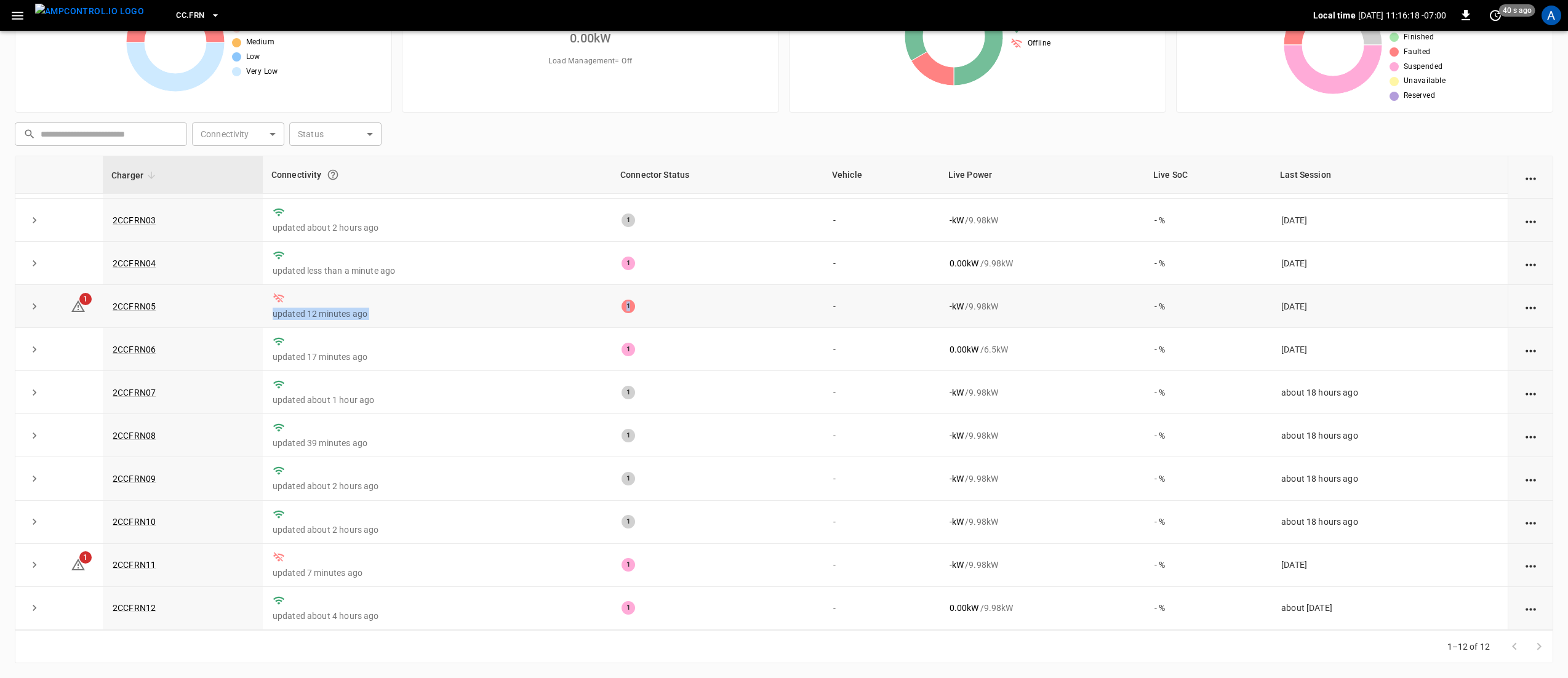
click at [727, 313] on td "1" at bounding box center [717, 306] width 211 height 43
drag, startPoint x: 697, startPoint y: 297, endPoint x: 579, endPoint y: 298, distance: 118.0
click at [579, 298] on tr "1 2CCFRN05 updated 12 minutes ago 1 - - kW / 9.98 kW - % [DATE]" at bounding box center [784, 306] width 1537 height 43
click at [579, 298] on td "updated 12 minutes ago" at bounding box center [437, 306] width 349 height 43
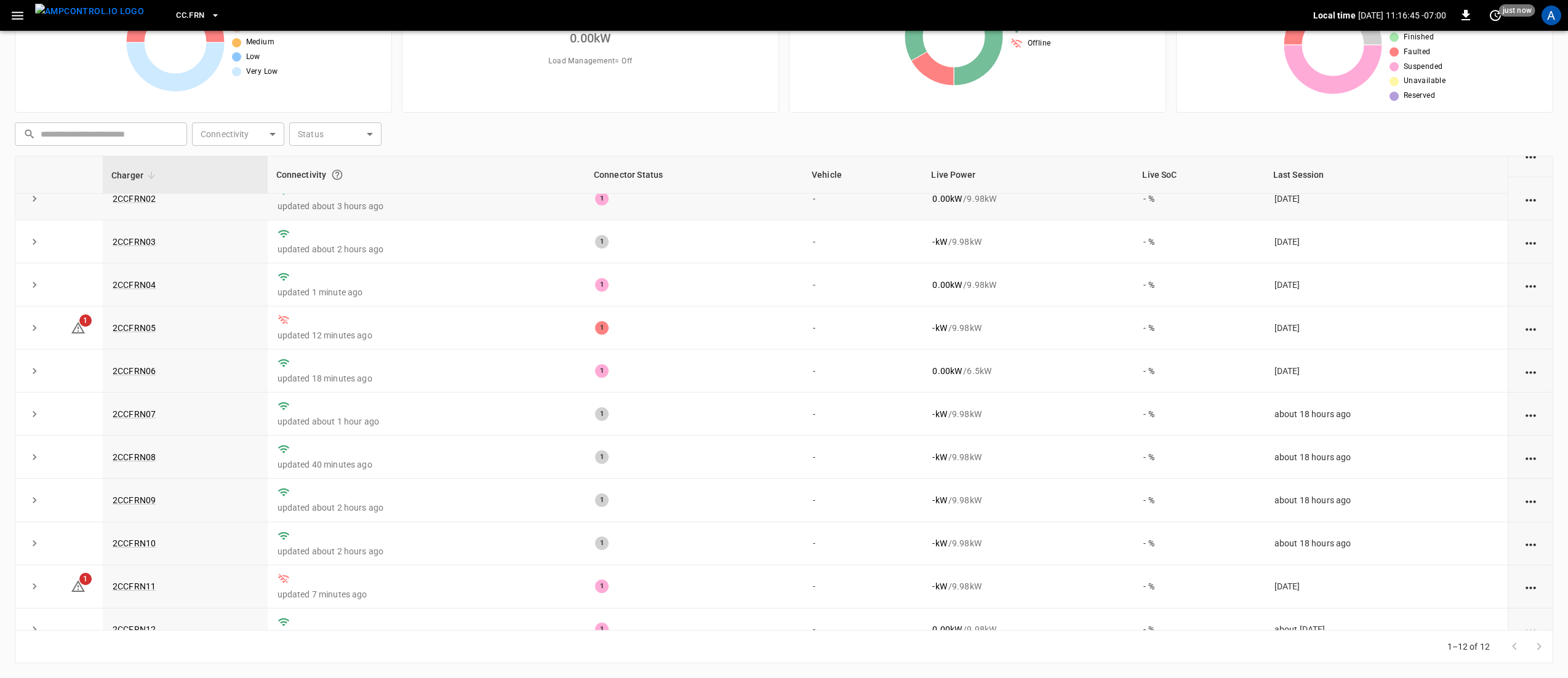
scroll to position [86, 0]
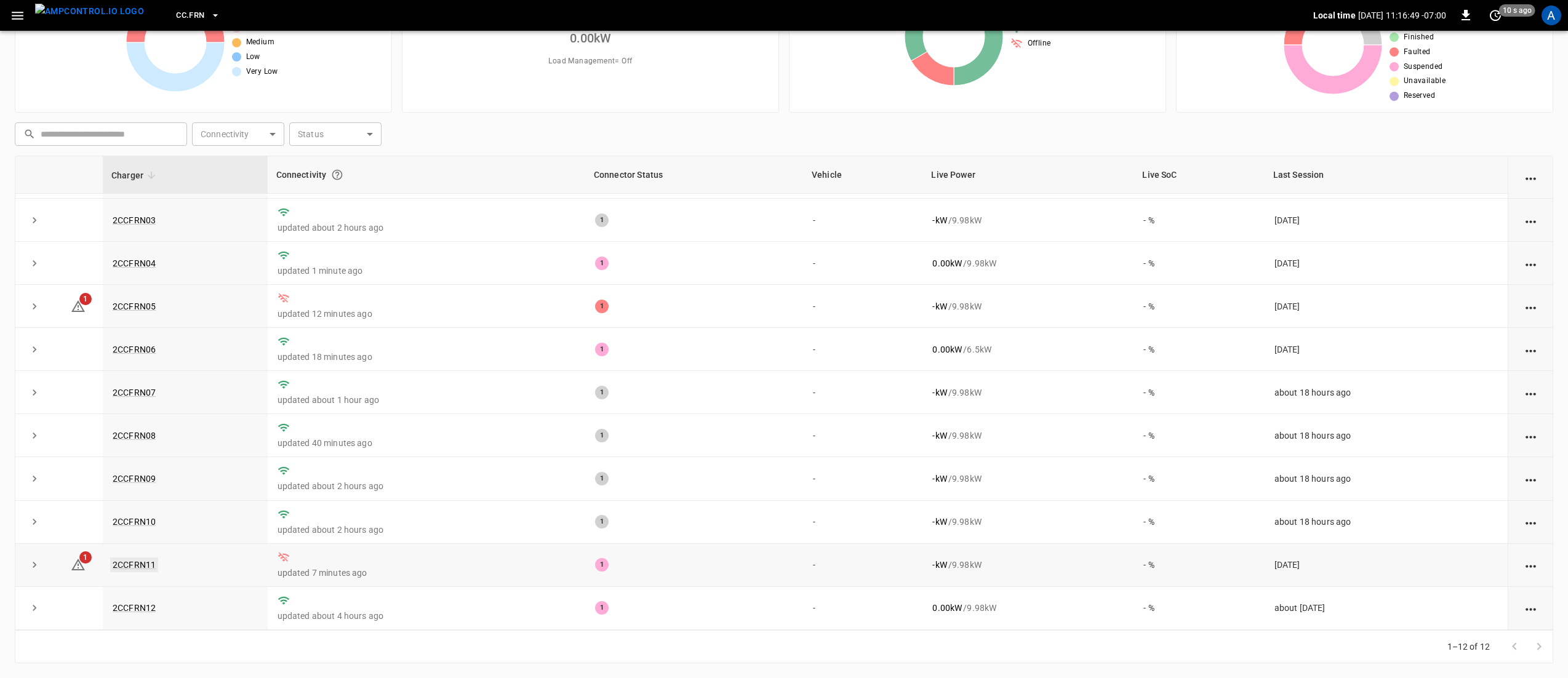
click at [129, 565] on link "2CCFRN11" at bounding box center [133, 565] width 48 height 15
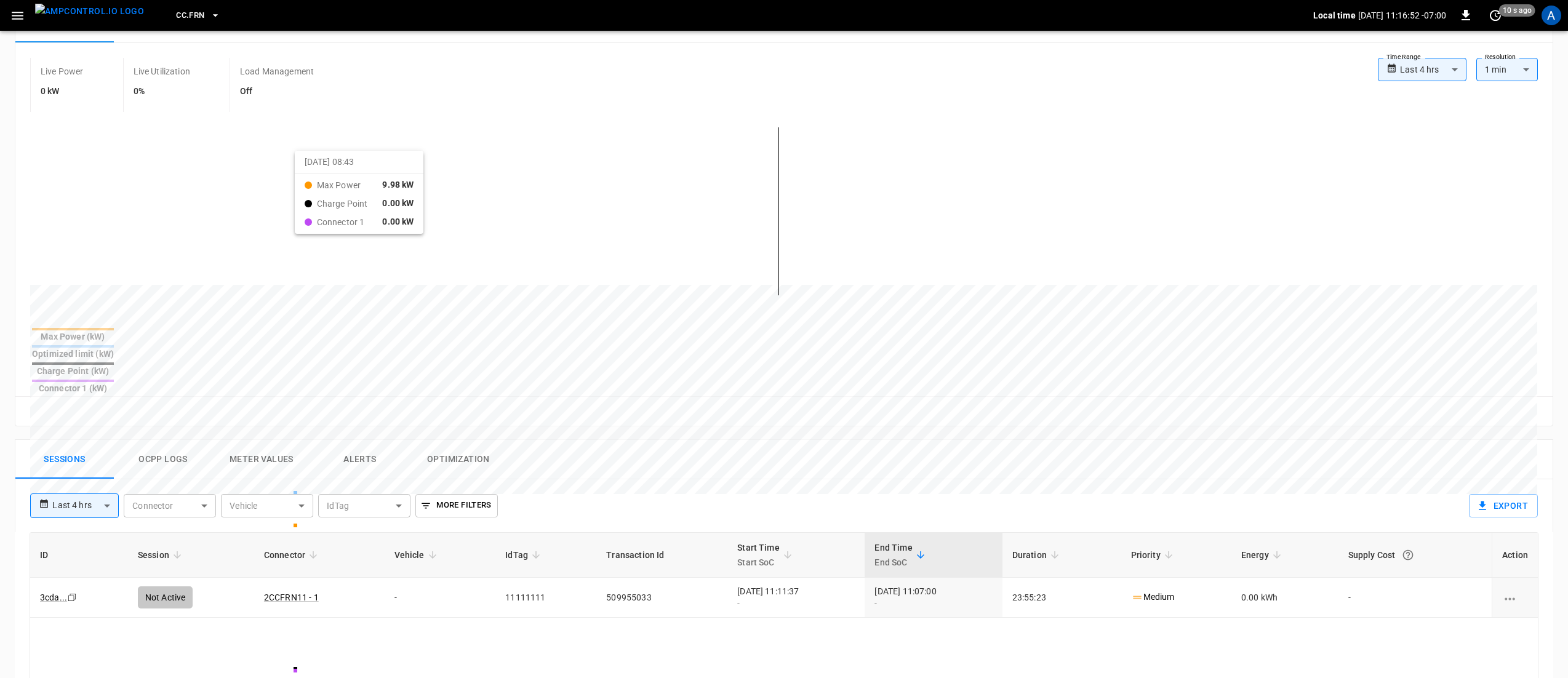
scroll to position [492, 0]
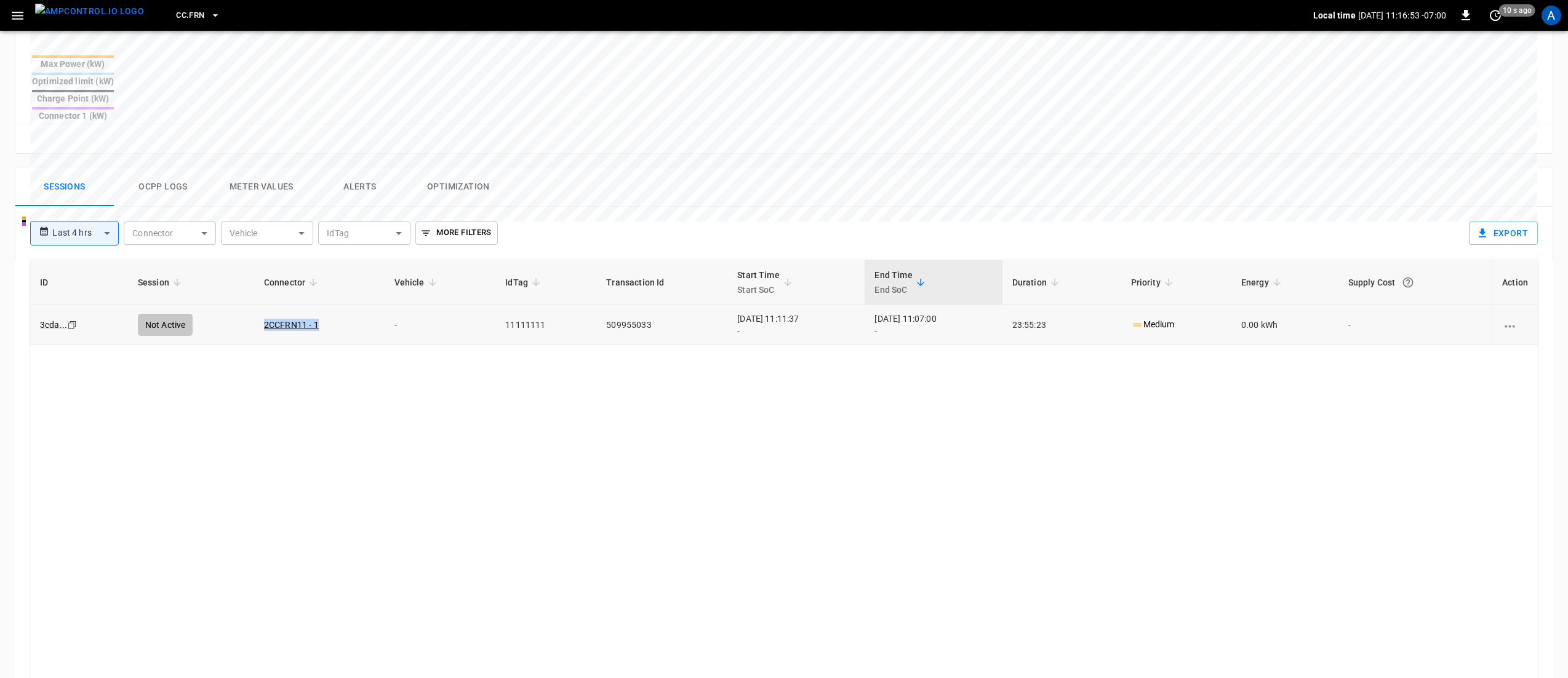
drag, startPoint x: 326, startPoint y: 285, endPoint x: 220, endPoint y: 300, distance: 107.1
click at [220, 305] on tr "3cda ... Copy Not Active 2CCFRN11 - 1 - 11111111 509955033 [DATE] 11:11:37 - [D…" at bounding box center [784, 325] width 1508 height 40
copy tr "2CCFRN11 - 1"
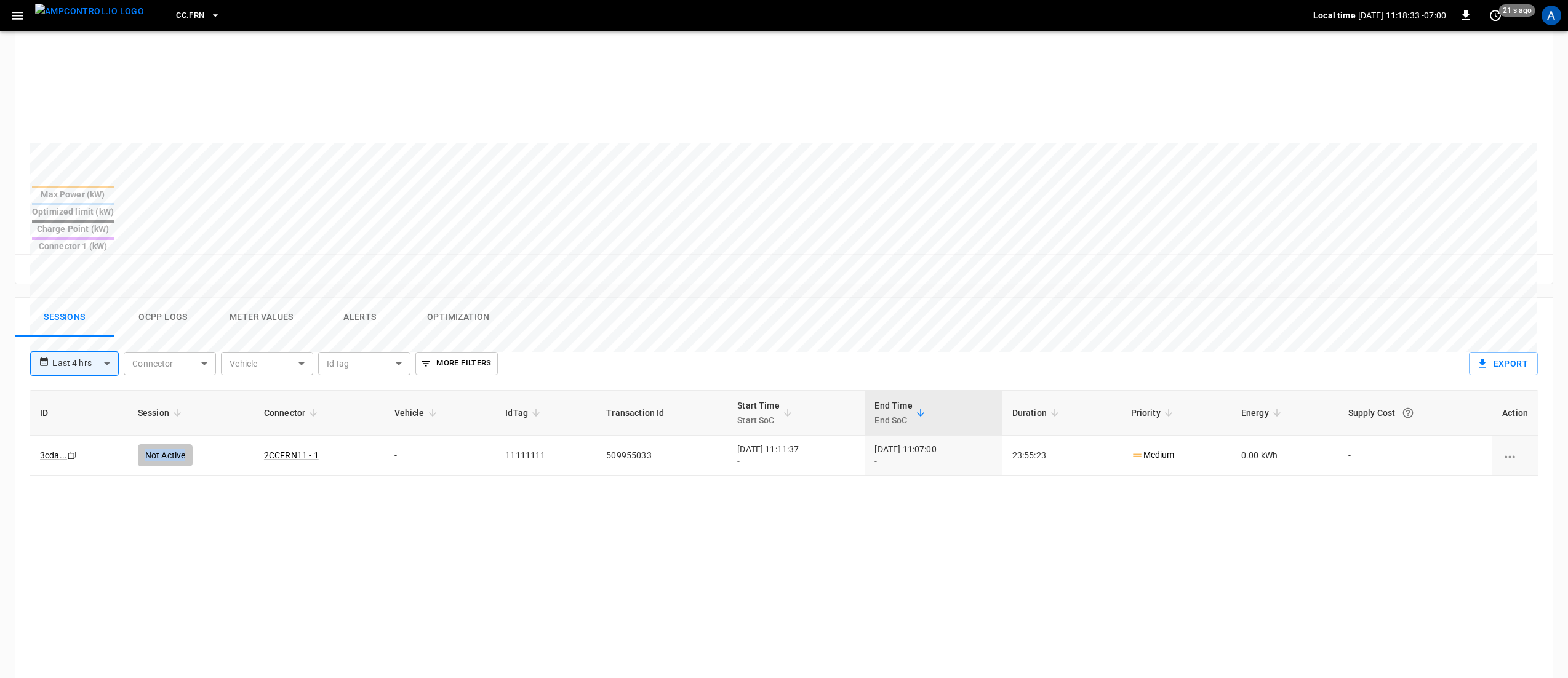
scroll to position [0, 0]
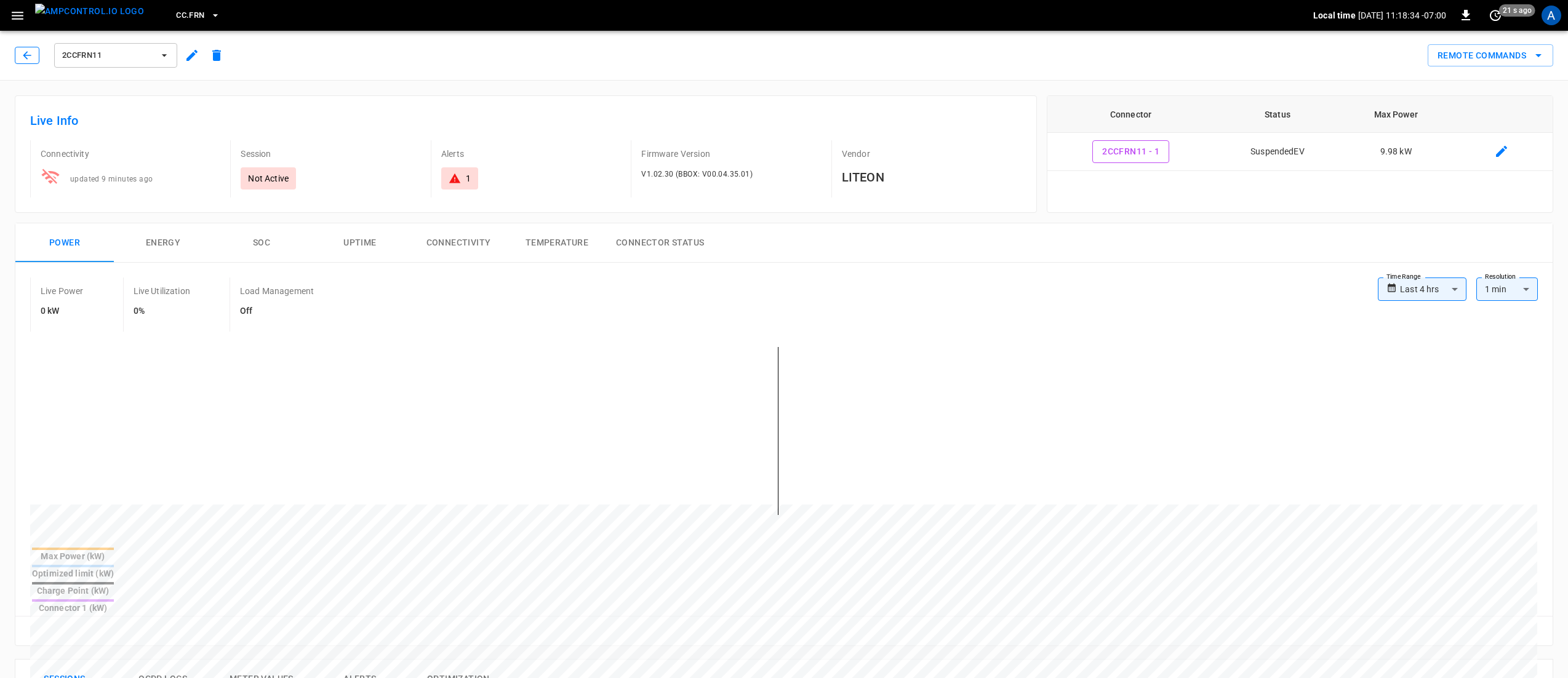
click at [27, 58] on icon "button" at bounding box center [27, 55] width 8 height 8
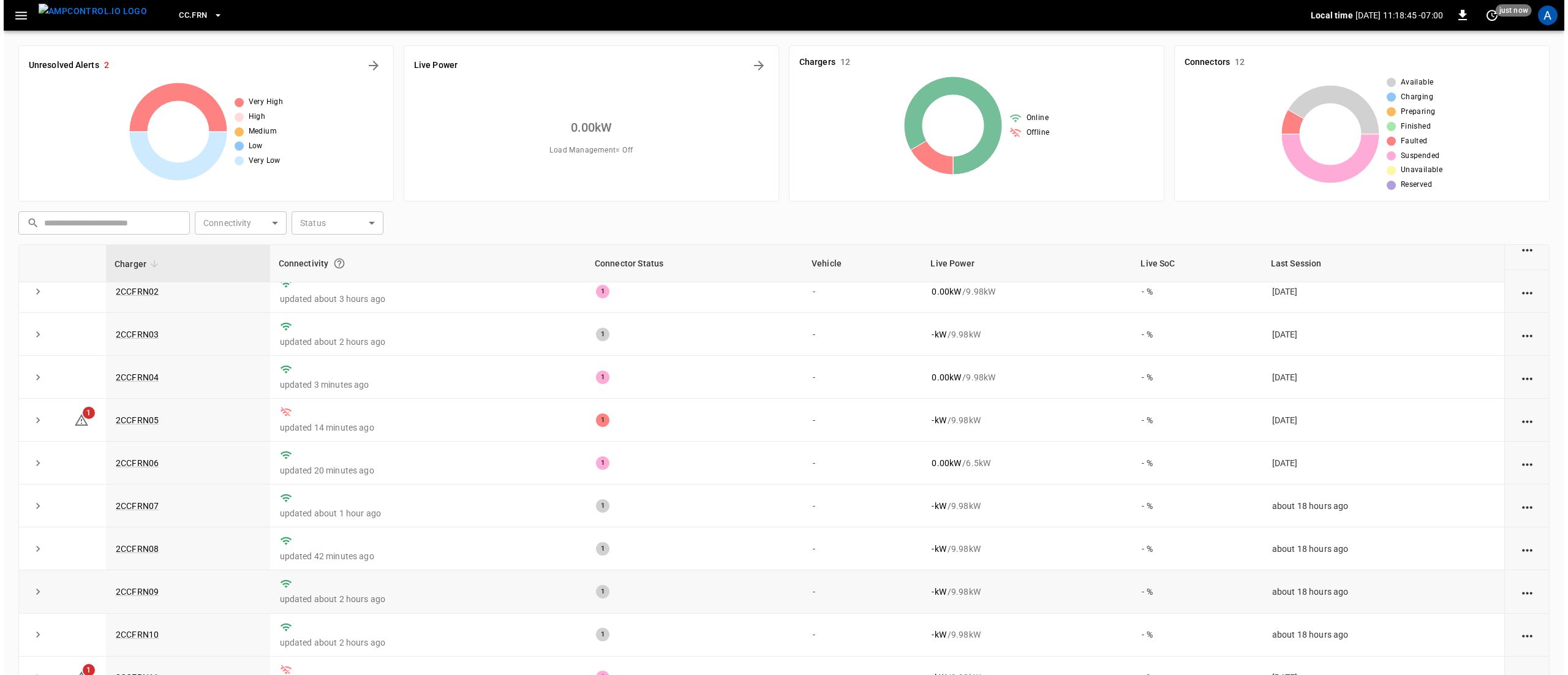
scroll to position [86, 0]
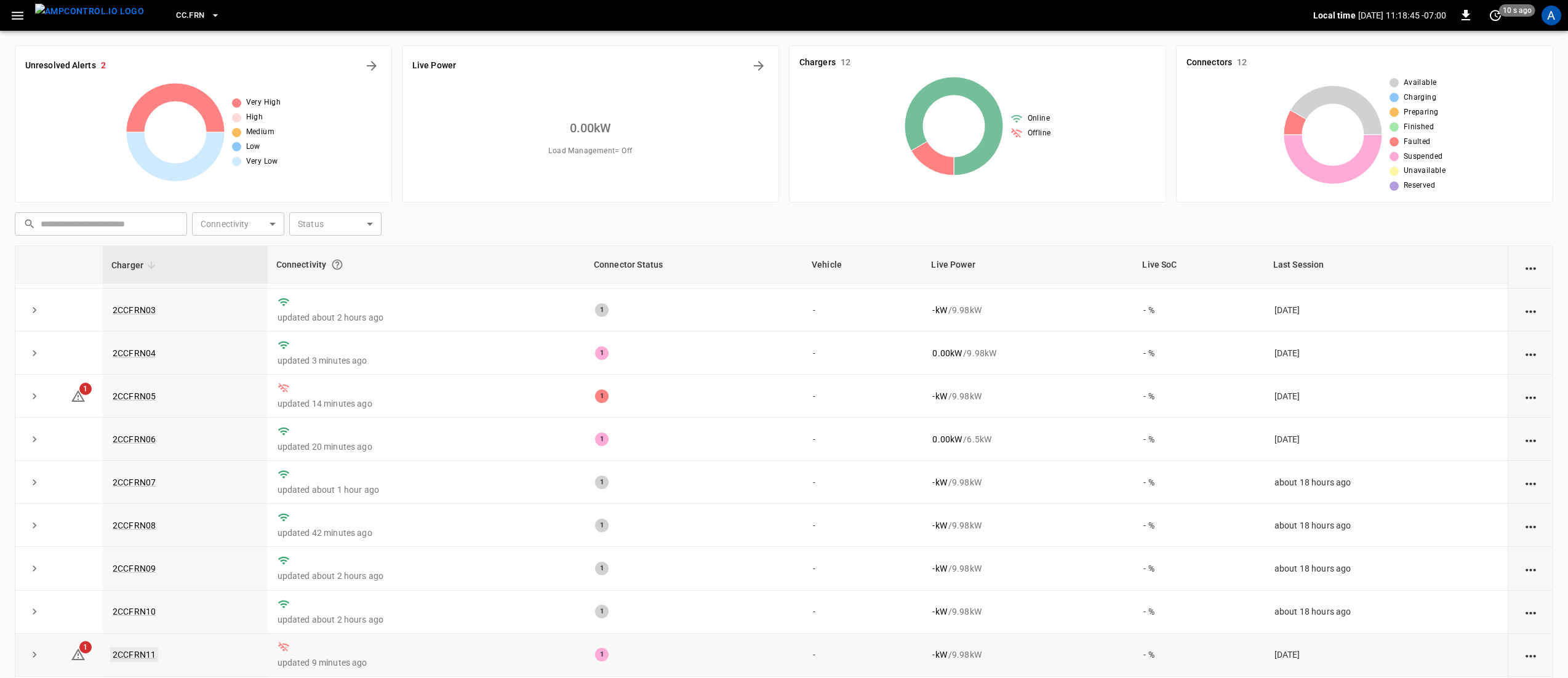
click at [144, 653] on link "2CCFRN11" at bounding box center [133, 654] width 48 height 15
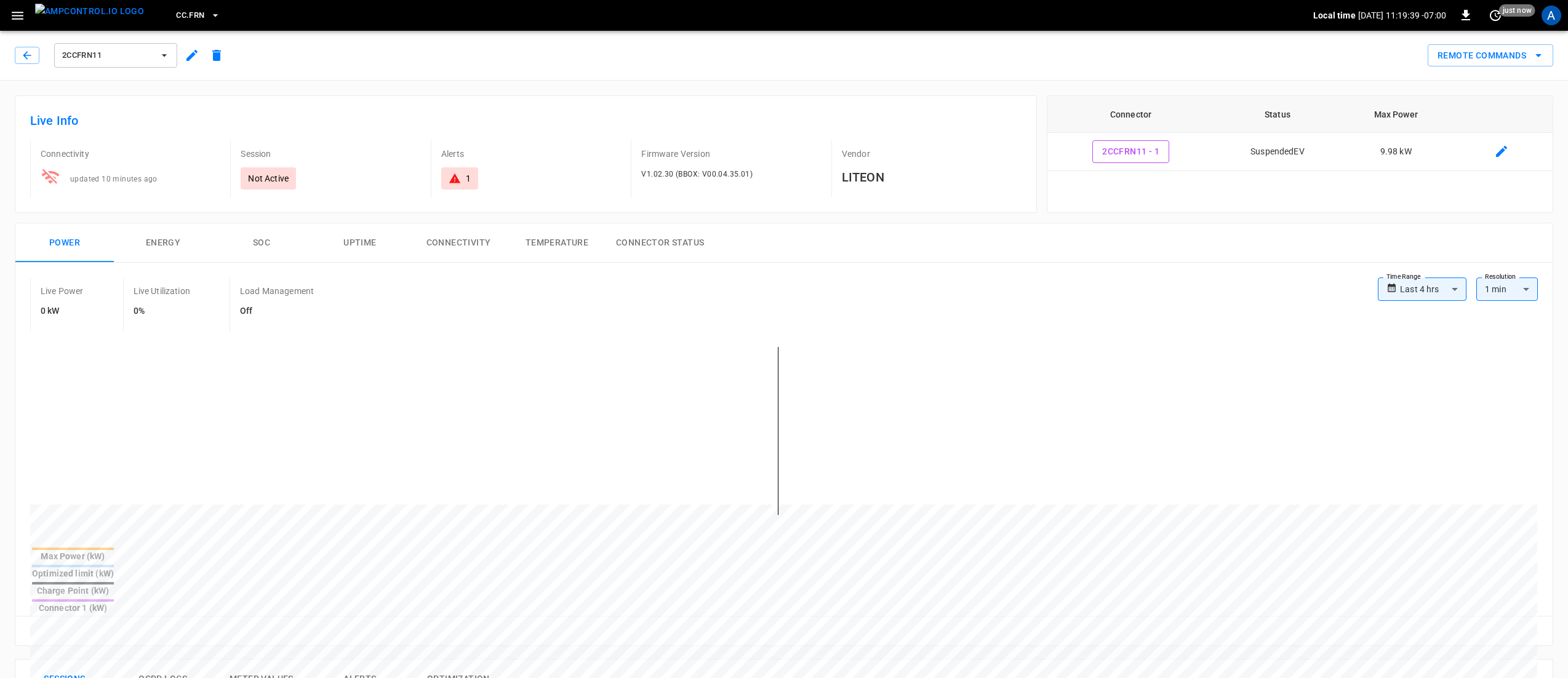
click at [99, 60] on span "2CCFRN11" at bounding box center [108, 55] width 91 height 14
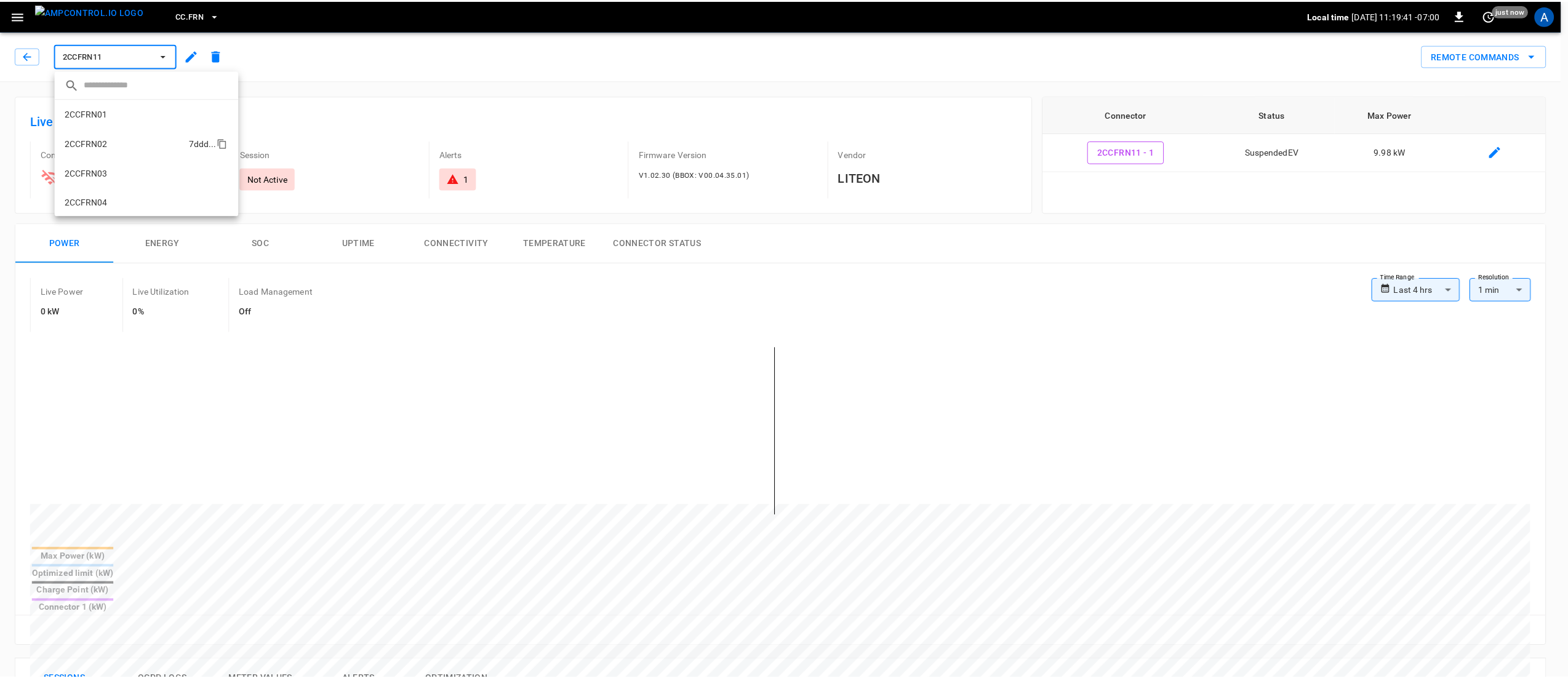
scroll to position [123, 0]
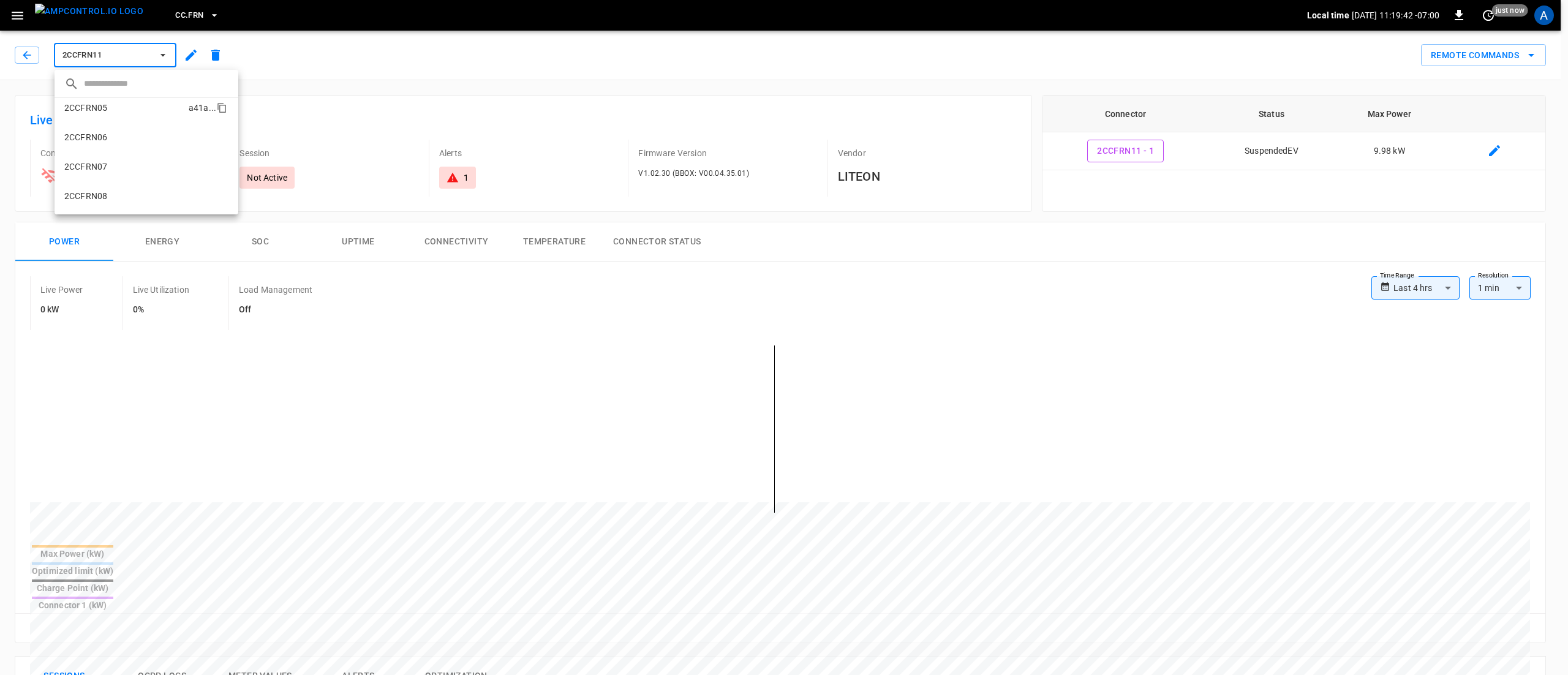
click at [119, 107] on li "2CCFRN05 a41a ..." at bounding box center [147, 107] width 184 height 29
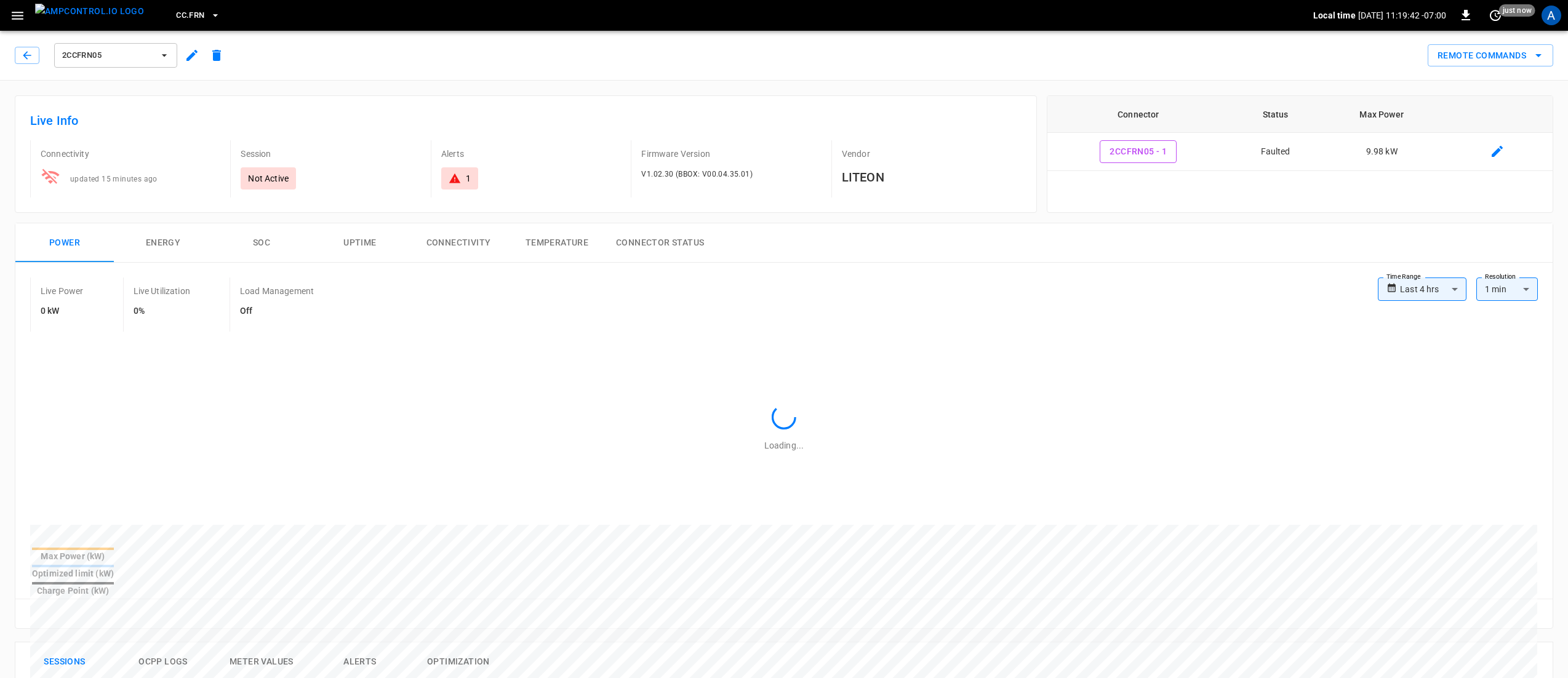
click at [503, 105] on div "Live Info Connectivity updated 15 minutes ago Session Not Active Alerts 1 Firmw…" at bounding box center [526, 154] width 1022 height 118
click at [90, 56] on span "2CCFRN05" at bounding box center [108, 55] width 91 height 14
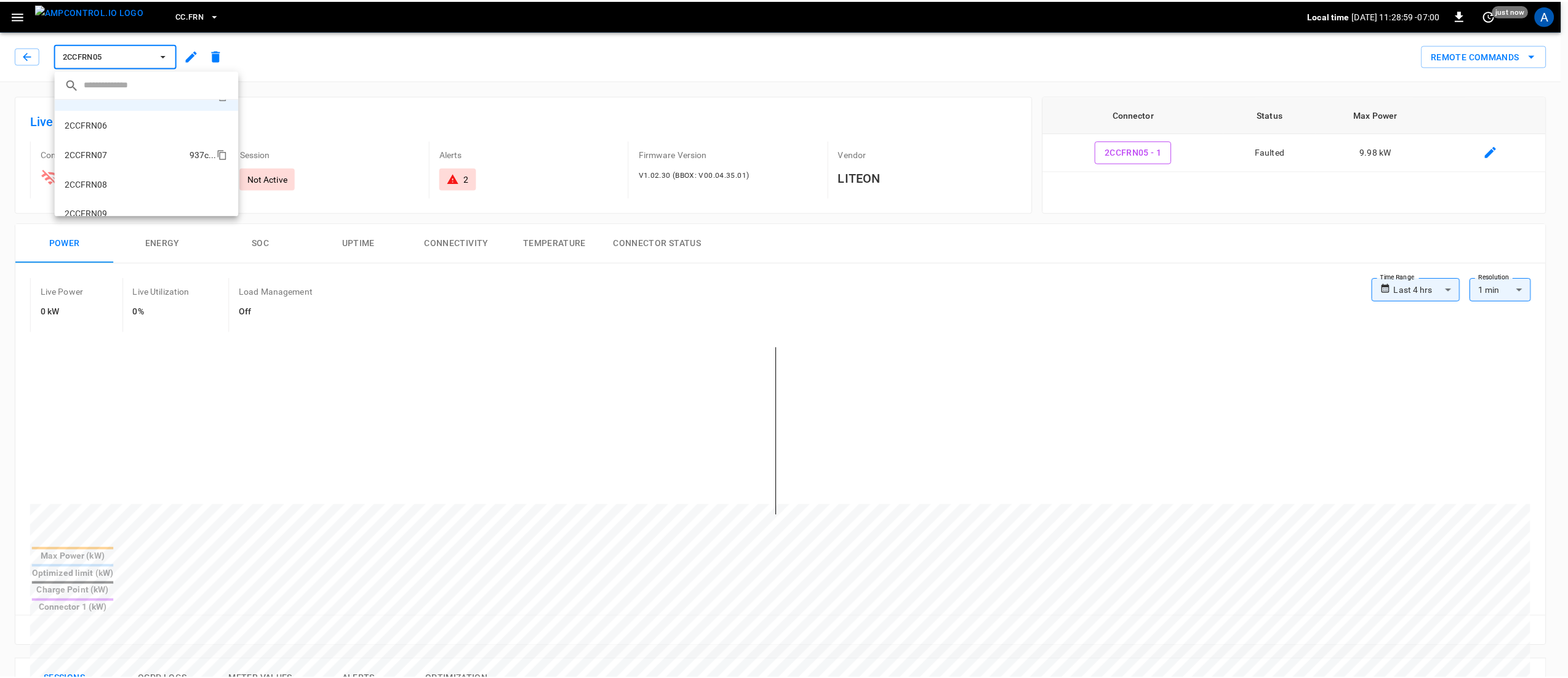
scroll to position [237, 0]
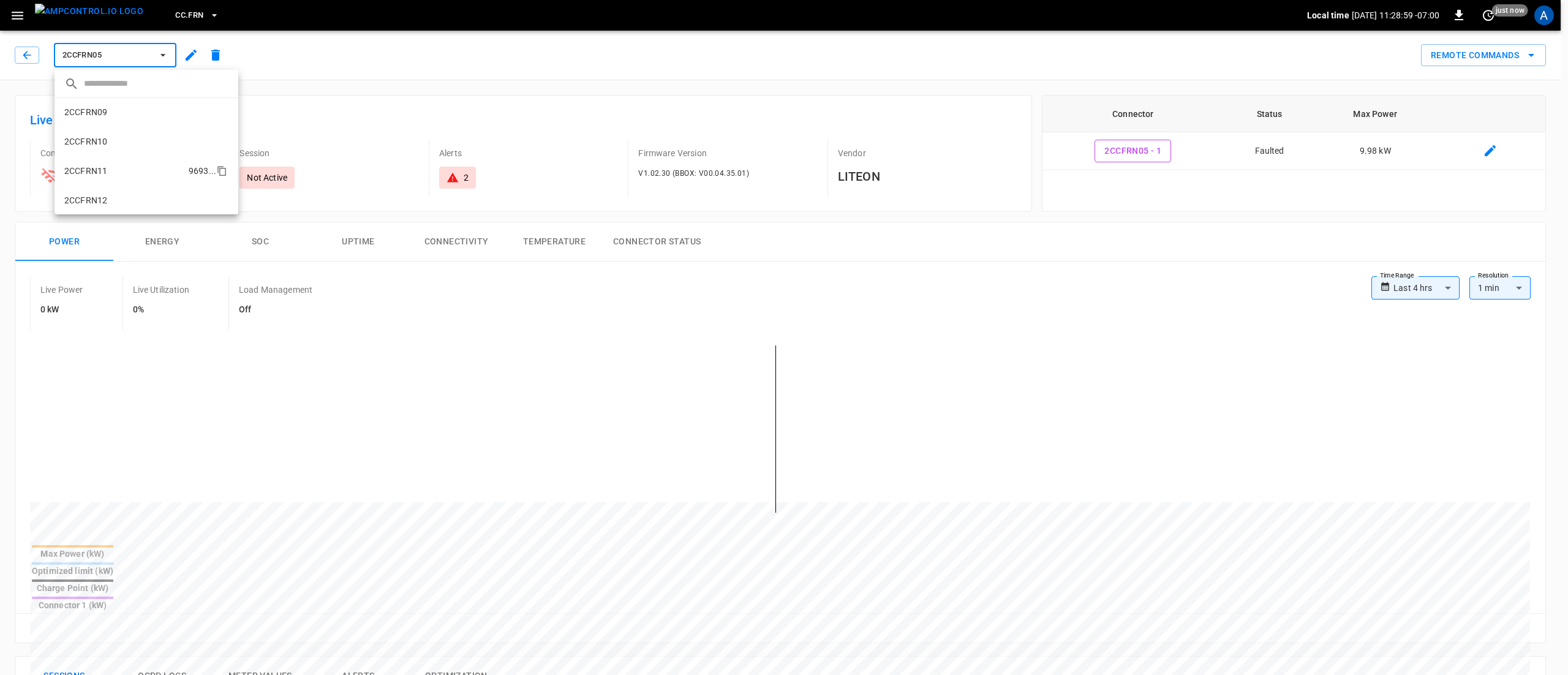
click at [116, 169] on li "2CCFRN11 9693 ..." at bounding box center [147, 171] width 184 height 29
